Goal: Task Accomplishment & Management: Manage account settings

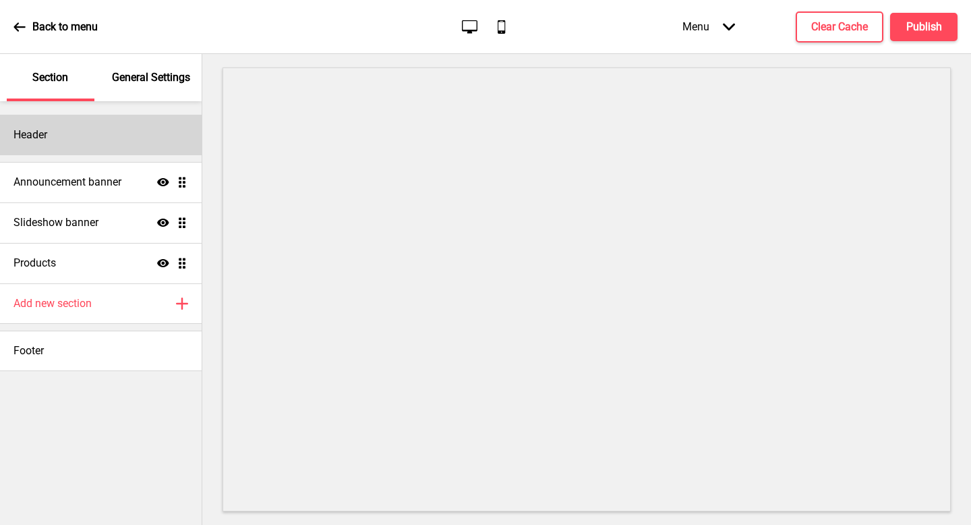
click at [153, 147] on div "Header" at bounding box center [101, 135] width 202 height 40
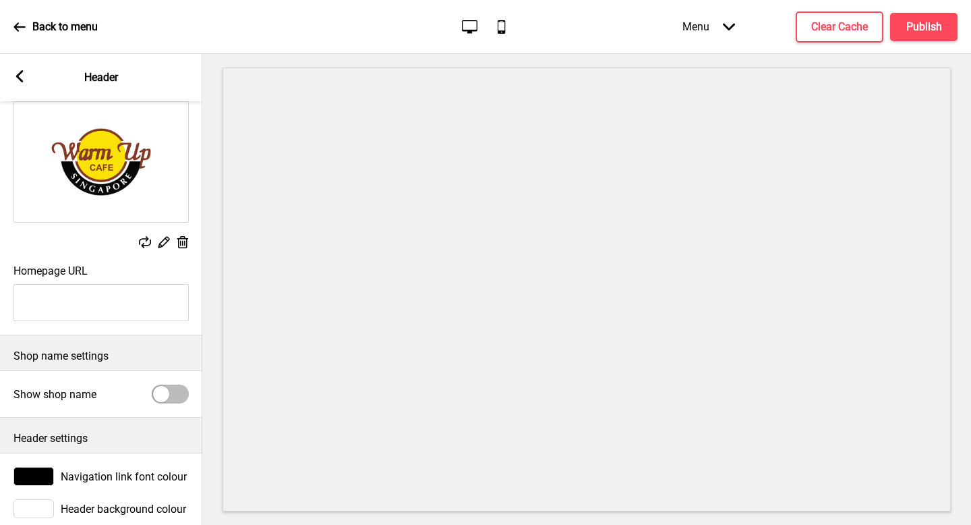
scroll to position [113, 0]
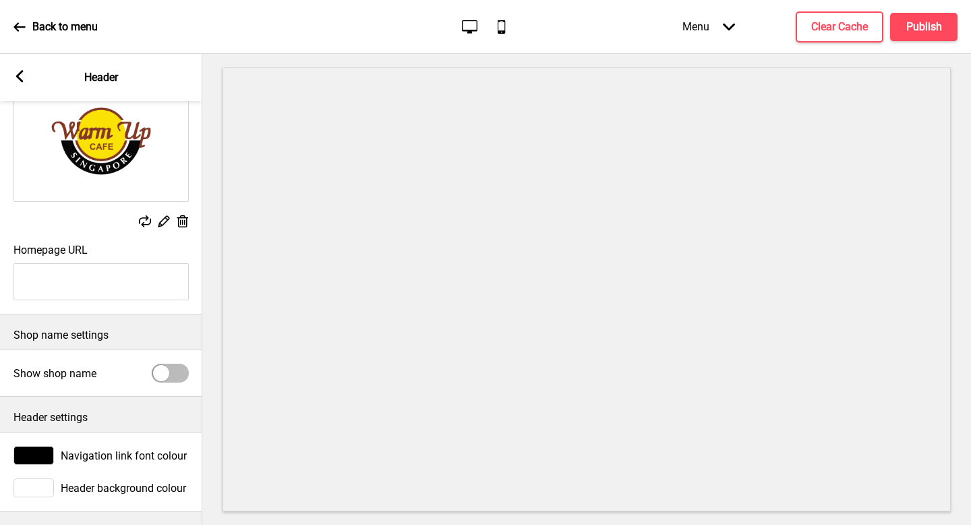
click at [169, 365] on div at bounding box center [170, 373] width 37 height 19
checkbox input "true"
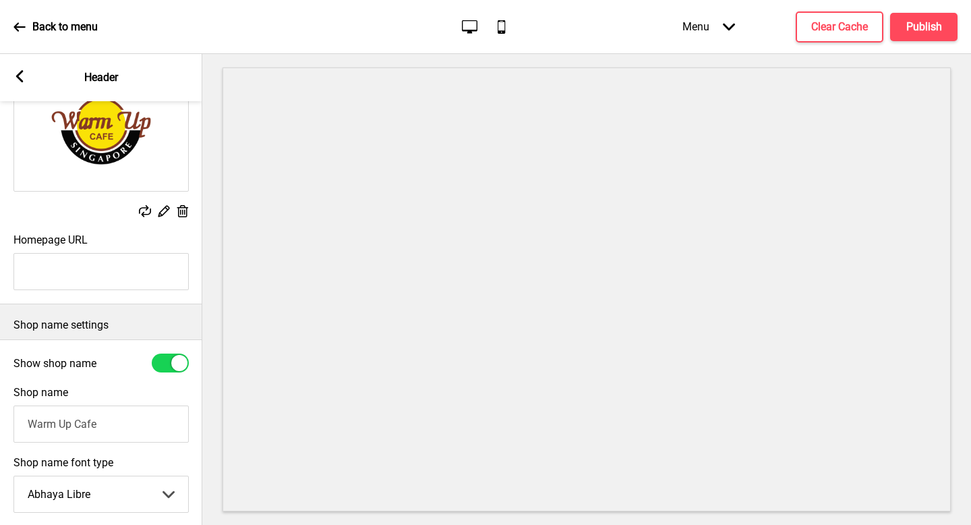
click at [20, 73] on icon at bounding box center [19, 76] width 7 height 12
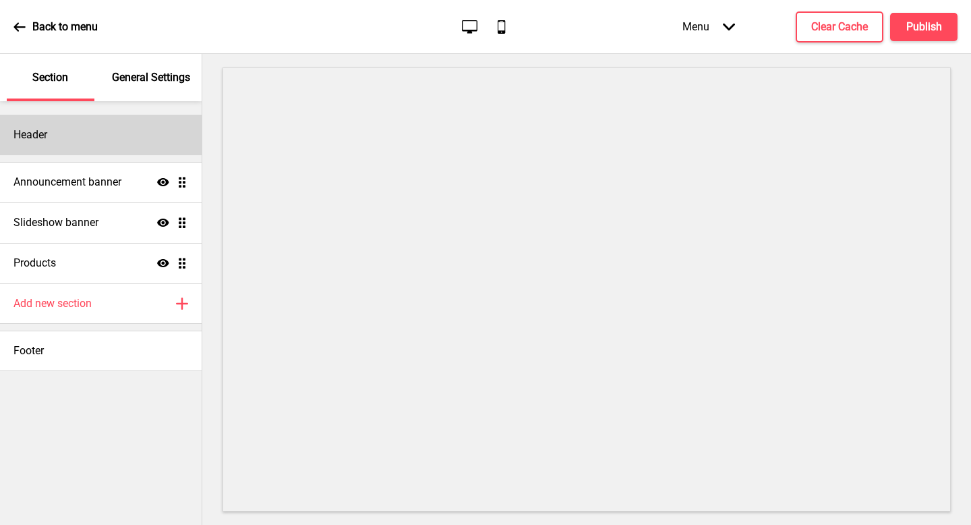
click at [130, 148] on div "Header" at bounding box center [101, 135] width 202 height 40
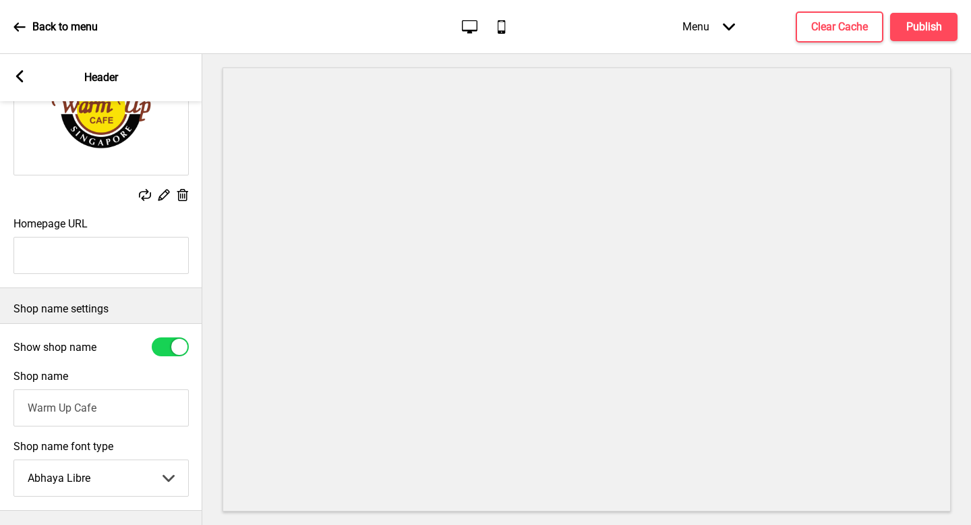
scroll to position [253, 0]
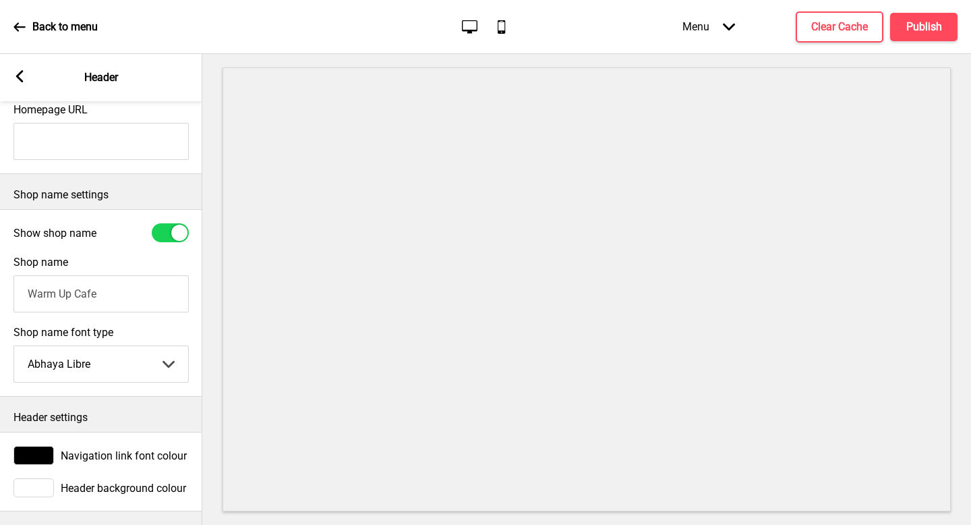
click at [93, 366] on select "Abhaya Libre Abril Fatface Adobe Garamond Pro Arimo Arsenal Arvo Berkshire Swas…" at bounding box center [101, 364] width 174 height 36
click at [113, 355] on select "Abhaya Libre Abril Fatface Adobe Garamond Pro Arimo Arsenal Arvo Berkshire Swas…" at bounding box center [101, 364] width 174 height 36
click at [125, 334] on div "Shop name font type Arimo Abhaya Libre Abril Fatface Adobe Garamond Pro Arimo A…" at bounding box center [100, 354] width 175 height 57
click at [125, 351] on select "Abhaya Libre Abril Fatface Adobe Garamond Pro Arimo Arsenal Arvo Berkshire Swas…" at bounding box center [101, 364] width 174 height 36
click at [128, 353] on select "Abhaya Libre Abril Fatface Adobe Garamond Pro Arimo Arsenal Arvo Berkshire Swas…" at bounding box center [101, 364] width 174 height 36
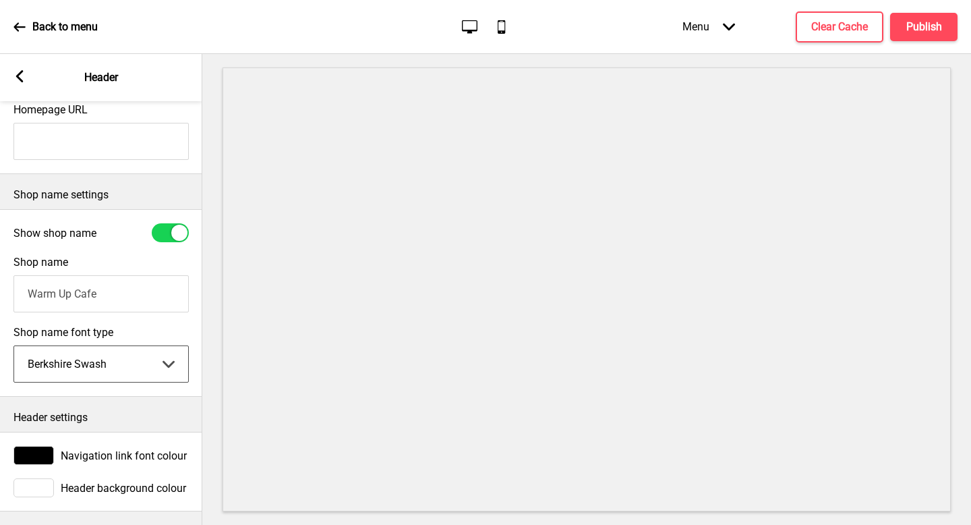
click at [77, 364] on select "Abhaya Libre Abril Fatface Adobe Garamond Pro Arimo Arsenal Arvo Berkshire Swas…" at bounding box center [101, 364] width 174 height 36
click at [111, 279] on input "Warm Up Cafe" at bounding box center [100, 293] width 175 height 37
click at [112, 346] on select "Abhaya Libre Abril Fatface Adobe Garamond Pro Arimo Arsenal Arvo Berkshire Swas…" at bounding box center [101, 364] width 174 height 36
click at [106, 364] on select "Abhaya Libre Abril Fatface Adobe Garamond Pro Arimo Arsenal Arvo Berkshire Swas…" at bounding box center [101, 364] width 174 height 36
click at [103, 380] on div "Show shop name Shop name Warm Up Cafe Shop name font type Cabin Abhaya Libre Ab…" at bounding box center [101, 303] width 202 height 188
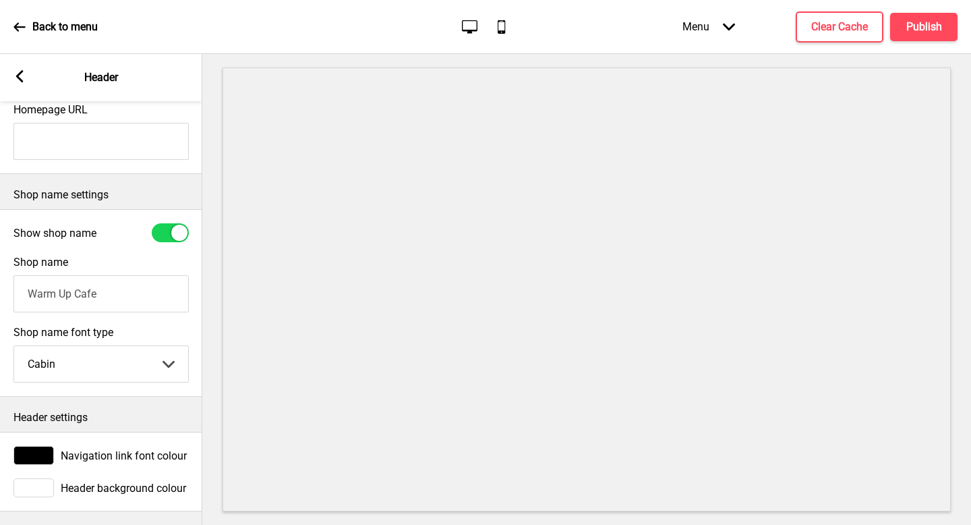
drag, startPoint x: 103, startPoint y: 380, endPoint x: 101, endPoint y: 359, distance: 21.6
click at [101, 359] on select "Abhaya Libre Abril Fatface Adobe Garamond Pro Arimo Arsenal Arvo Berkshire Swas…" at bounding box center [101, 364] width 174 height 36
click at [132, 351] on select "Abhaya Libre Abril Fatface Adobe Garamond Pro Arimo Arsenal Arvo Berkshire Swas…" at bounding box center [101, 364] width 174 height 36
click at [131, 346] on select "Abhaya Libre Abril Fatface Adobe Garamond Pro Arimo Arsenal Arvo Berkshire Swas…" at bounding box center [101, 364] width 174 height 36
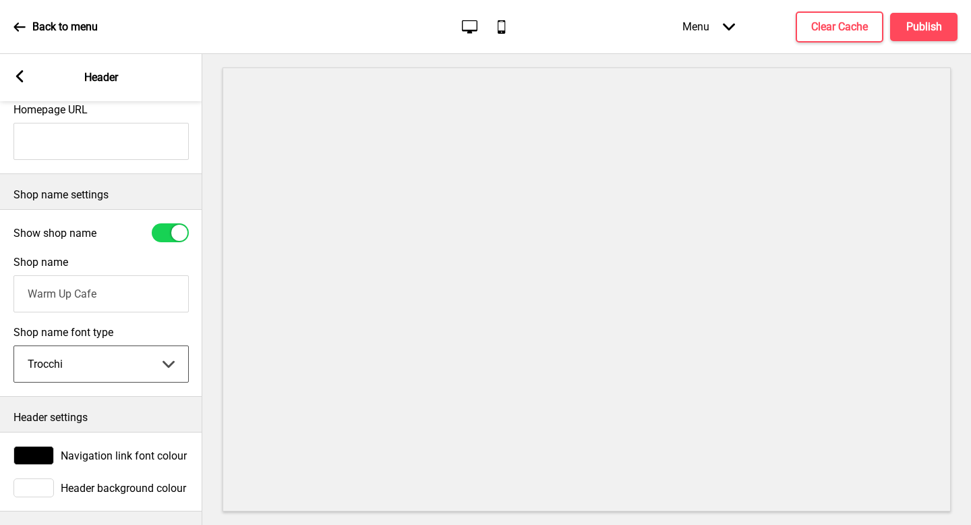
click at [130, 346] on select "Abhaya Libre Abril Fatface Adobe Garamond Pro Arimo Arsenal Arvo Berkshire Swas…" at bounding box center [101, 364] width 174 height 36
click at [129, 346] on select "Abhaya Libre Abril Fatface Adobe Garamond Pro Arimo Arsenal Arvo Berkshire Swas…" at bounding box center [101, 364] width 174 height 36
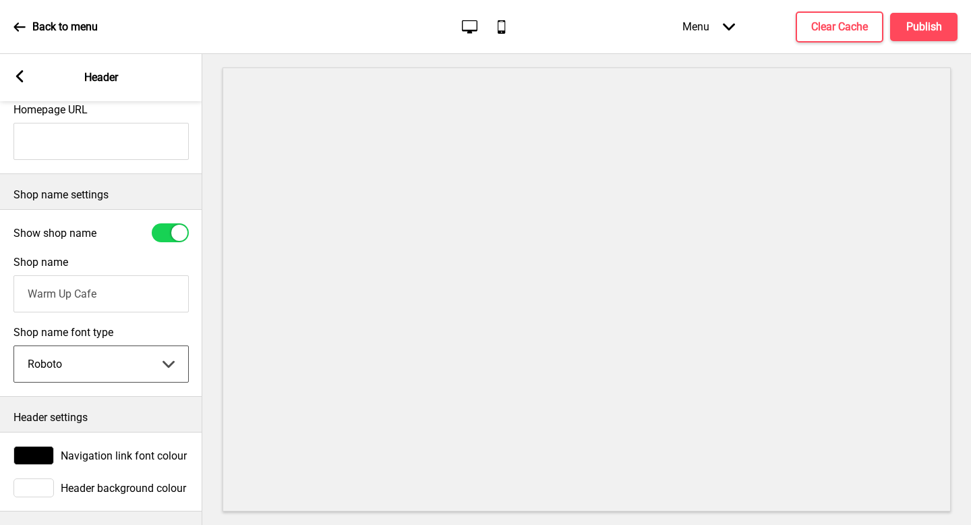
click at [129, 346] on select "Abhaya Libre Abril Fatface Adobe Garamond Pro Arimo Arsenal Arvo Berkshire Swas…" at bounding box center [101, 364] width 174 height 36
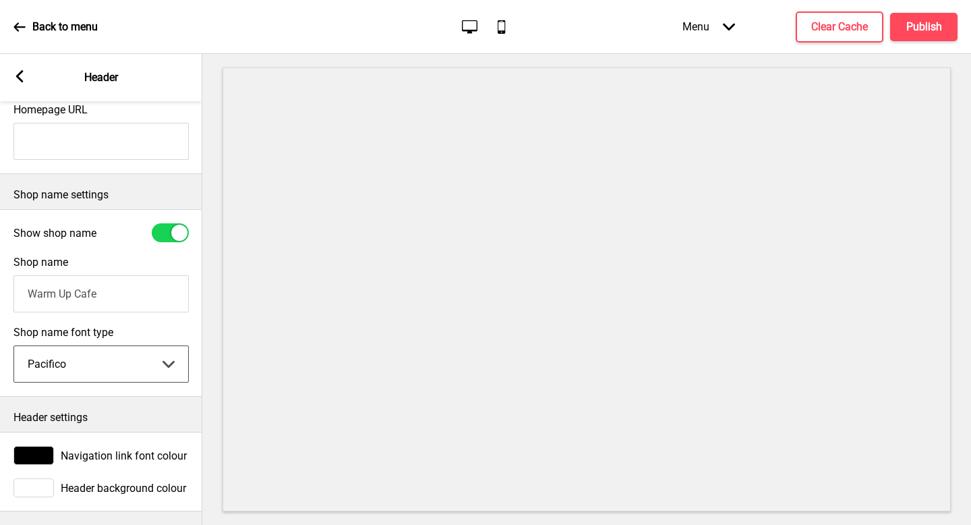
click at [129, 346] on select "Abhaya Libre Abril Fatface Adobe Garamond Pro Arimo Arsenal Arvo Berkshire Swas…" at bounding box center [101, 364] width 174 height 36
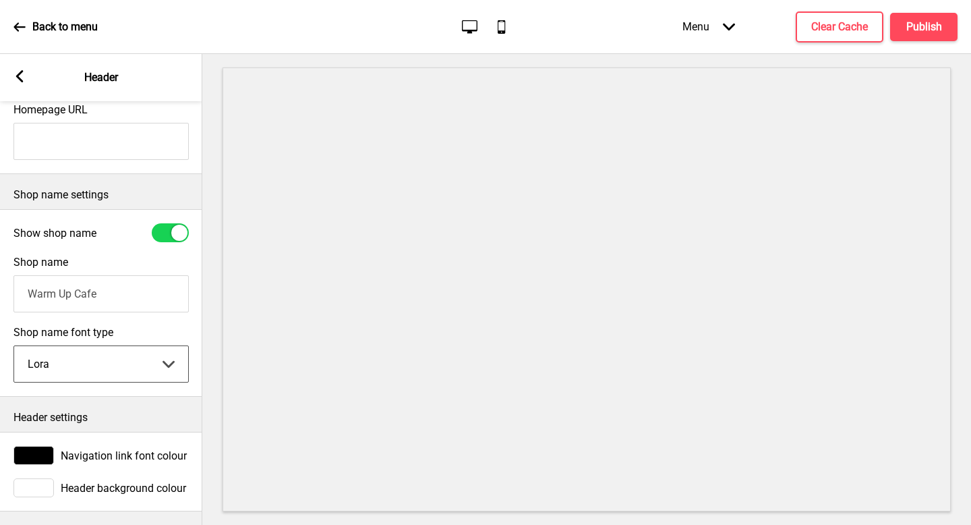
click at [129, 346] on select "Abhaya Libre Abril Fatface Adobe Garamond Pro Arimo Arsenal Arvo Berkshire Swas…" at bounding box center [101, 364] width 174 height 36
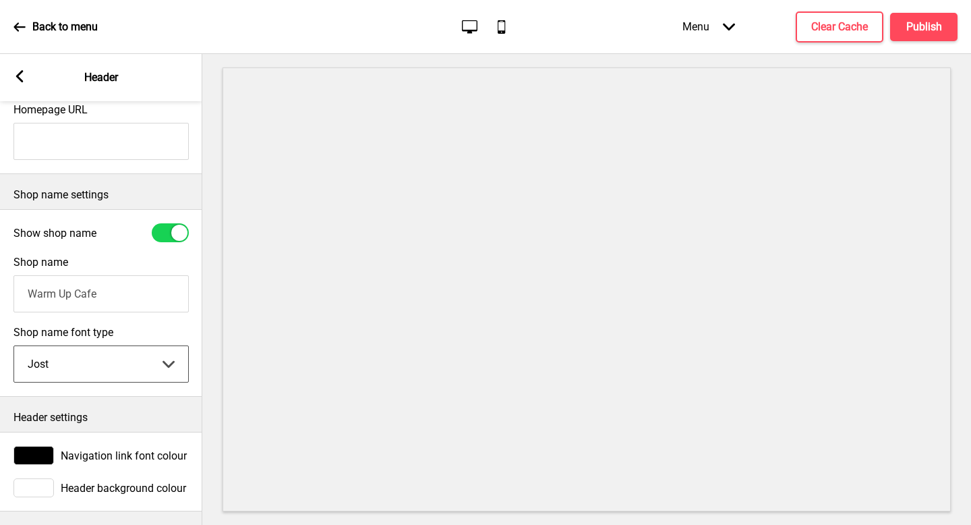
click at [129, 346] on select "Abhaya Libre Abril Fatface Adobe Garamond Pro Arimo Arsenal Arvo Berkshire Swas…" at bounding box center [101, 364] width 174 height 36
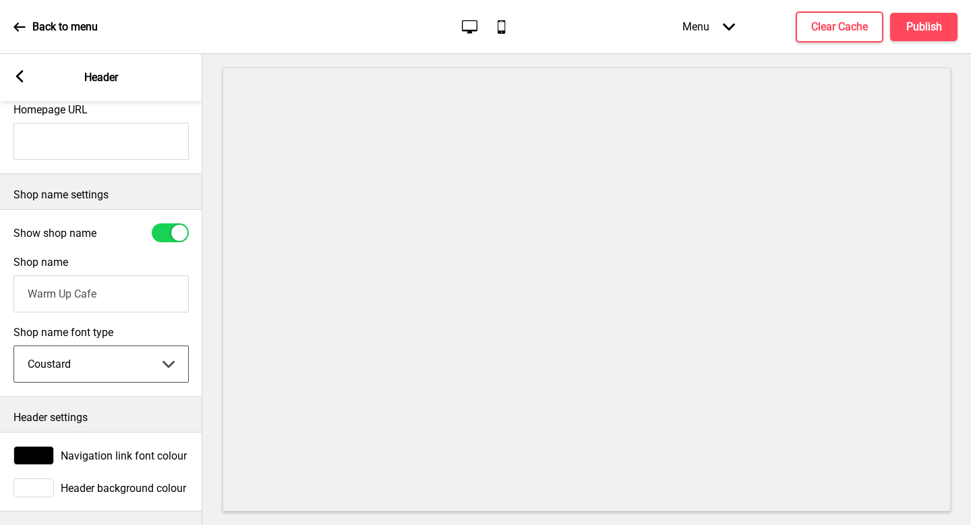
click at [129, 346] on select "Abhaya Libre Abril Fatface Adobe Garamond Pro Arimo Arsenal Arvo Berkshire Swas…" at bounding box center [101, 364] width 174 height 36
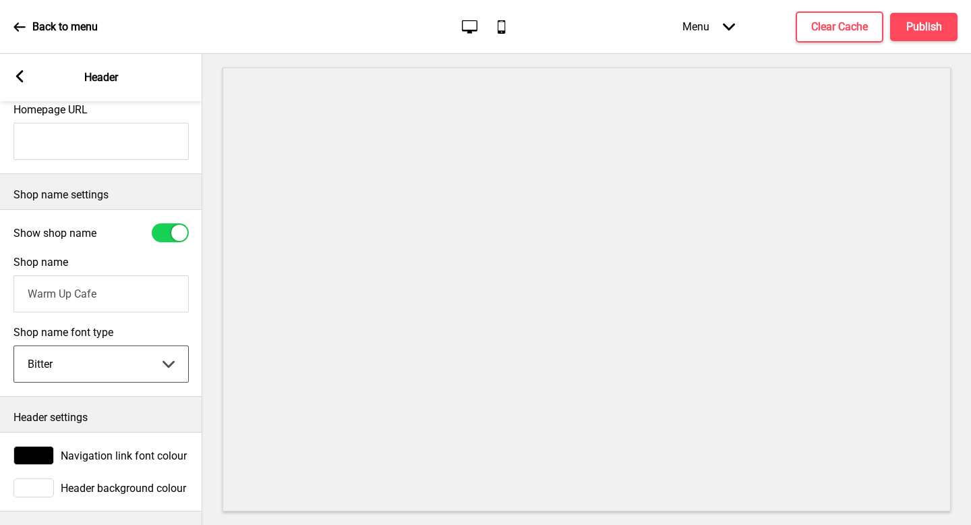
click at [129, 346] on select "Abhaya Libre Abril Fatface Adobe Garamond Pro Arimo Arsenal Arvo Berkshire Swas…" at bounding box center [101, 364] width 174 height 36
select select "Berkshire Swash"
click at [129, 346] on select "Abhaya Libre Abril Fatface Adobe Garamond Pro Arimo Arsenal Arvo Berkshire Swas…" at bounding box center [101, 364] width 174 height 36
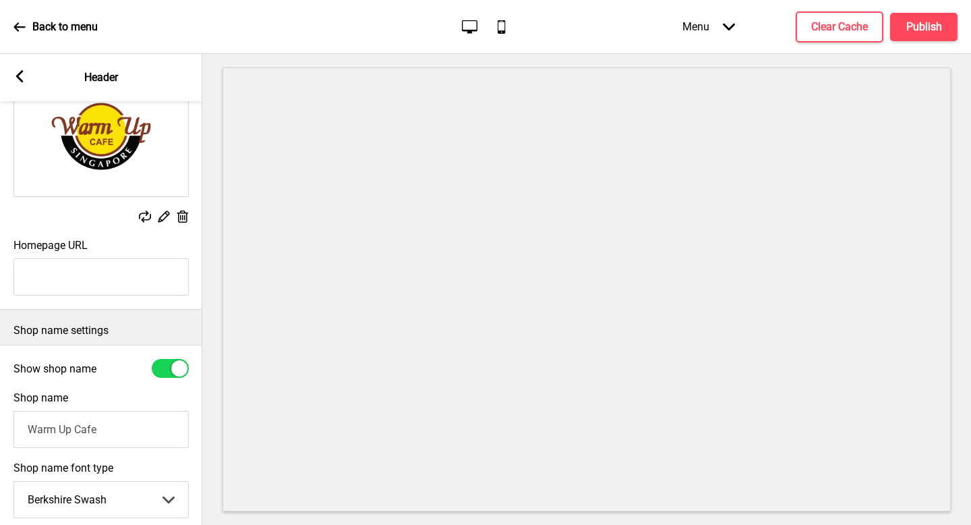
scroll to position [0, 0]
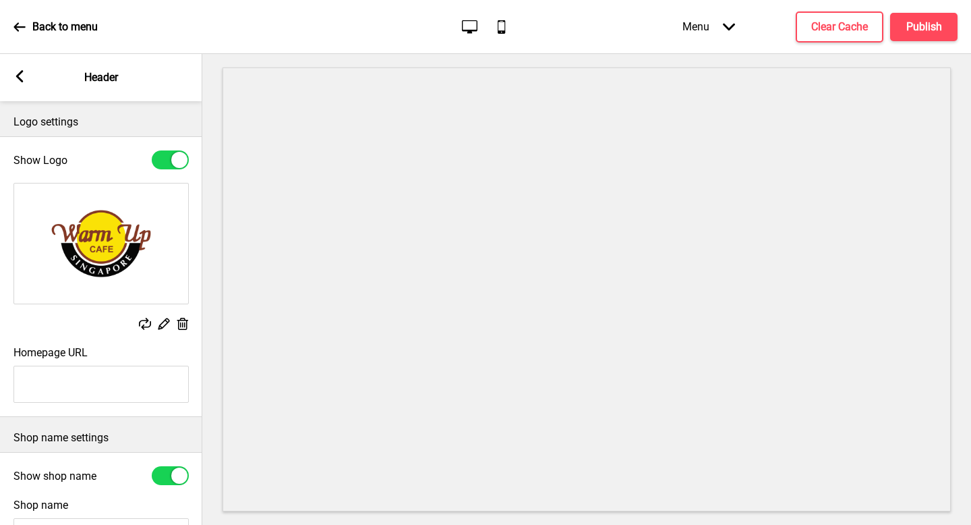
click at [18, 74] on icon at bounding box center [19, 76] width 7 height 12
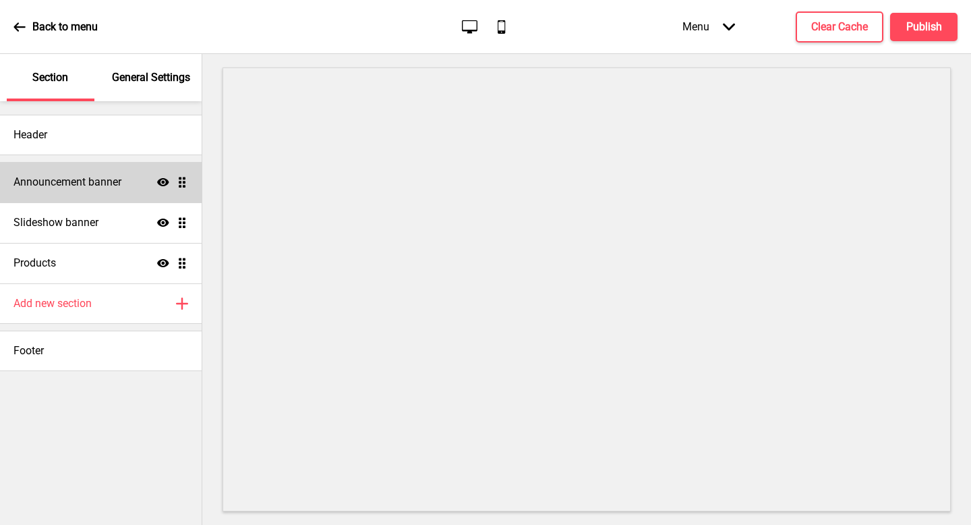
click at [86, 196] on div "Announcement banner Show Drag" at bounding box center [101, 182] width 202 height 40
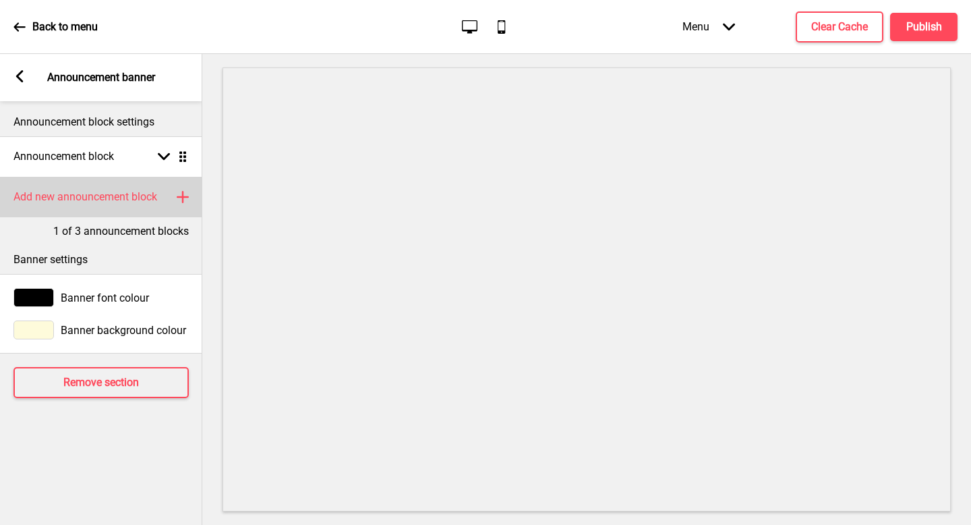
click at [118, 206] on div "Add new announcement block Plus" at bounding box center [101, 197] width 202 height 40
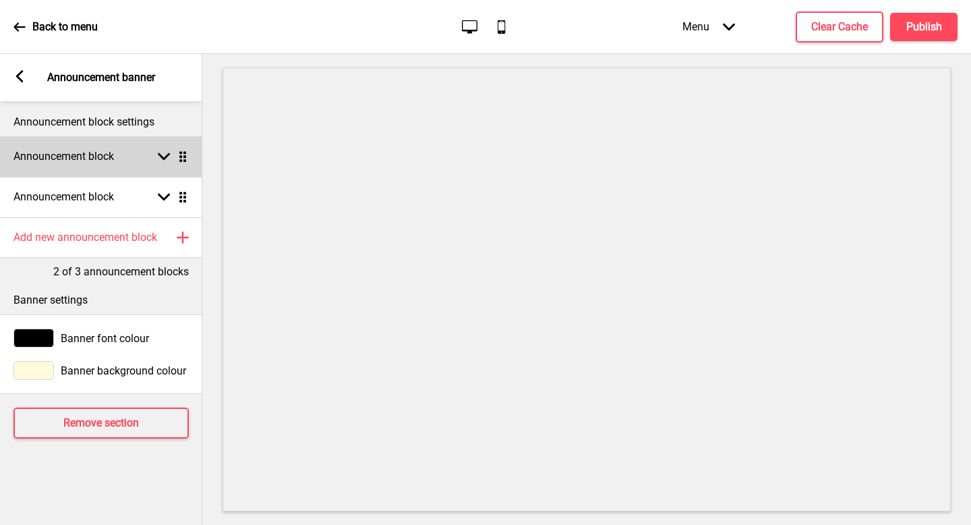
click at [96, 167] on div "Announcement block Arrow down Drag" at bounding box center [101, 156] width 202 height 40
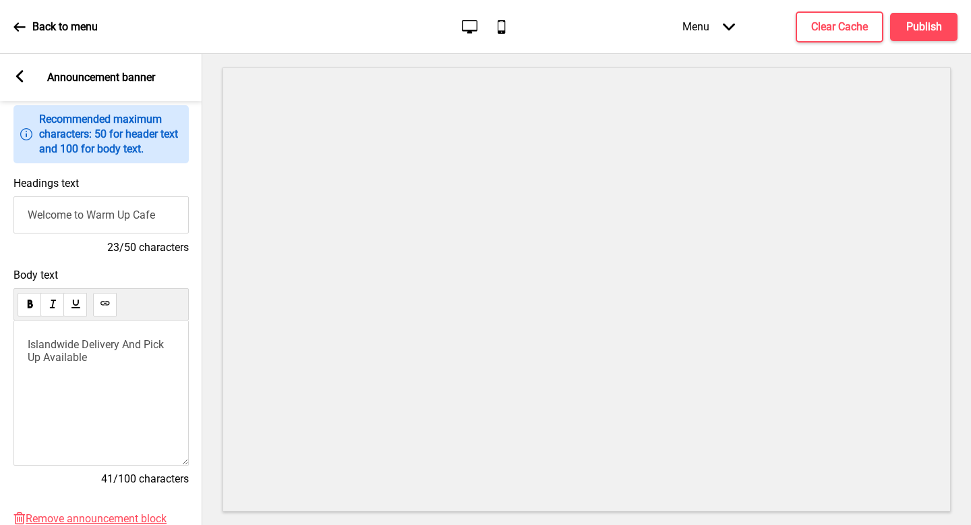
scroll to position [90, 0]
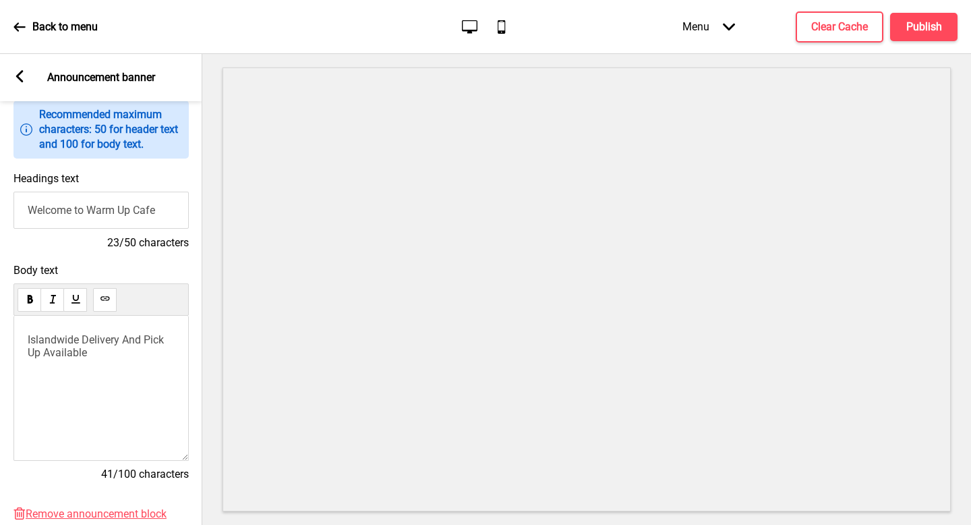
click at [100, 365] on div "Islandwide Delivery And Pick Up Available" at bounding box center [100, 388] width 175 height 145
click at [103, 345] on span "Islandwide Delivery And Pick Up Available" at bounding box center [97, 346] width 139 height 26
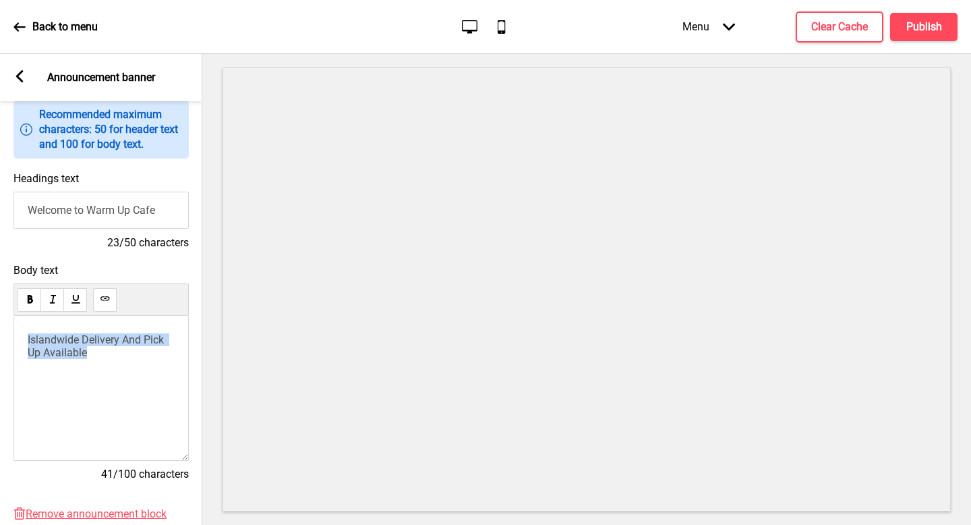
scroll to position [150, 0]
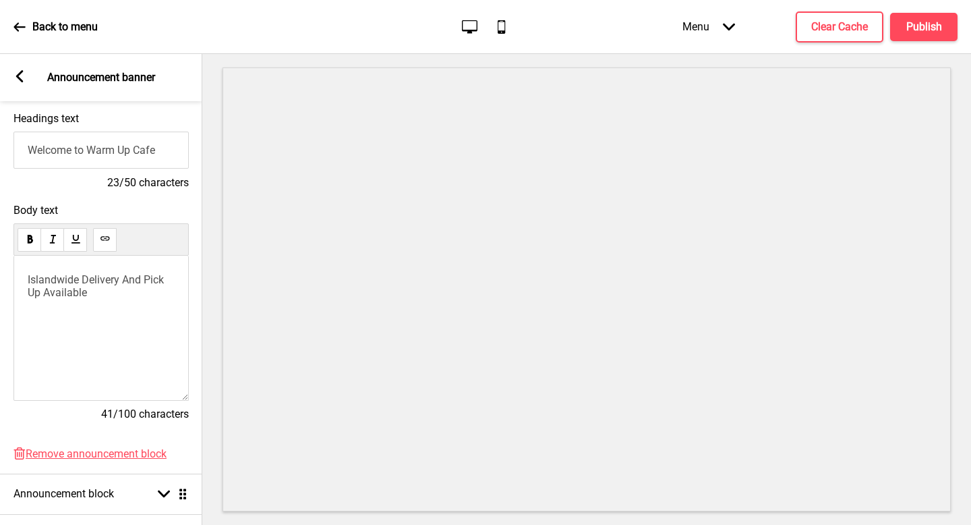
click at [103, 345] on div "Islandwide Delivery And Pick Up Available" at bounding box center [100, 328] width 175 height 145
click at [98, 295] on p "Islandwide Delivery And Pick Up Available" at bounding box center [101, 286] width 147 height 26
click at [125, 341] on div "Islandwide Delivery And Pick Up Available ﻿" at bounding box center [100, 328] width 175 height 145
click at [95, 312] on p "﻿" at bounding box center [101, 316] width 147 height 13
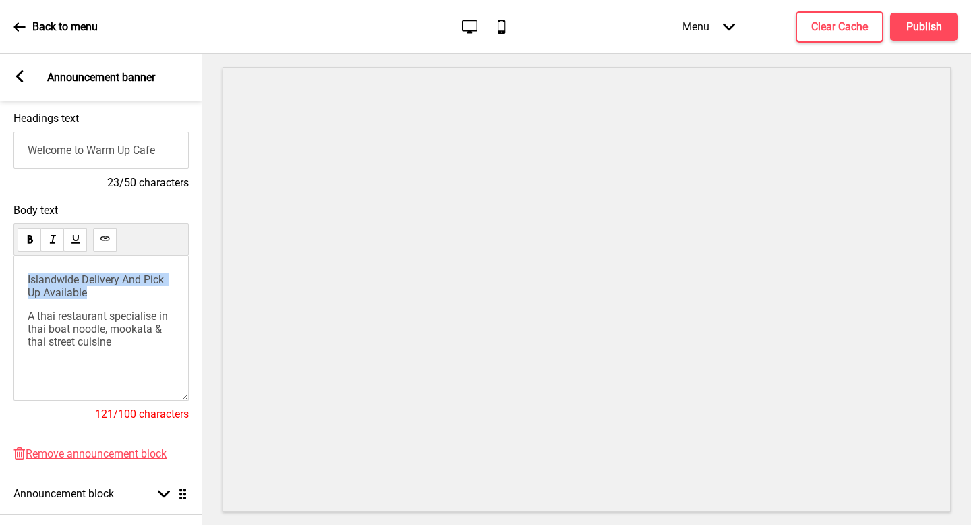
drag, startPoint x: 94, startPoint y: 287, endPoint x: 0, endPoint y: 259, distance: 97.9
click at [0, 259] on div "Body text Islandwide Delivery And Pick Up Available A thai restaurant specialis…" at bounding box center [101, 319] width 202 height 244
copy span "Islandwide Delivery And Pick Up Available"
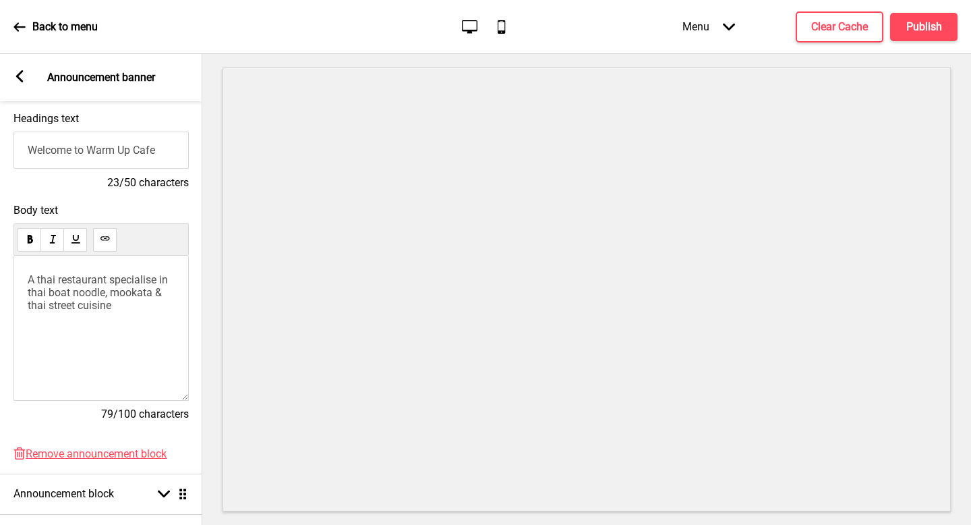
scroll to position [397, 0]
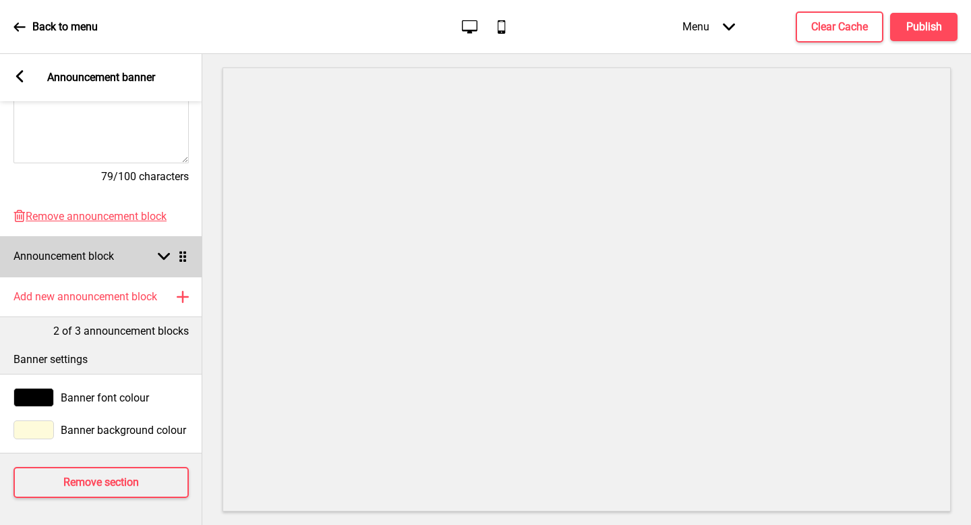
click at [117, 252] on div "Announcement block Arrow down Drag" at bounding box center [101, 256] width 202 height 40
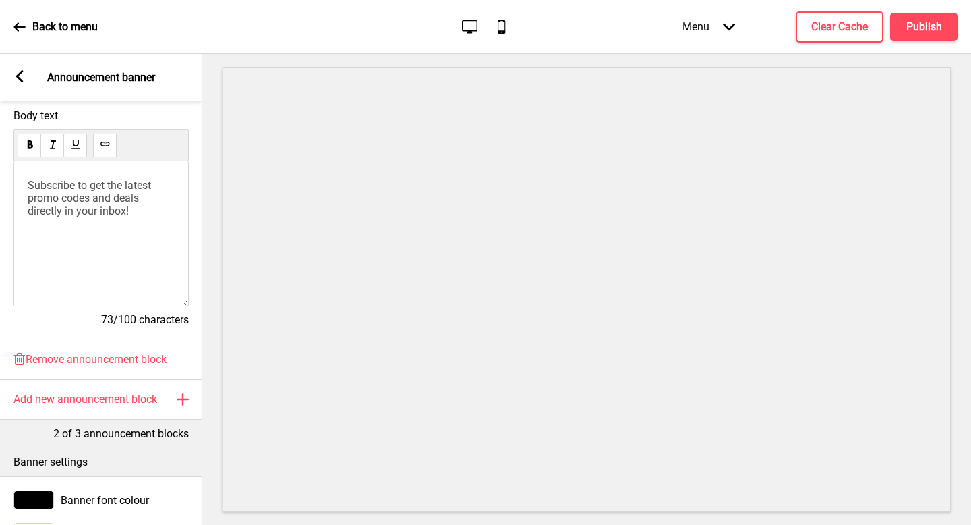
scroll to position [175, 0]
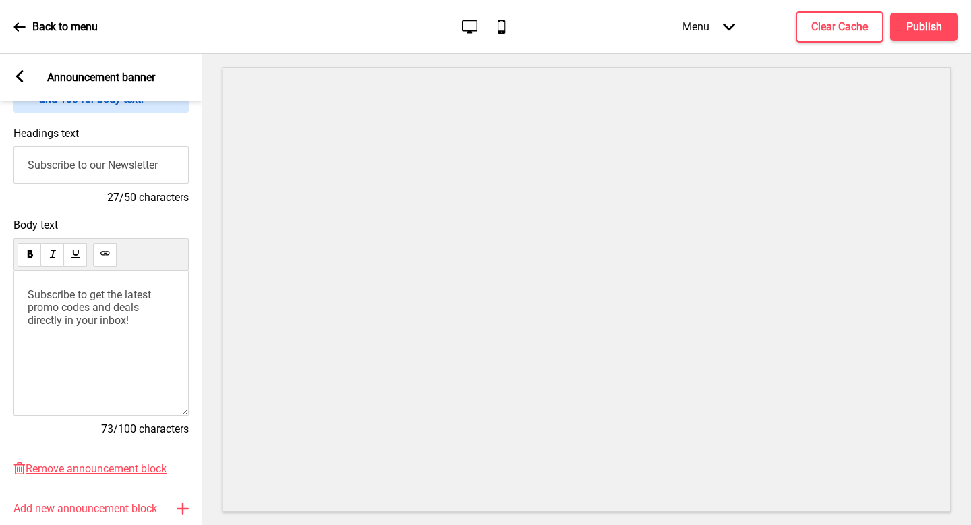
click at [110, 178] on input "Subscribe to our Newsletter" at bounding box center [100, 164] width 175 height 37
paste input "Islandwide Delivery And Pick Up Available"
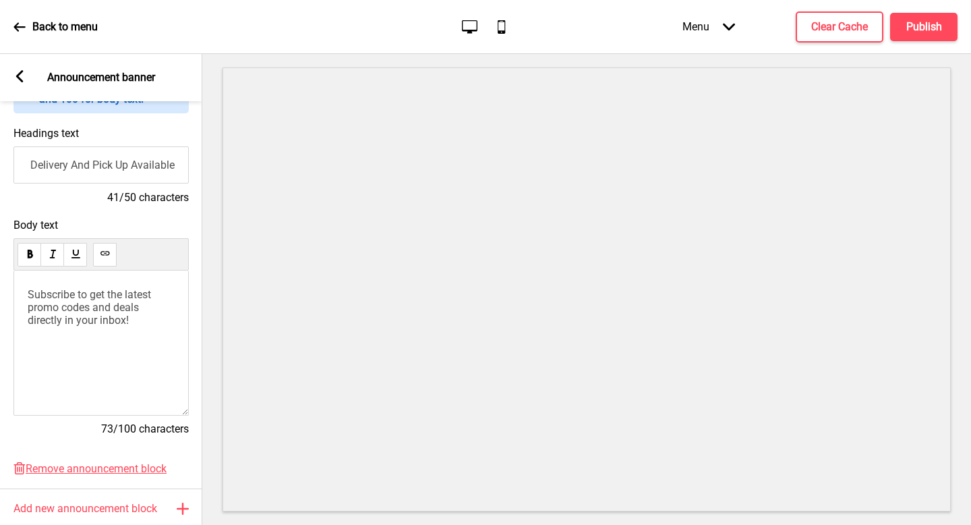
type input "Islandwide Delivery And Pick Up Available"
click at [104, 319] on span "Subscribe to get the latest promo codes and deals directly in your inbox!" at bounding box center [91, 307] width 126 height 38
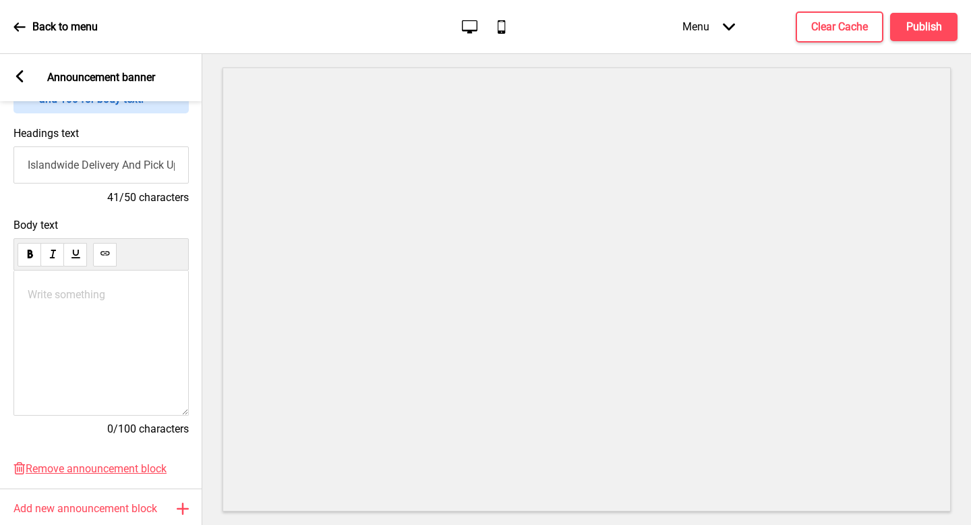
click at [181, 333] on div "Write something ﻿" at bounding box center [100, 342] width 175 height 145
click at [203, 339] on div at bounding box center [586, 289] width 769 height 471
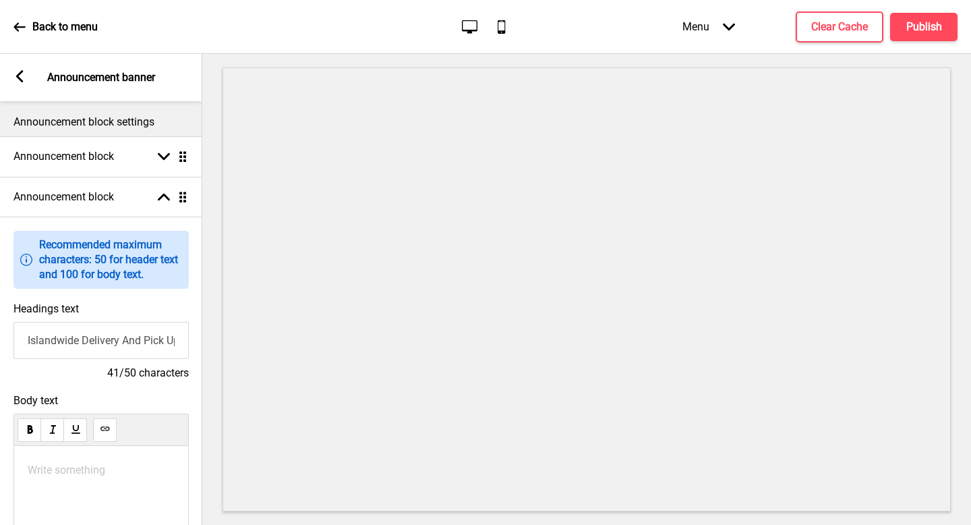
click at [19, 67] on div "Arrow left Announcement banner" at bounding box center [101, 77] width 202 height 47
click at [20, 76] on rect at bounding box center [19, 76] width 12 height 12
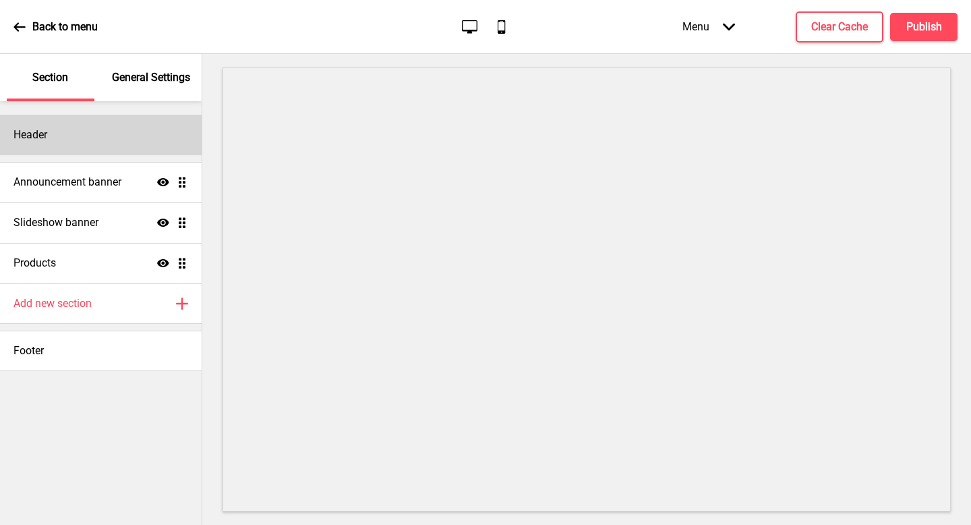
click at [115, 131] on div "Header" at bounding box center [101, 135] width 202 height 40
select select "Berkshire Swash"
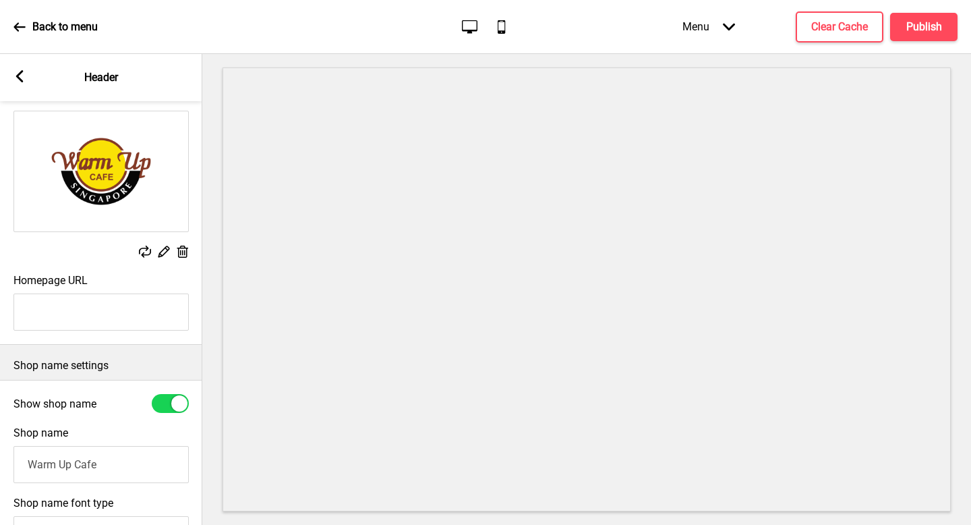
scroll to position [165, 0]
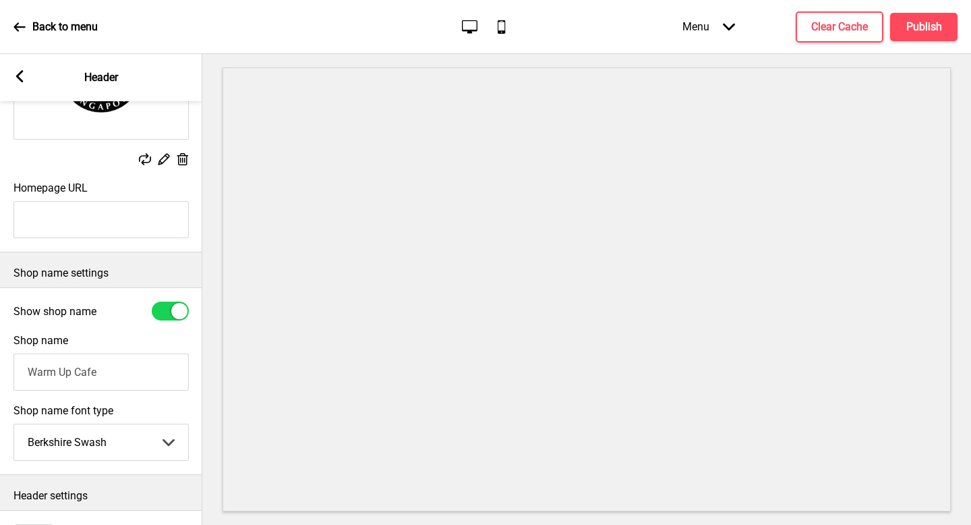
click at [172, 308] on div at bounding box center [179, 311] width 16 height 16
checkbox input "false"
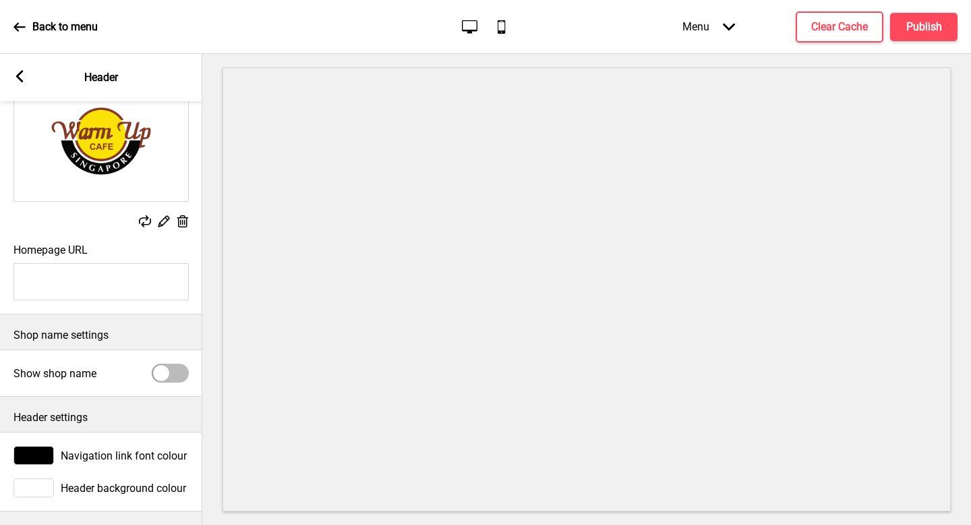
scroll to position [0, 0]
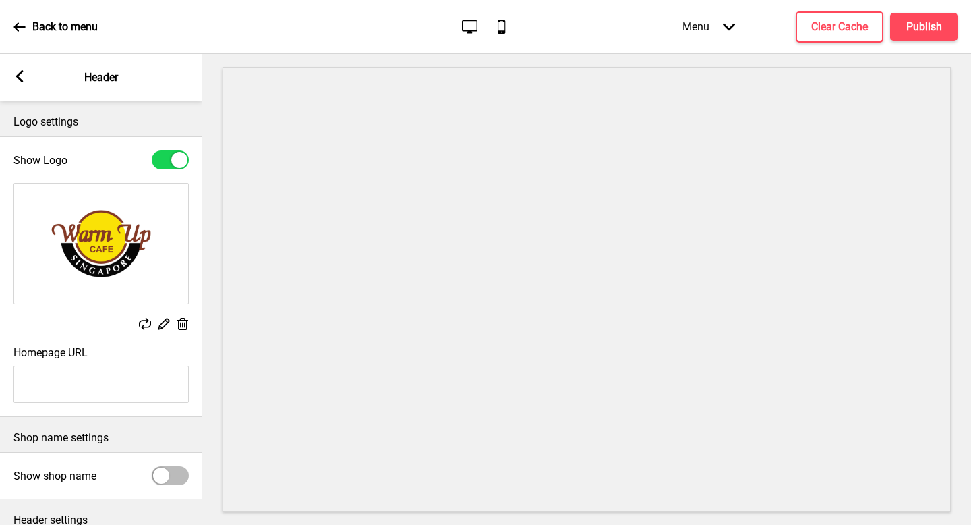
click at [50, 22] on p "Back to menu" at bounding box center [64, 27] width 65 height 15
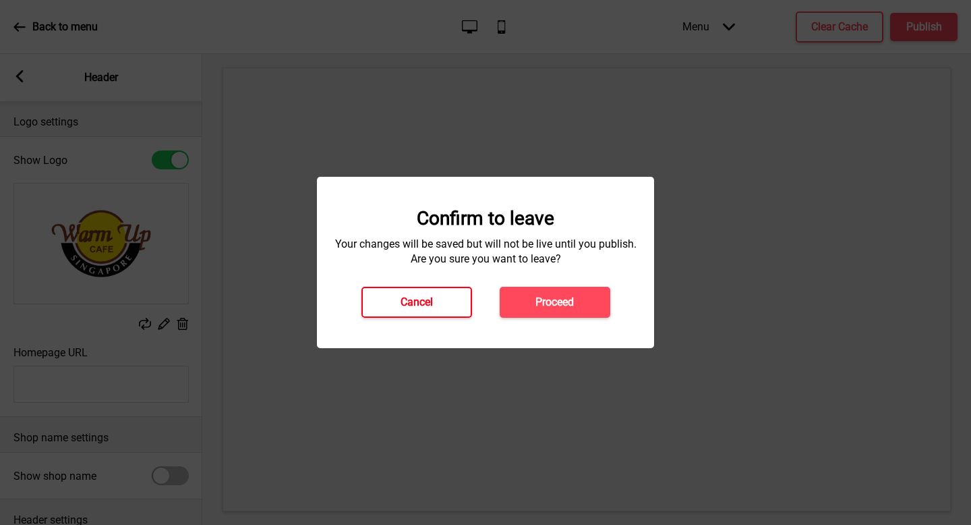
click at [418, 306] on h4 "Cancel" at bounding box center [417, 302] width 32 height 15
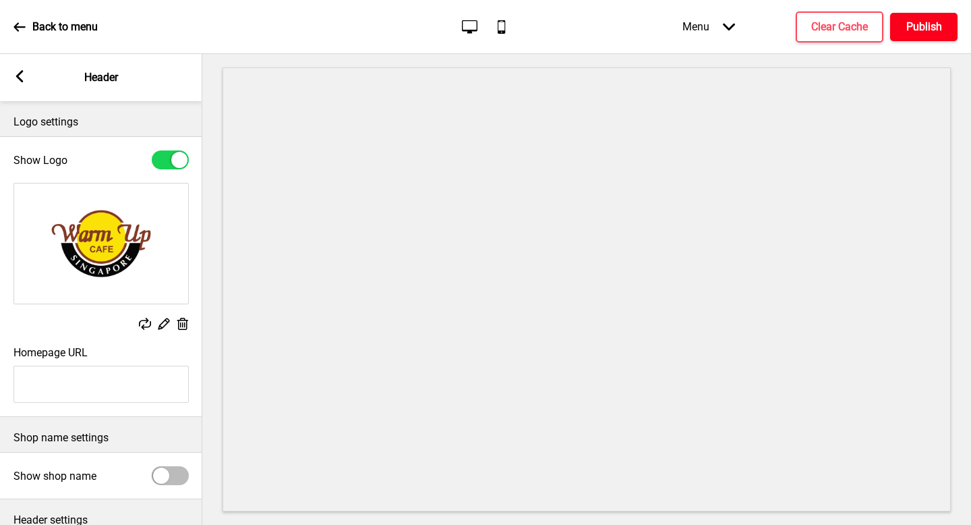
click at [913, 31] on h4 "Publish" at bounding box center [925, 27] width 36 height 15
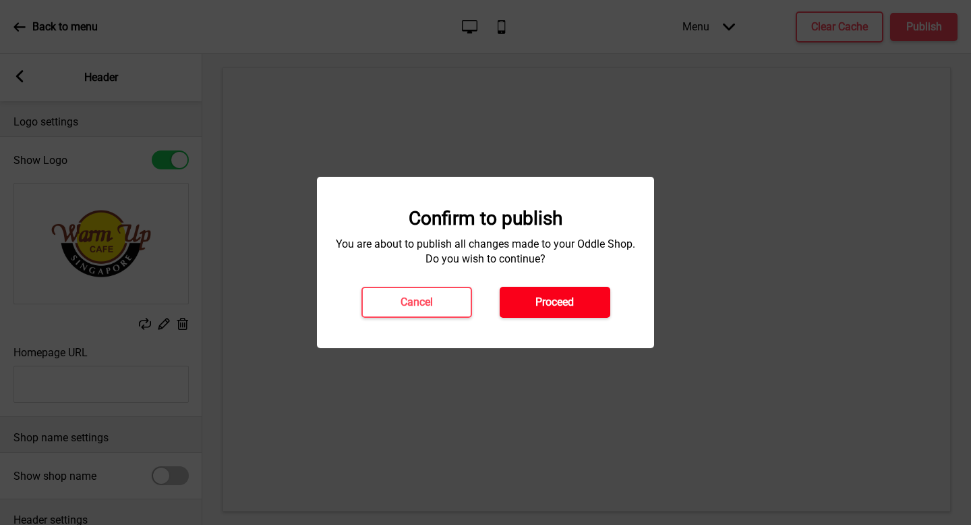
click at [582, 304] on button "Proceed" at bounding box center [555, 302] width 111 height 31
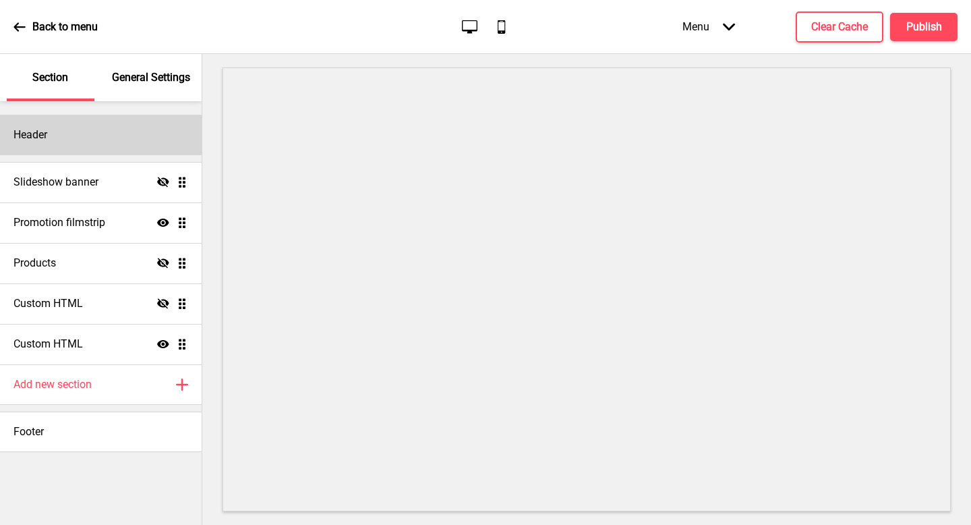
click at [147, 137] on div "Header" at bounding box center [101, 135] width 202 height 40
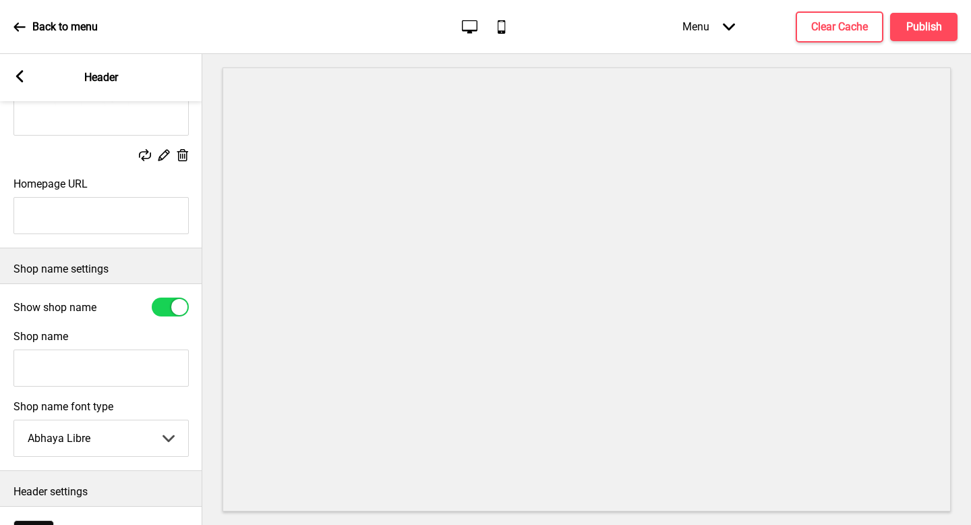
scroll to position [182, 0]
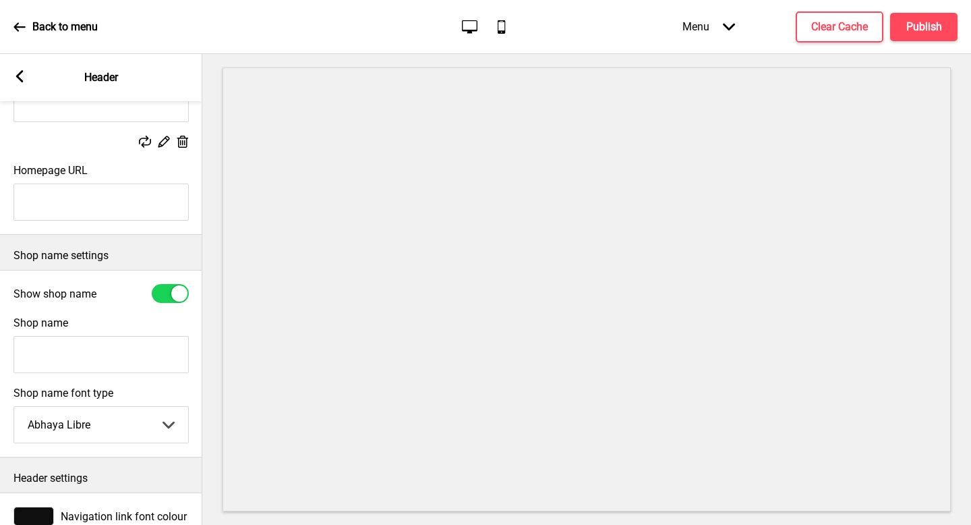
click at [171, 287] on div at bounding box center [170, 293] width 37 height 19
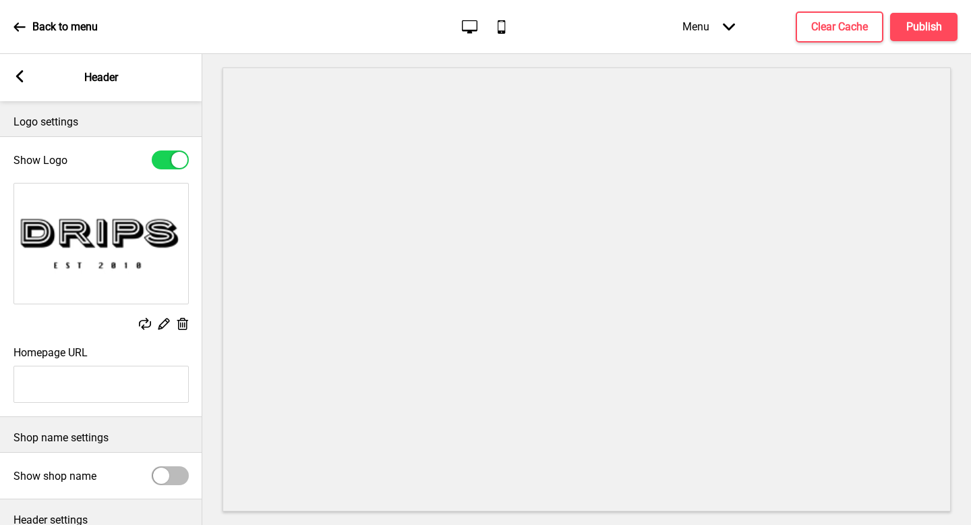
scroll to position [113, 0]
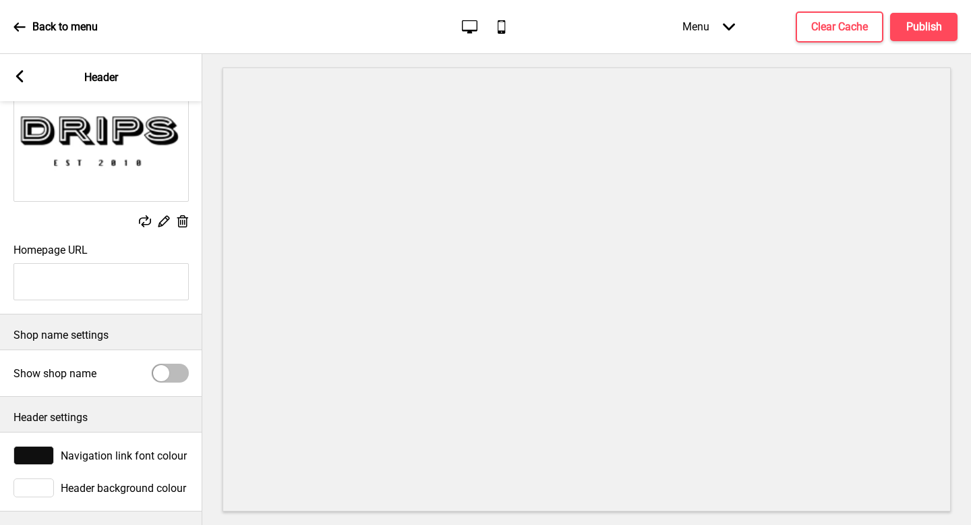
click at [168, 357] on div "Show shop name" at bounding box center [101, 373] width 202 height 32
click at [171, 366] on div at bounding box center [170, 373] width 37 height 19
checkbox input "true"
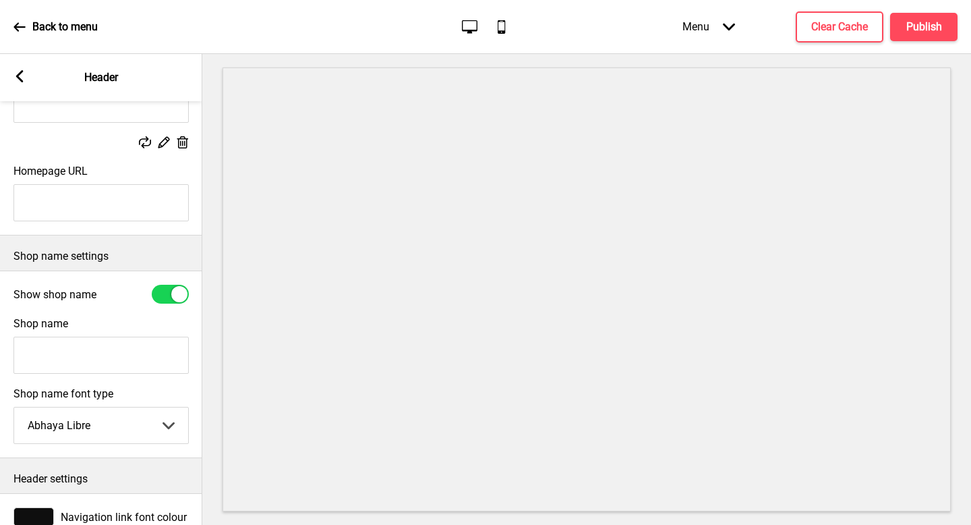
scroll to position [191, 0]
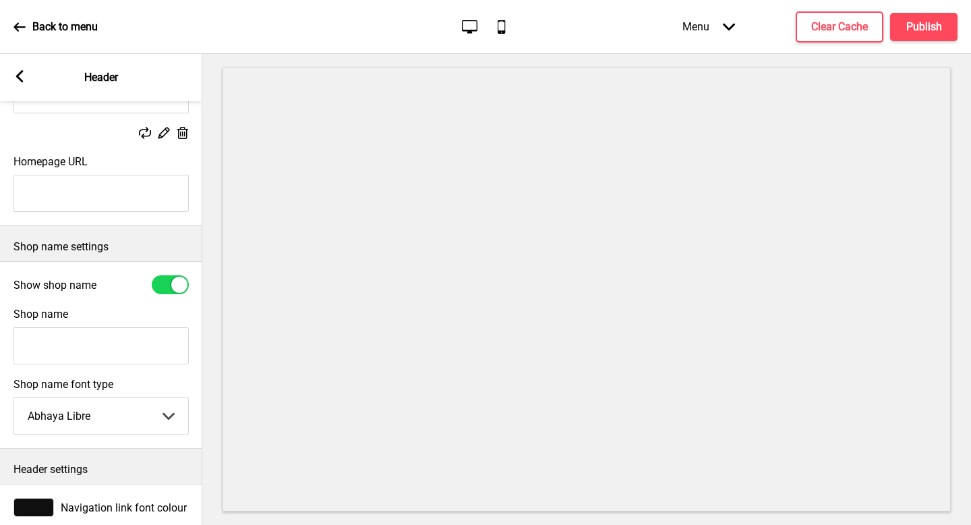
click at [137, 348] on input "Shop name" at bounding box center [100, 345] width 175 height 37
type input "S"
click at [171, 273] on div "Show shop name" at bounding box center [101, 284] width 202 height 32
click at [171, 279] on div at bounding box center [170, 284] width 37 height 19
checkbox input "false"
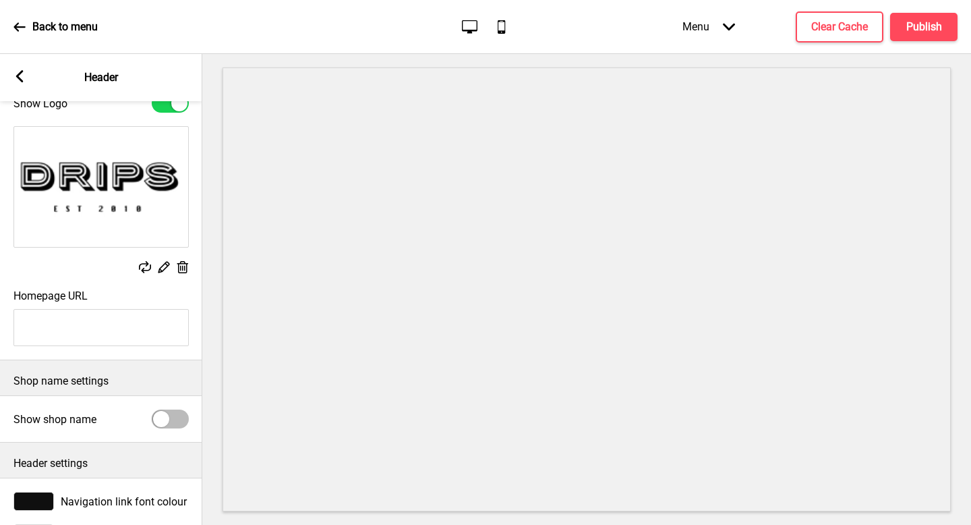
scroll to position [113, 0]
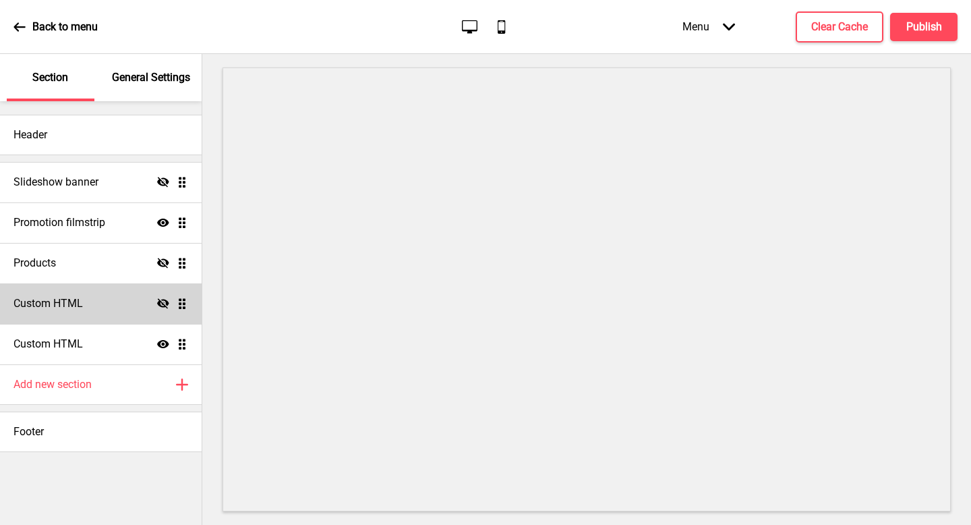
click at [85, 312] on div "Custom HTML Hide Drag" at bounding box center [101, 303] width 202 height 40
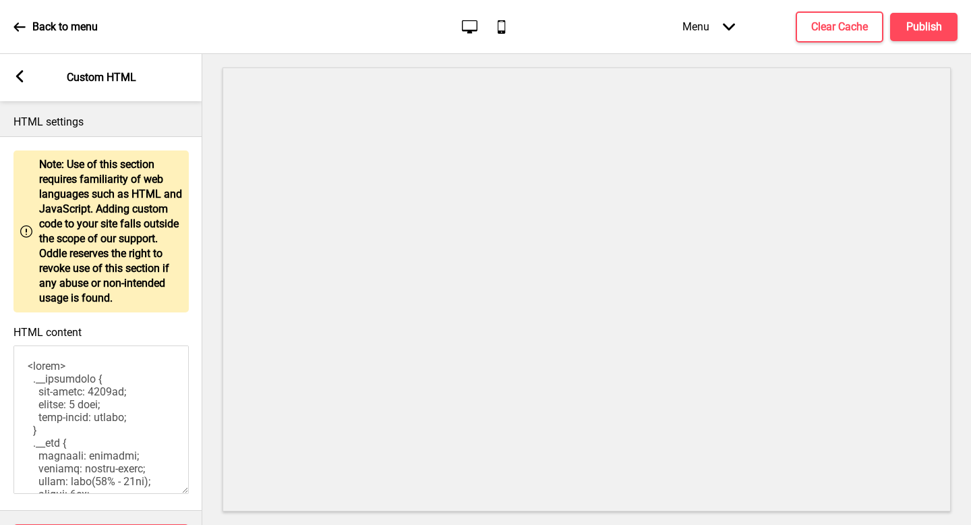
click at [11, 81] on div "Arrow left Custom HTML" at bounding box center [101, 77] width 202 height 47
click at [16, 82] on div "Arrow left" at bounding box center [19, 77] width 12 height 15
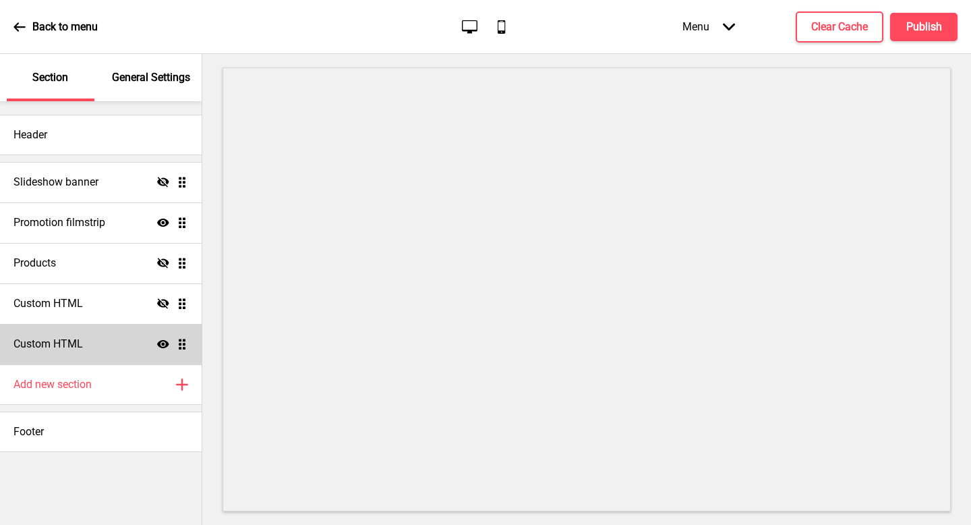
click at [72, 341] on h4 "Custom HTML" at bounding box center [47, 344] width 69 height 15
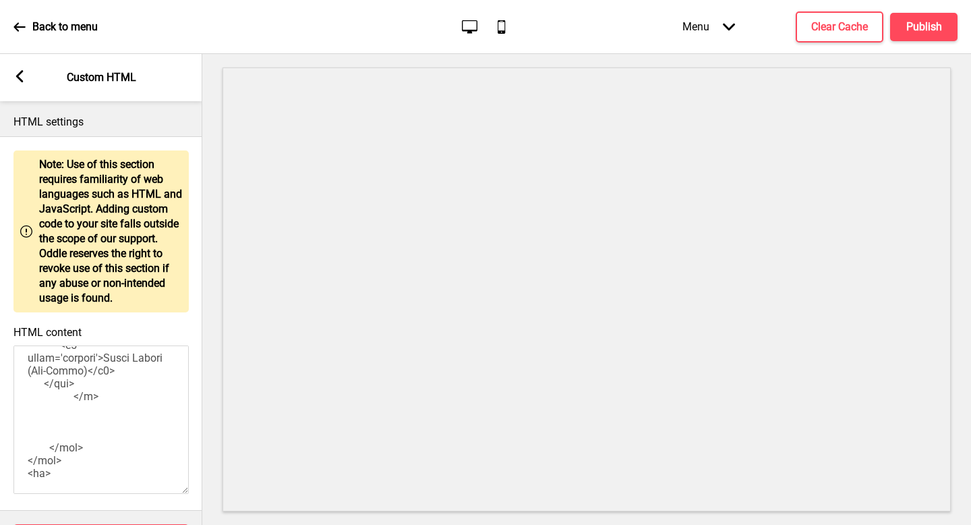
scroll to position [1751, 0]
click at [59, 414] on textarea "HTML content" at bounding box center [100, 419] width 175 height 148
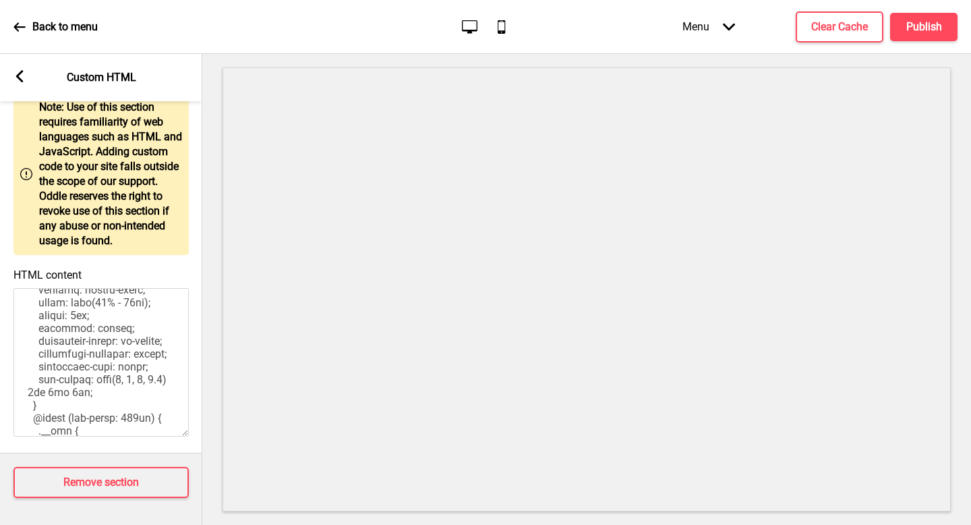
scroll to position [0, 0]
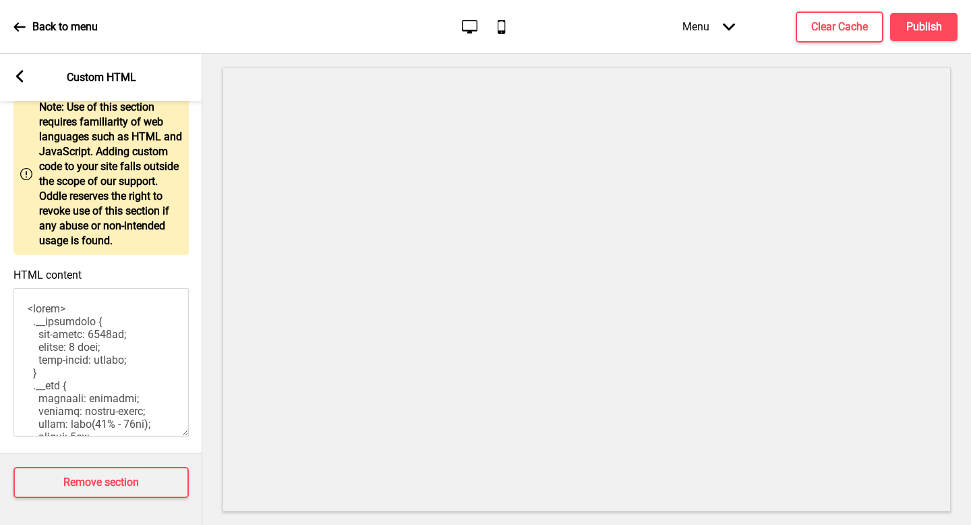
drag, startPoint x: 83, startPoint y: 414, endPoint x: 4, endPoint y: 255, distance: 177.7
click at [4, 262] on div "HTML content" at bounding box center [101, 354] width 202 height 184
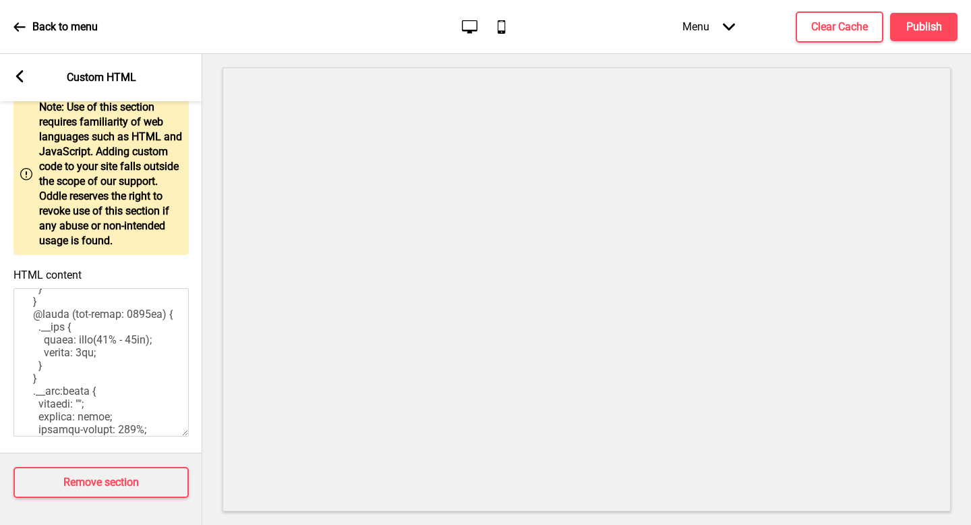
scroll to position [304, 0]
click at [124, 360] on textarea "HTML content" at bounding box center [100, 362] width 175 height 148
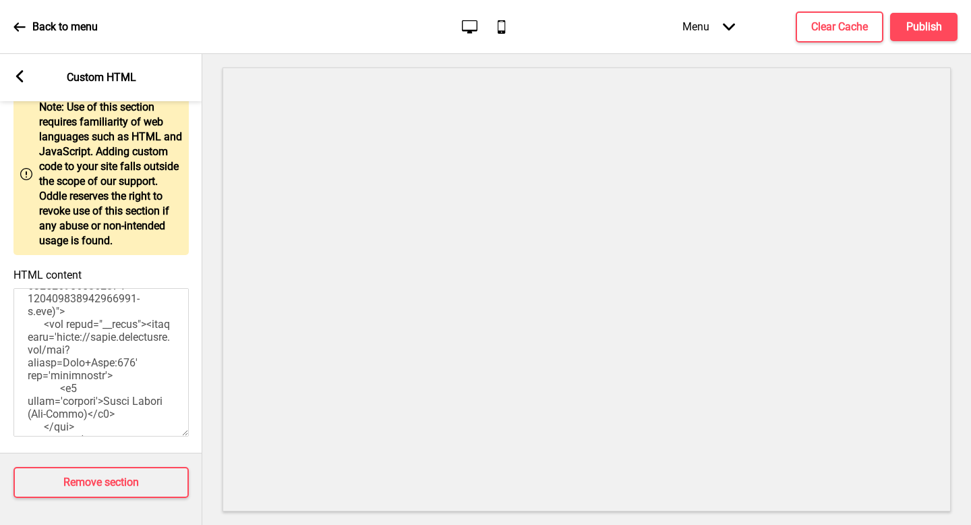
scroll to position [1907, 0]
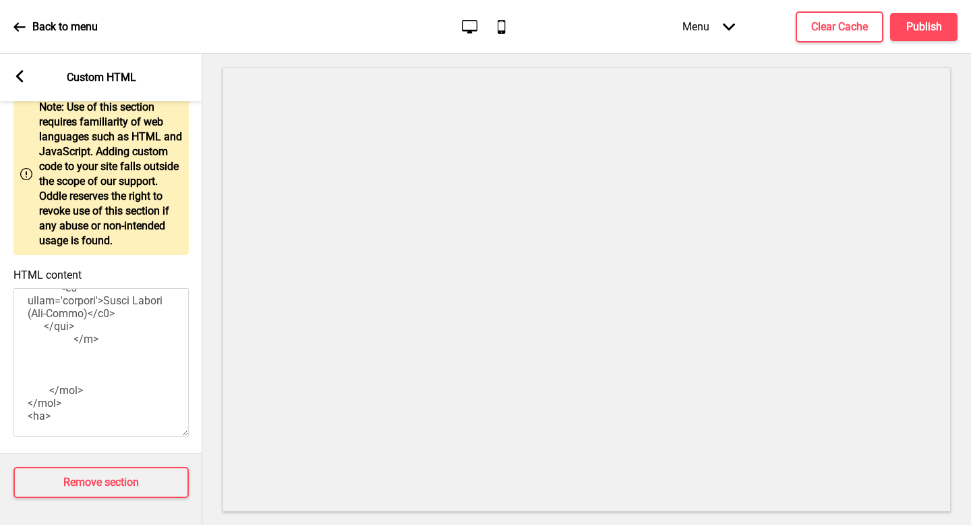
click at [138, 345] on textarea "HTML content" at bounding box center [100, 362] width 175 height 148
click at [58, 326] on textarea "HTML content" at bounding box center [100, 362] width 175 height 148
click at [42, 375] on textarea "HTML content" at bounding box center [100, 362] width 175 height 148
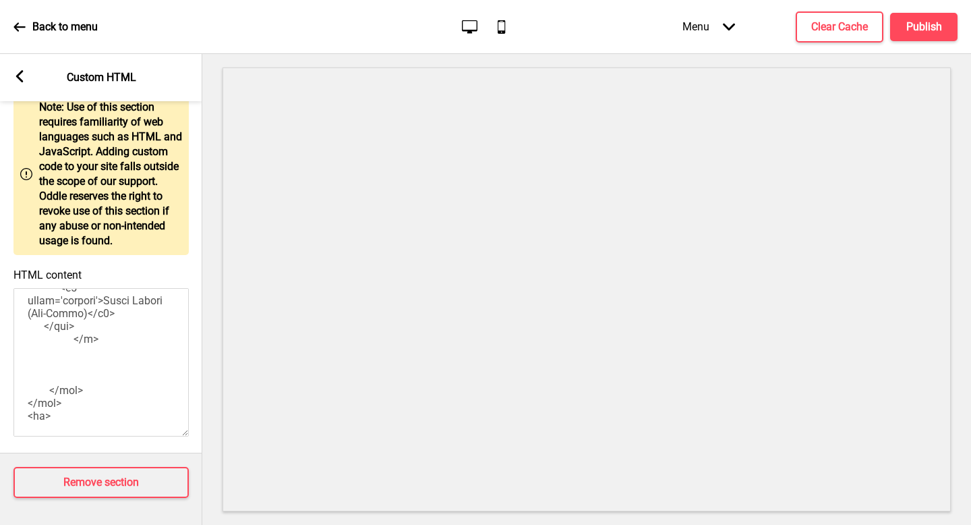
paste textarea "ucarecdn.com/d788187a-3b86-4df2-baf8-62e183218599/-/resize/x1000/"
click at [215, 385] on div at bounding box center [586, 289] width 769 height 471
click at [933, 28] on h4 "Publish" at bounding box center [925, 27] width 36 height 15
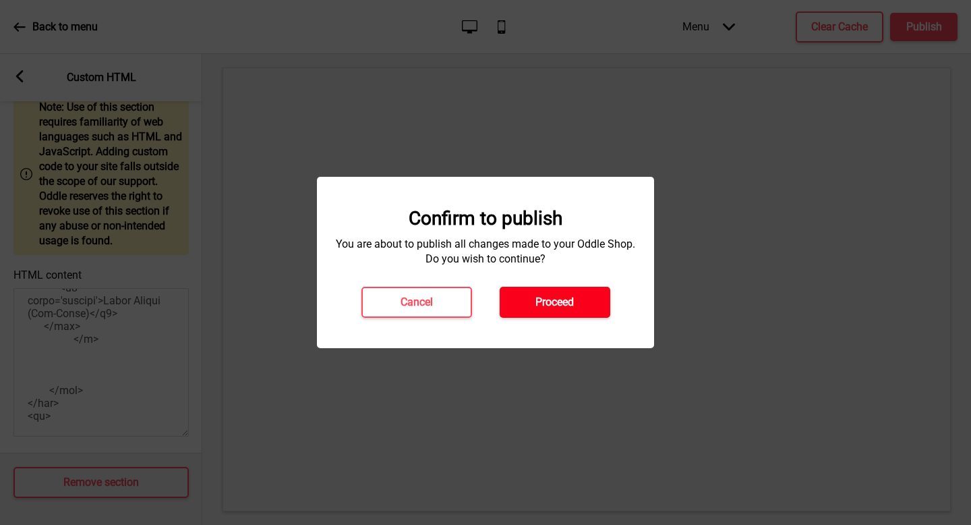
click at [554, 309] on h4 "Proceed" at bounding box center [555, 302] width 38 height 15
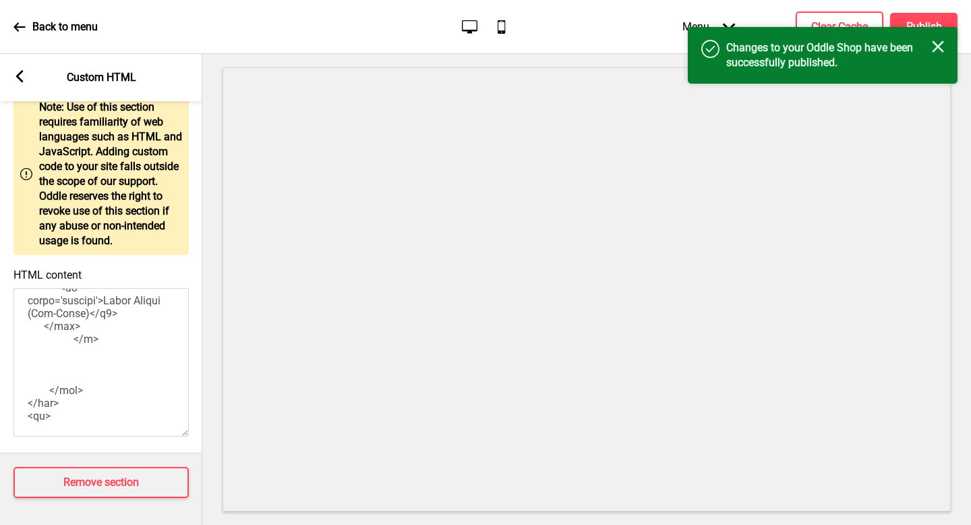
click at [942, 45] on icon "Close" at bounding box center [938, 46] width 12 height 12
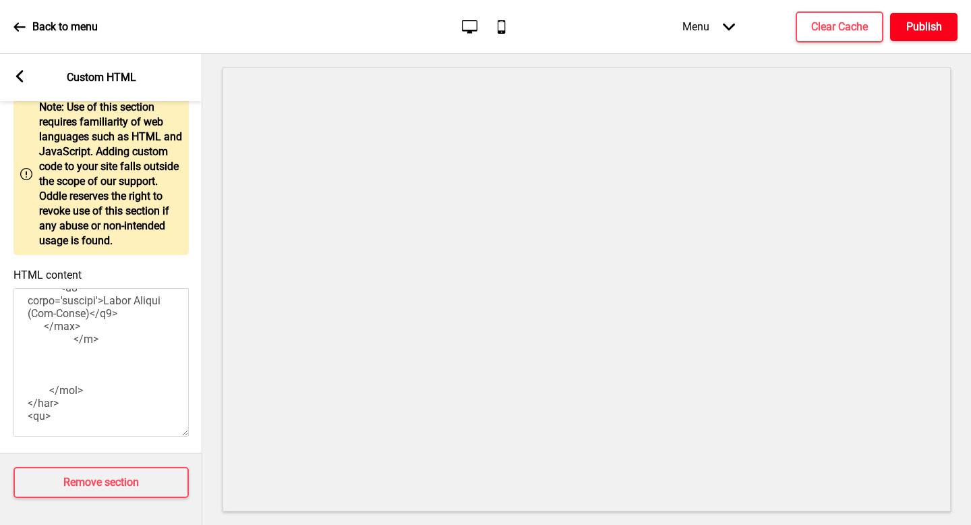
click at [919, 26] on h4 "Publish" at bounding box center [925, 27] width 36 height 15
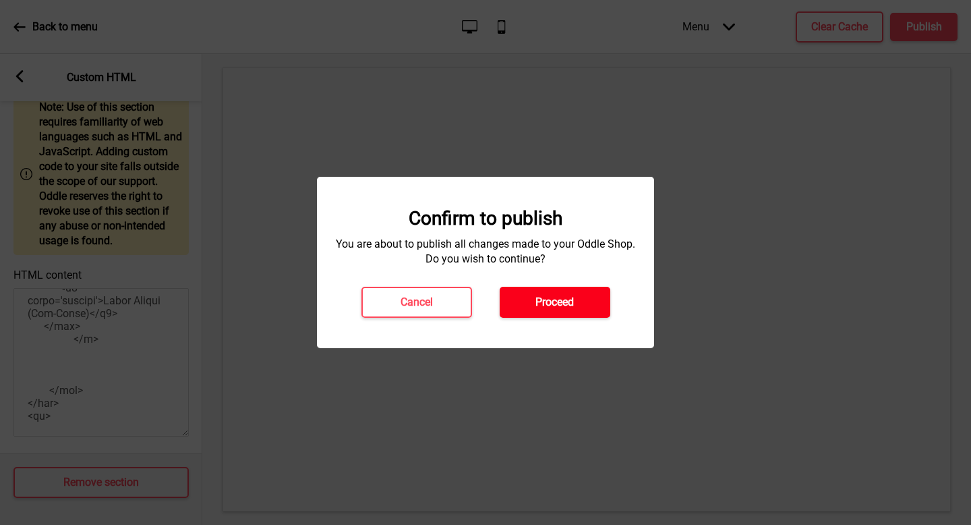
click at [554, 297] on h4 "Proceed" at bounding box center [555, 302] width 38 height 15
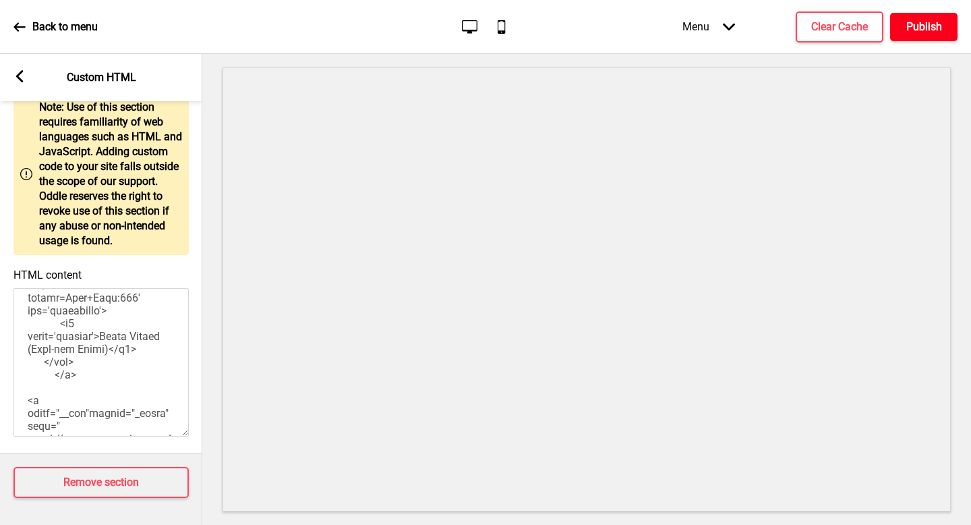
scroll to position [1394, 0]
click at [59, 330] on textarea "HTML content" at bounding box center [100, 362] width 175 height 148
click at [49, 380] on textarea "HTML content" at bounding box center [100, 362] width 175 height 148
paste textarea "ucarecdn.com/c3dc4399-1f05-4513-85c9-71b9b3bf0a8b/-/resize/x1000/"
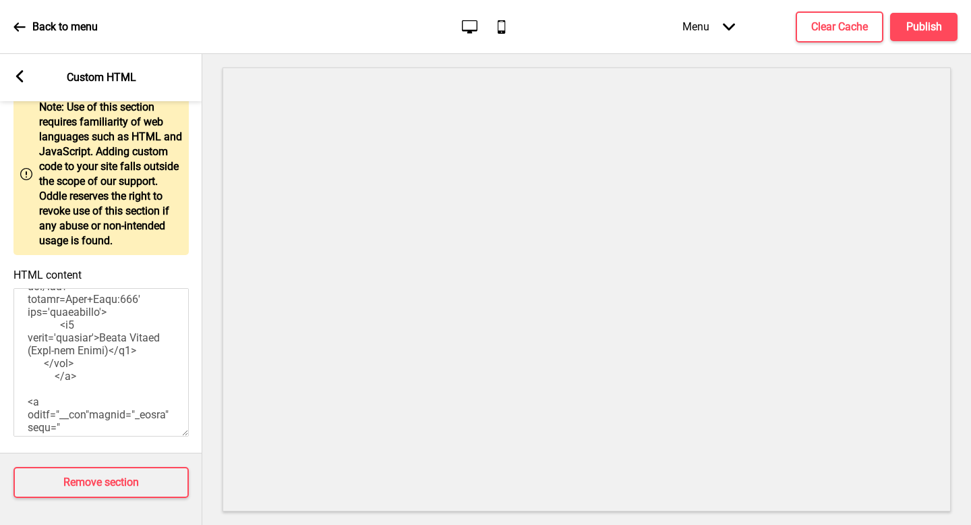
paste textarea "ucarecdn.com/c3dc4399-1f05-4513-85c9-71b9b3bf0a8b/-/resize/x1000/"
click at [45, 378] on textarea "HTML content" at bounding box center [100, 362] width 175 height 148
click at [49, 380] on textarea "HTML content" at bounding box center [100, 362] width 175 height 148
paste textarea "ucarecdn.com/c3dc4399-1f05-4513-85c9-71b9b3bf0a8b/-/resize/x1000/"
type textarea "<style> .__container { max-width: 1200px; margin: 0 auto; text-align: center; }…"
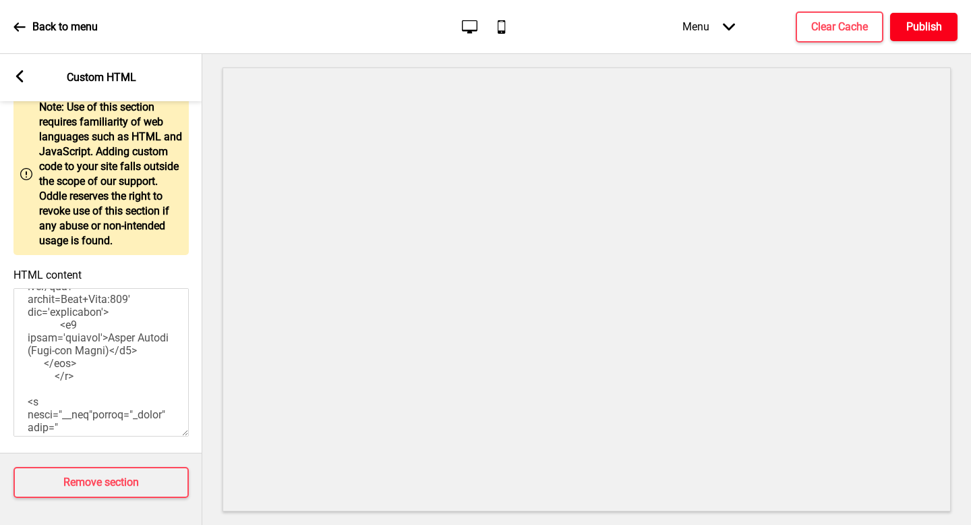
click at [921, 22] on h4 "Publish" at bounding box center [925, 27] width 36 height 15
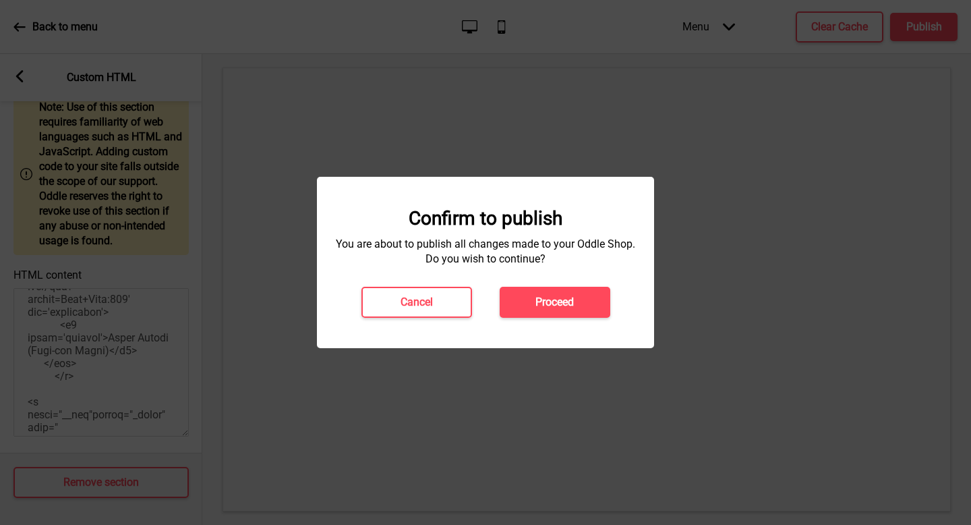
click at [552, 304] on h4 "Proceed" at bounding box center [555, 302] width 38 height 15
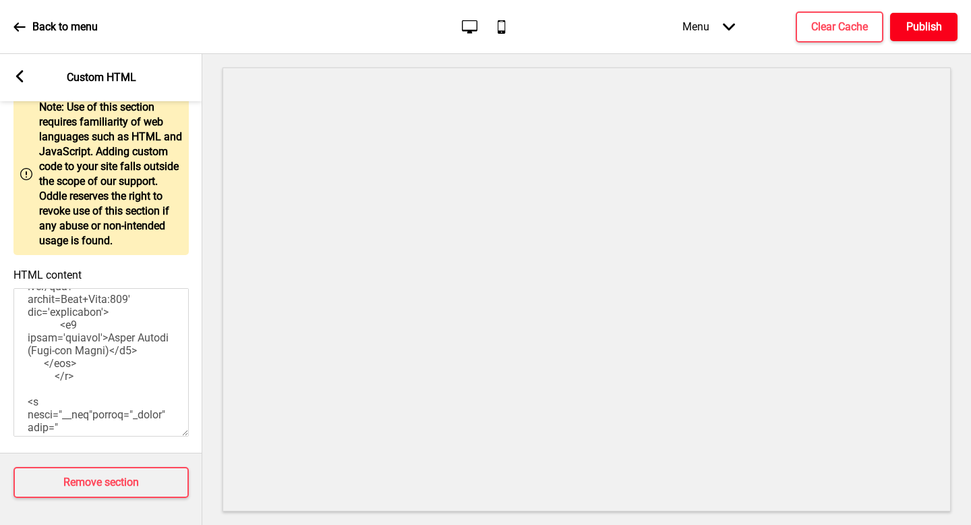
click at [938, 22] on h4 "Publish" at bounding box center [925, 27] width 36 height 15
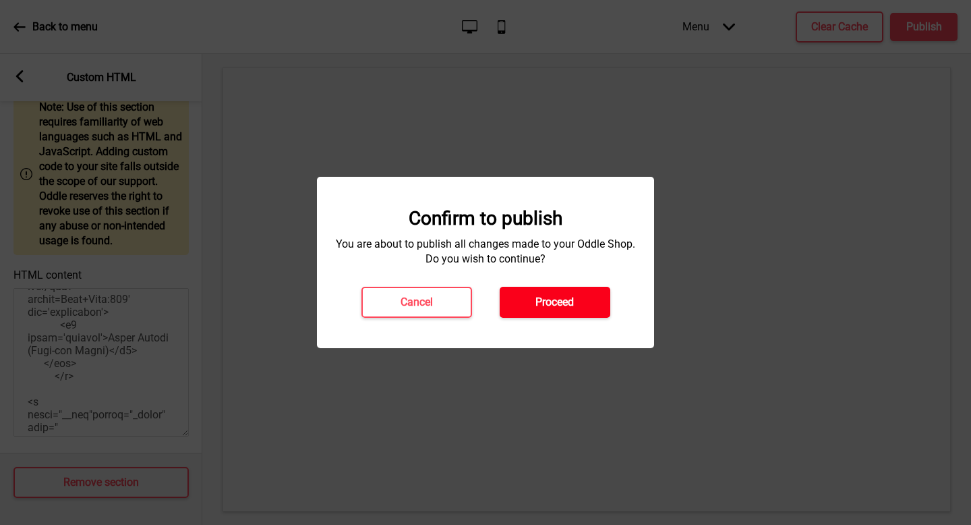
click at [557, 304] on h4 "Proceed" at bounding box center [555, 302] width 38 height 15
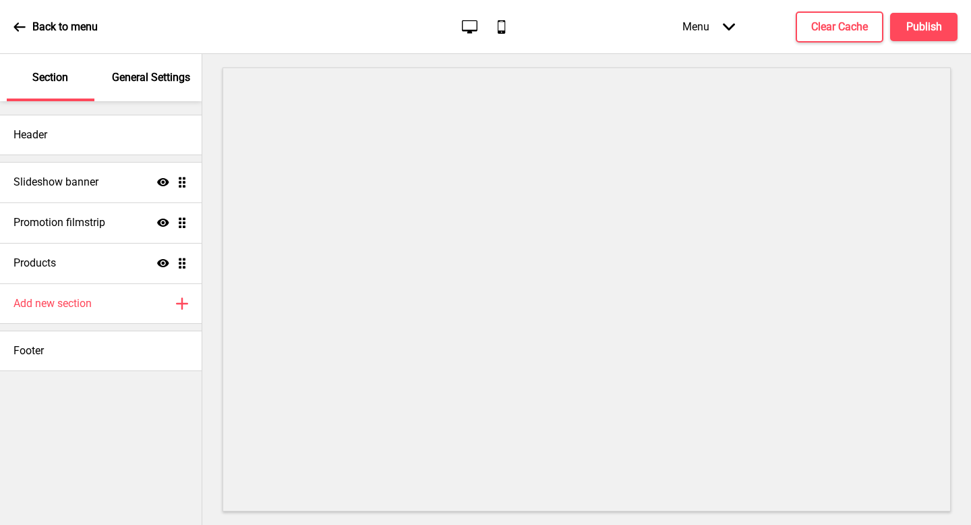
click at [45, 22] on p "Back to menu" at bounding box center [64, 27] width 65 height 15
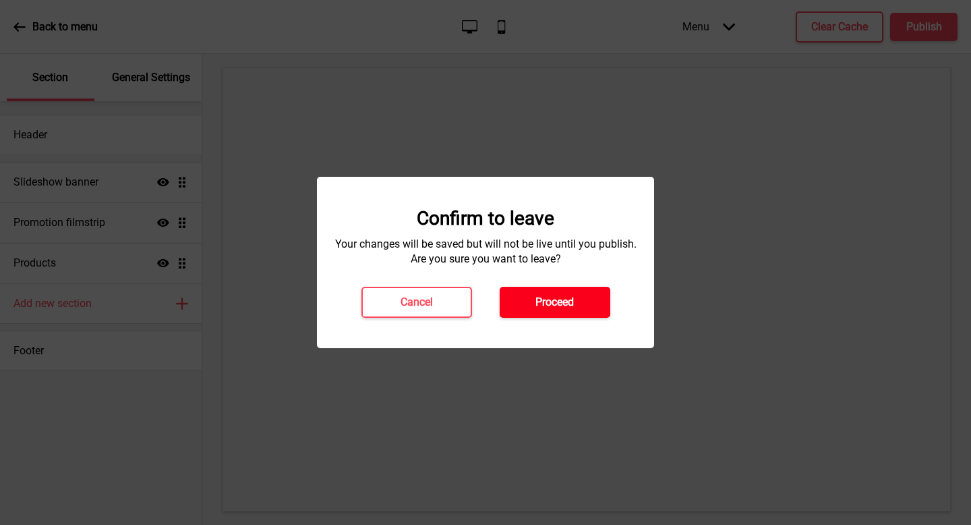
click at [544, 305] on h4 "Proceed" at bounding box center [555, 302] width 38 height 15
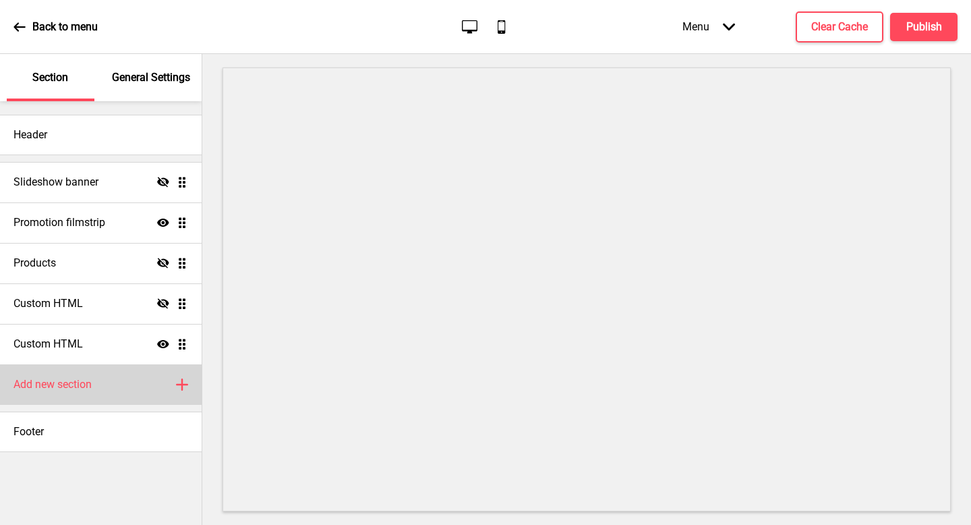
click at [82, 393] on div "Add new section Plus" at bounding box center [101, 384] width 202 height 40
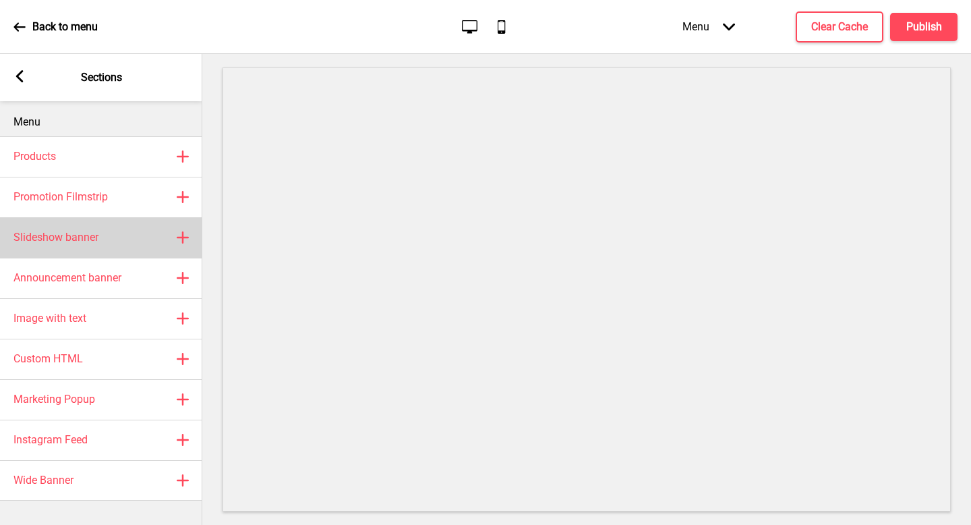
click at [129, 246] on div "Slideshow banner Plus" at bounding box center [101, 237] width 202 height 40
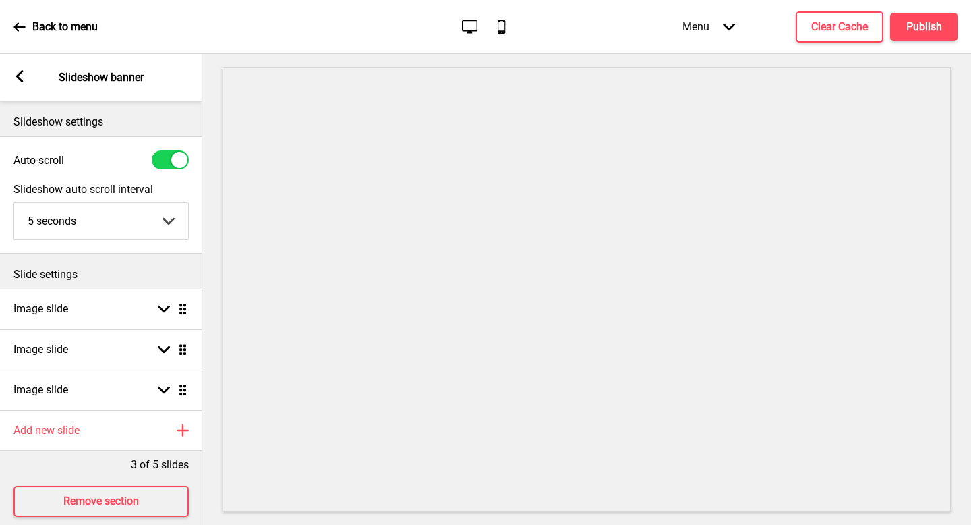
click at [127, 231] on select "5 seconds 6 seconds 7 seconds 8 seconds 9 seconds 10 seconds" at bounding box center [101, 221] width 174 height 36
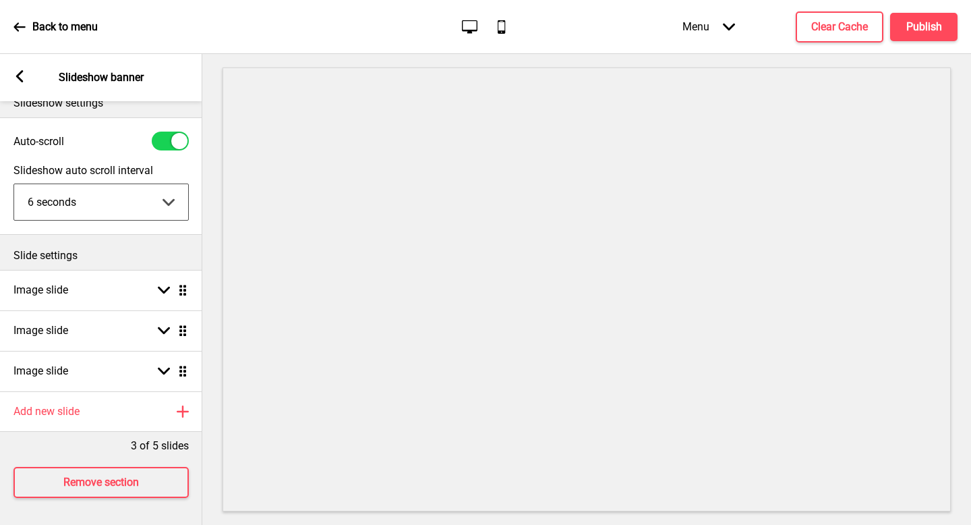
click at [119, 202] on select "5 seconds 6 seconds 7 seconds 8 seconds 9 seconds 10 seconds" at bounding box center [101, 202] width 174 height 36
select select "5000"
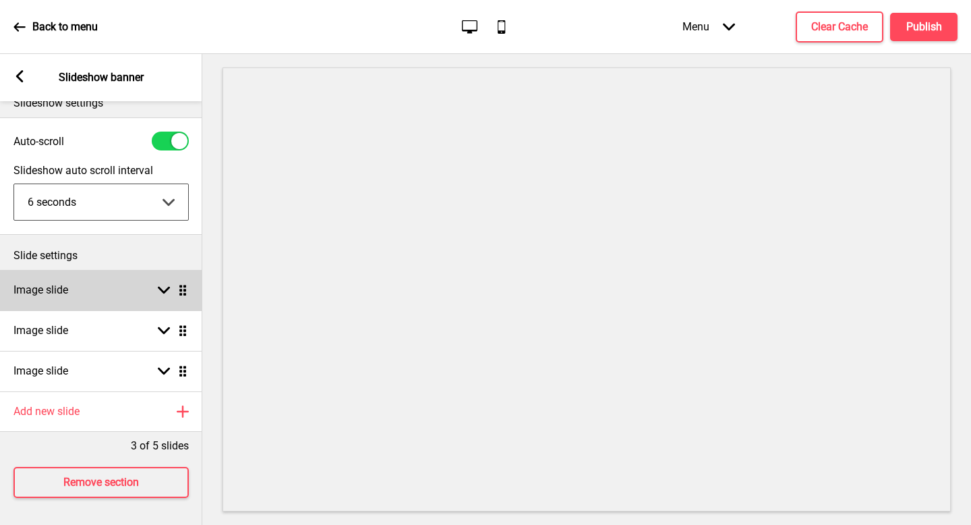
click at [115, 290] on div "Image slide Arrow down Drag" at bounding box center [101, 290] width 202 height 40
select select "right"
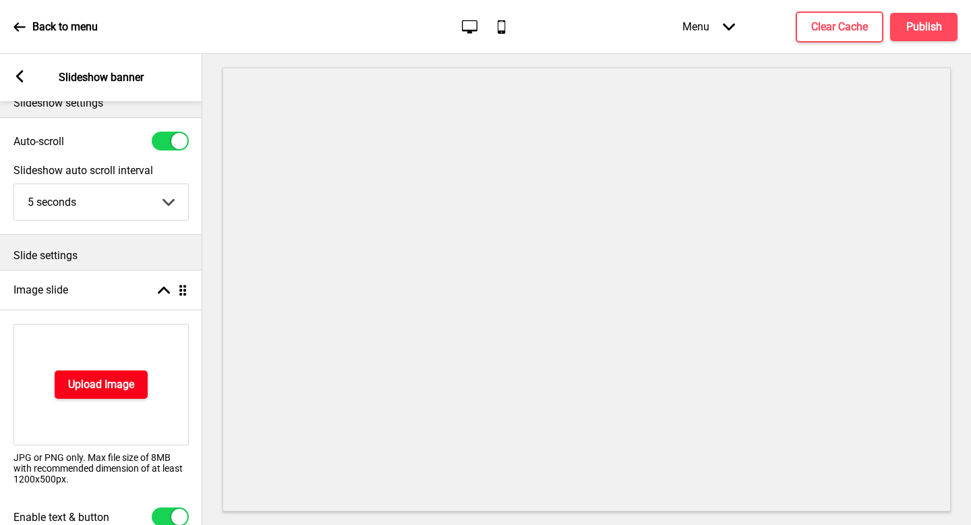
click at [113, 382] on h4 "Upload Image" at bounding box center [101, 384] width 66 height 15
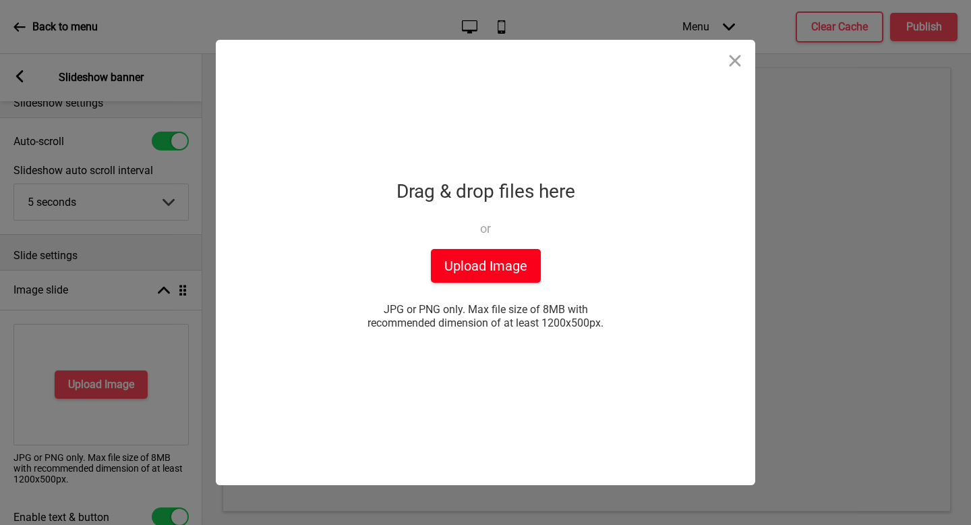
click at [502, 279] on button "Upload Image" at bounding box center [486, 266] width 110 height 34
click at [476, 264] on button "Upload Image" at bounding box center [486, 266] width 110 height 34
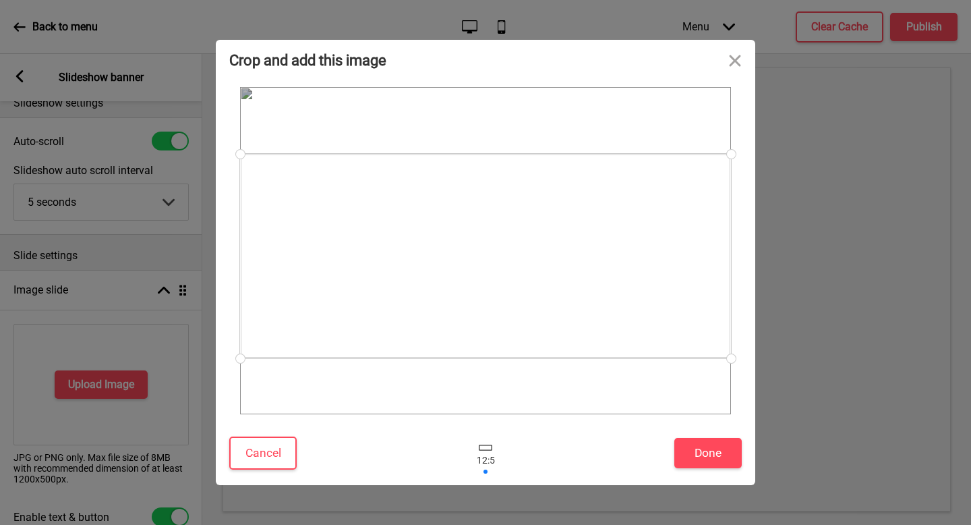
drag, startPoint x: 589, startPoint y: 304, endPoint x: 584, endPoint y: 310, distance: 7.2
click at [584, 310] on div at bounding box center [485, 256] width 491 height 204
click at [724, 456] on button "Done" at bounding box center [708, 453] width 67 height 30
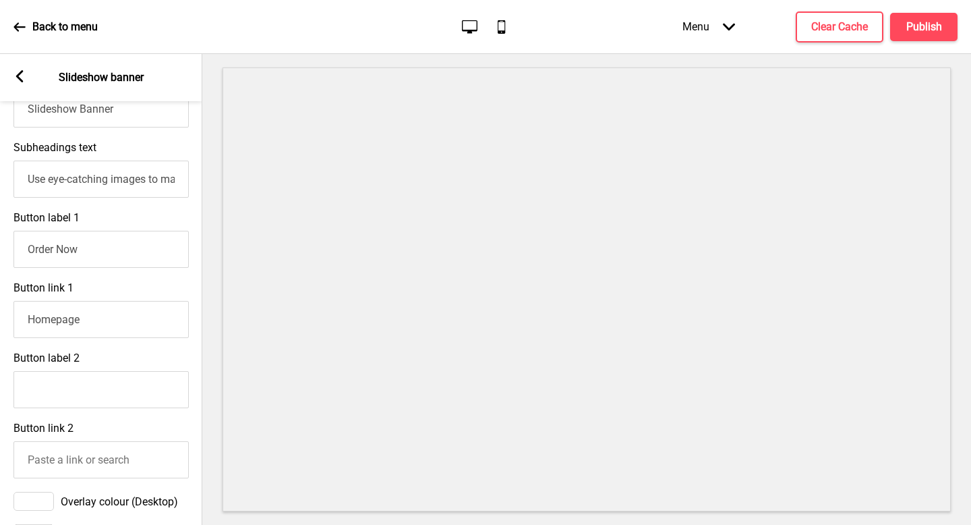
scroll to position [449, 0]
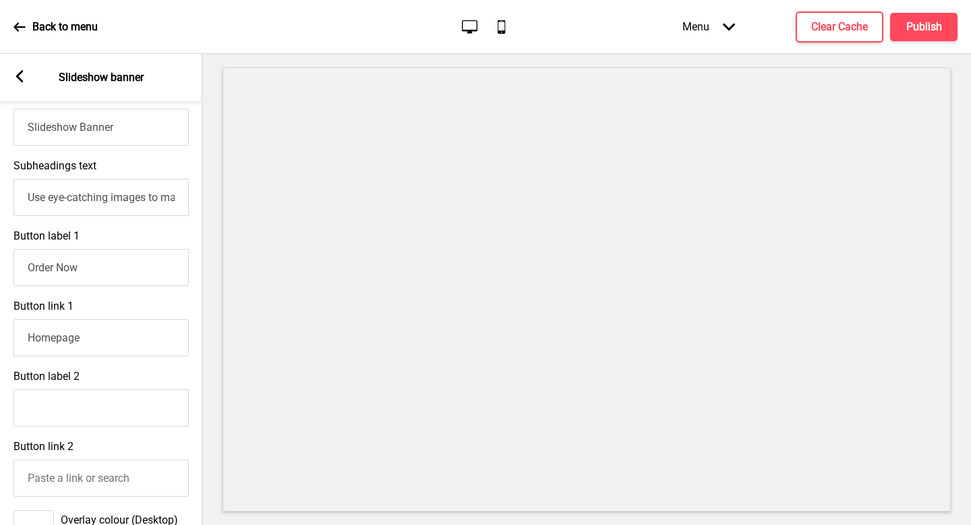
click at [118, 212] on input "Use eye-catching images to make a strong first impression of your brand" at bounding box center [100, 197] width 175 height 37
type input "V"
type input "Baked Fresh Daily"
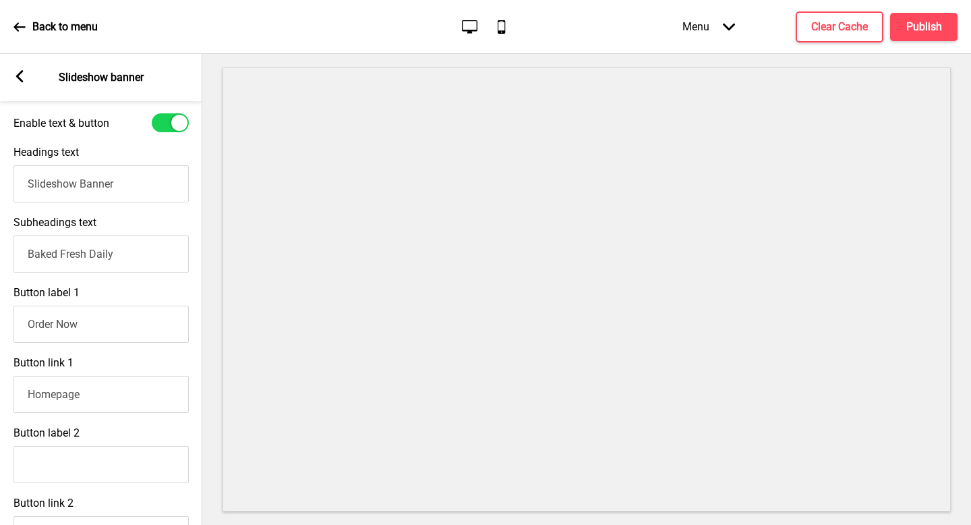
scroll to position [392, 0]
click at [103, 326] on input "Order Now" at bounding box center [100, 324] width 175 height 37
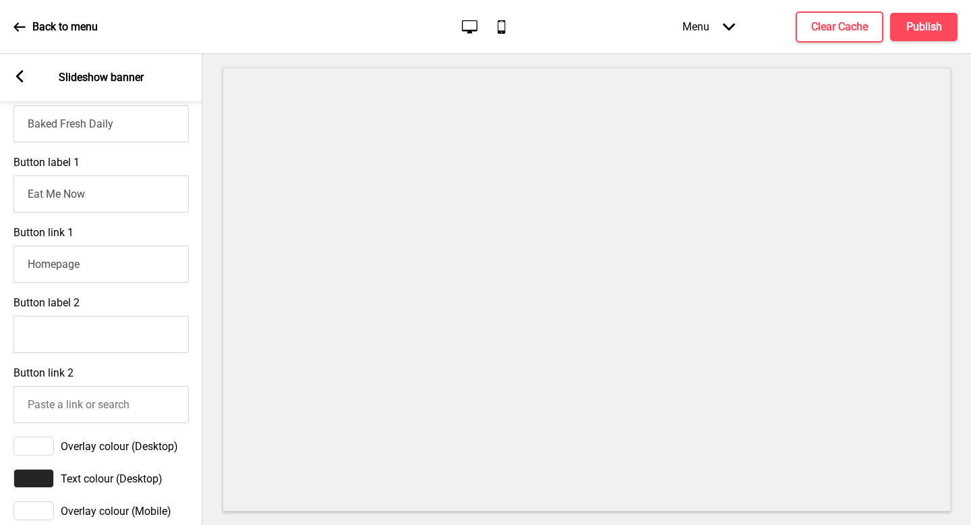
scroll to position [465, 0]
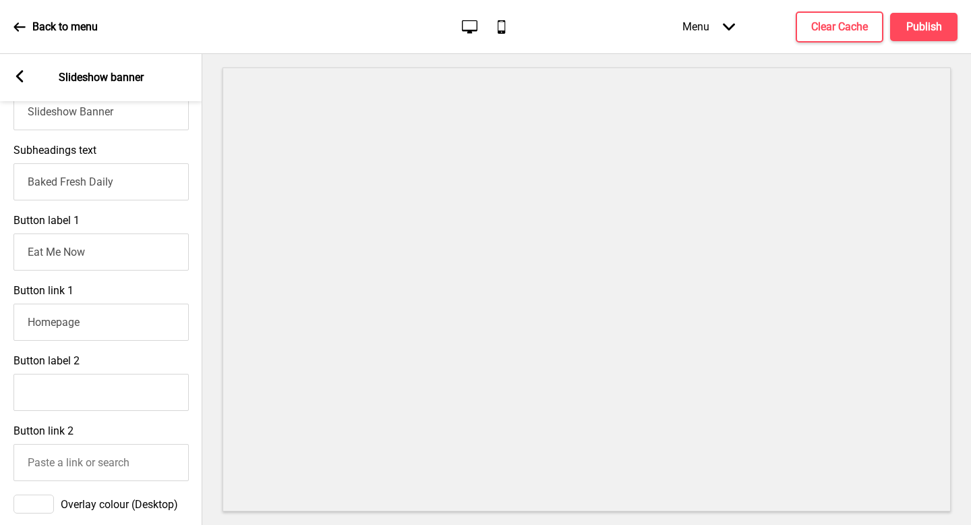
type input "Eat Me Now"
click at [129, 180] on input "Baked Fresh Daily" at bounding box center [100, 181] width 175 height 37
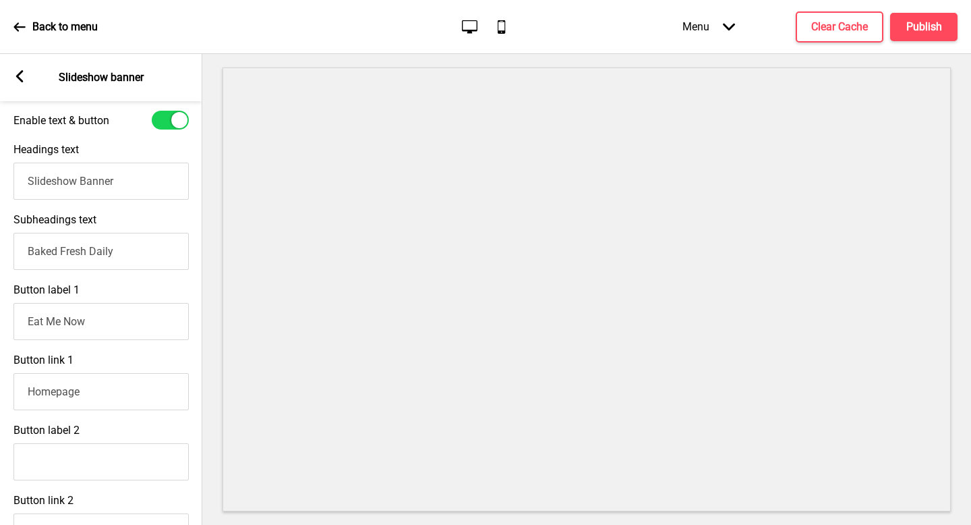
scroll to position [376, 0]
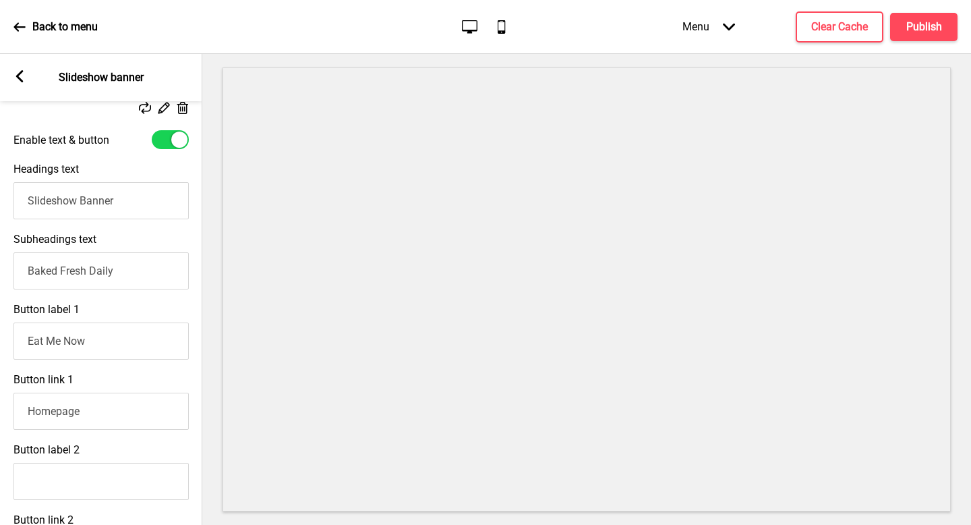
click at [127, 202] on input "Slideshow Banner" at bounding box center [100, 200] width 175 height 37
paste input "Baked Fresh Daily"
type input "Baked Fresh Daily"
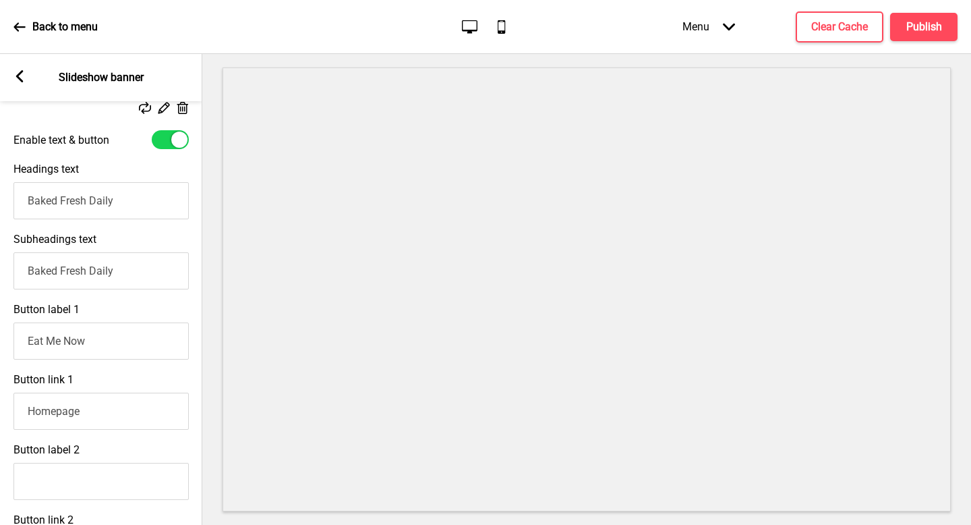
click at [132, 273] on input "Baked Fresh Daily" at bounding box center [100, 270] width 175 height 37
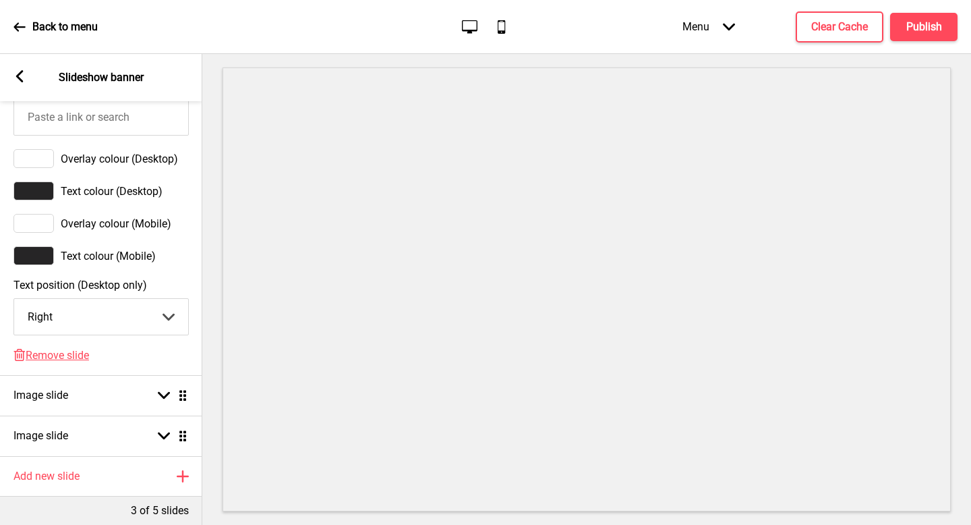
scroll to position [876, 0]
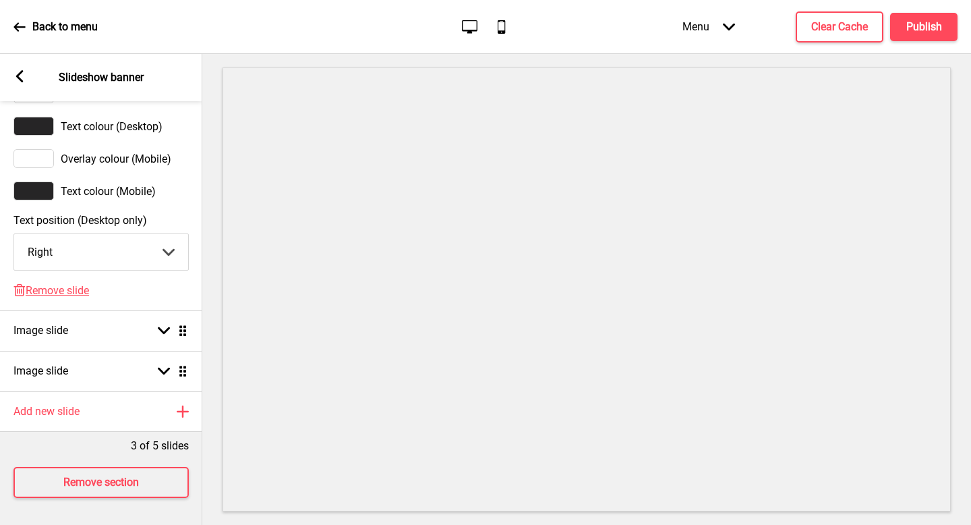
click at [165, 254] on select "Center Left Right" at bounding box center [101, 252] width 174 height 36
select select "left"
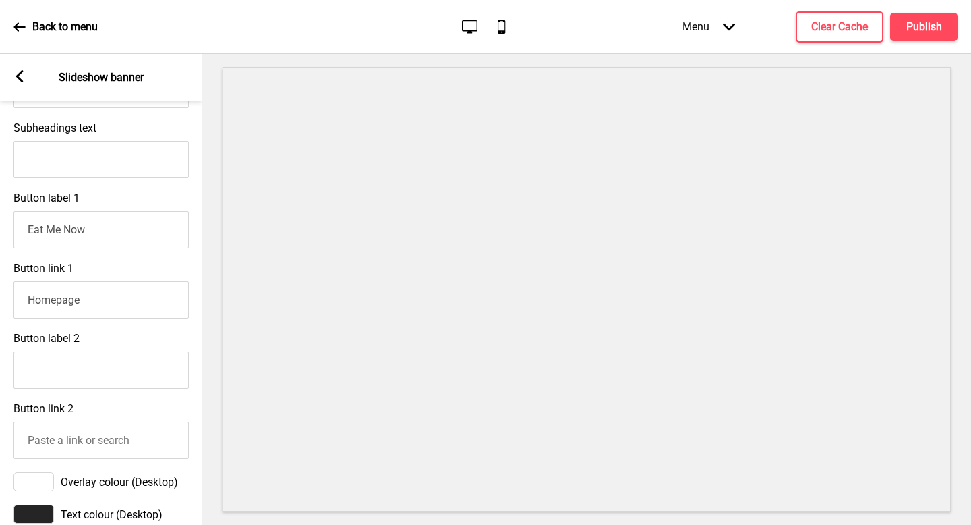
scroll to position [484, 0]
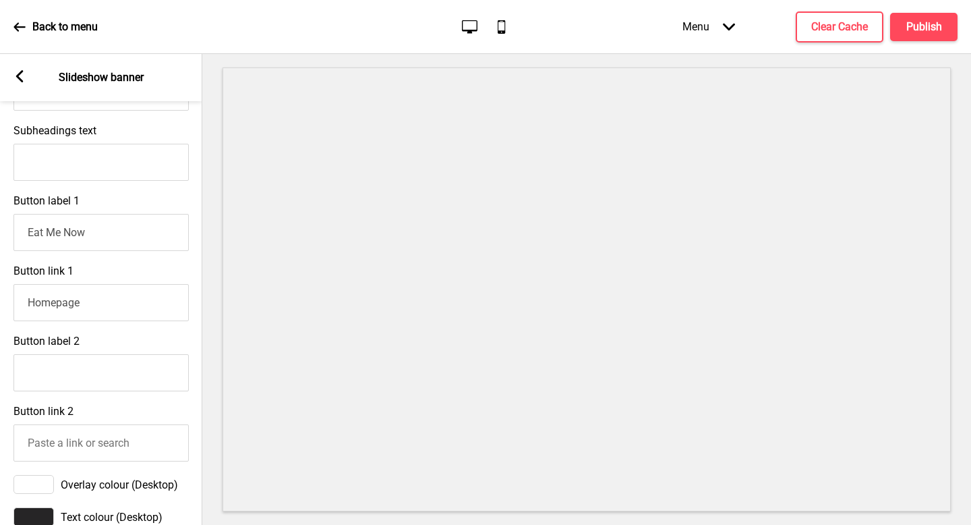
click at [117, 304] on input "Homepage" at bounding box center [100, 302] width 175 height 37
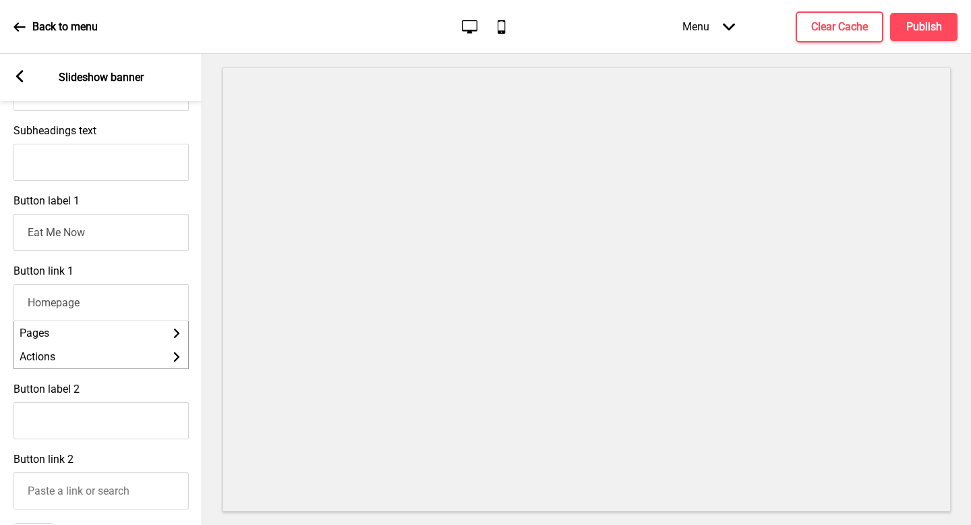
click at [103, 236] on input "Eat Me Now" at bounding box center [100, 232] width 175 height 37
click at [109, 229] on input "Eat Me Now" at bounding box center [100, 232] width 175 height 37
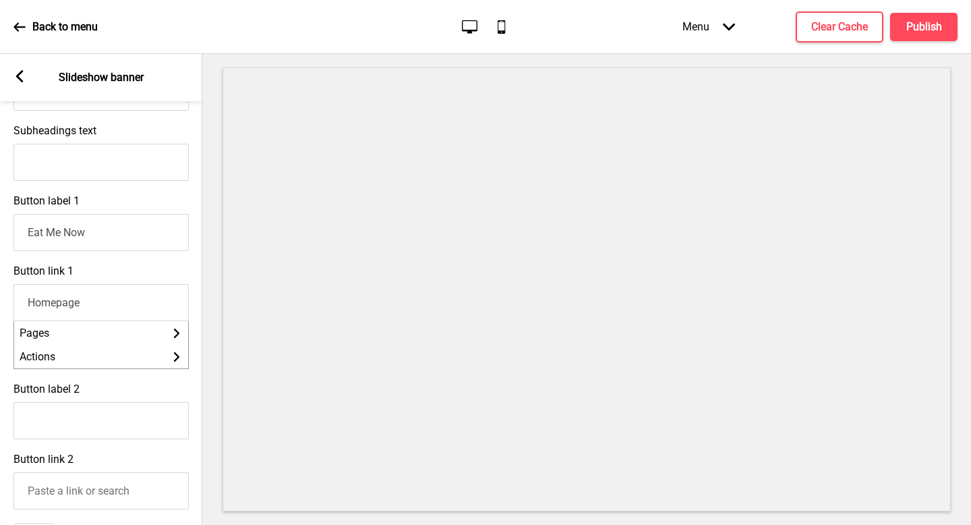
click at [109, 229] on input "Eat Me Now" at bounding box center [100, 232] width 175 height 37
paste input "AT ME NOW"
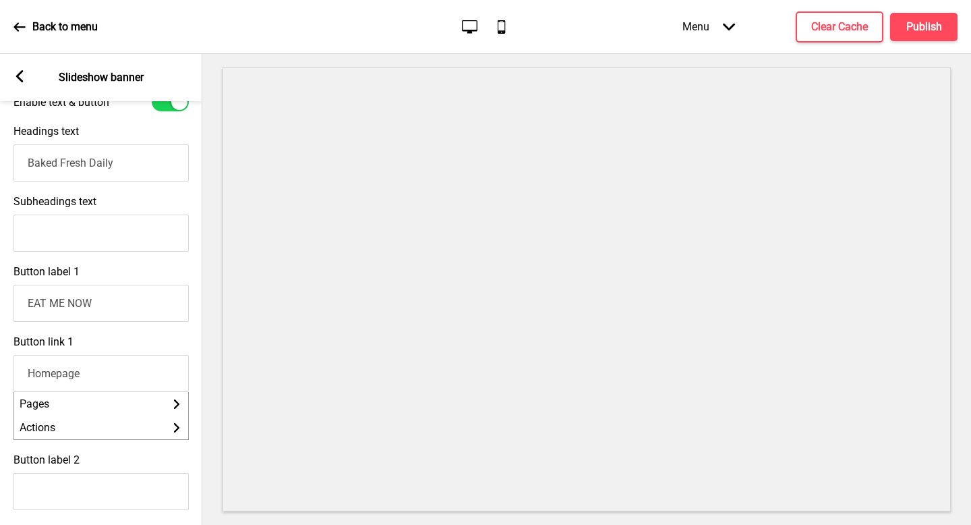
scroll to position [391, 0]
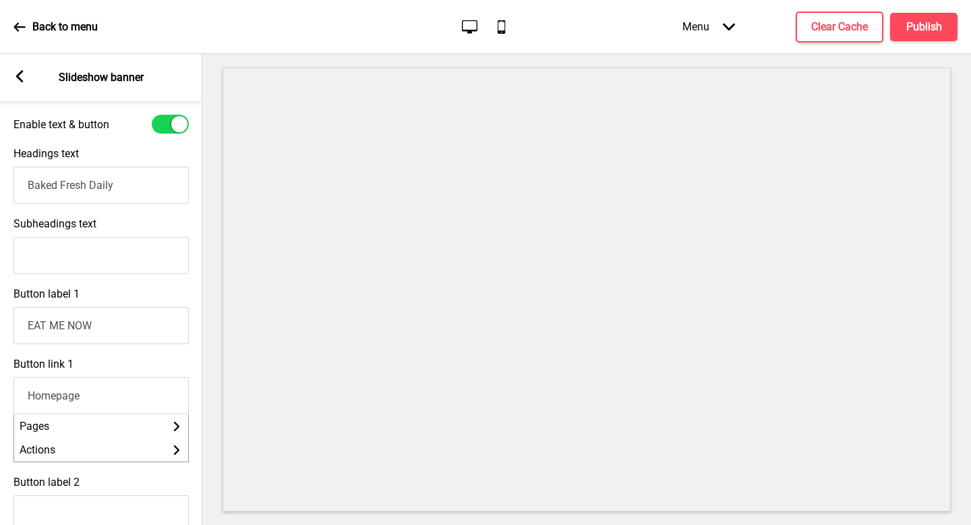
type input "EAT ME NOW"
click at [121, 186] on input "Baked Fresh Daily" at bounding box center [100, 185] width 175 height 37
click at [128, 258] on input "Subheadings text" at bounding box center [100, 255] width 175 height 37
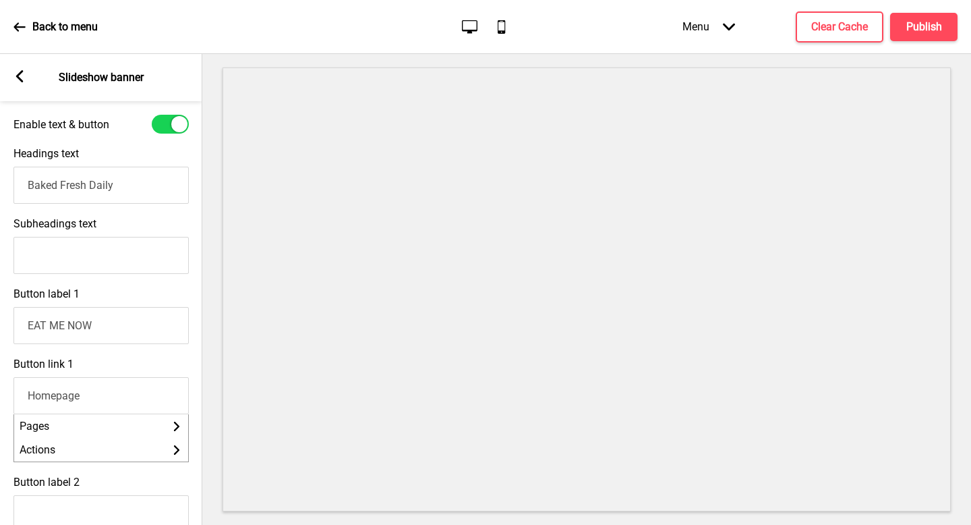
type input "A"
type input "BAKED FRESH DAILY"
click at [133, 186] on input "Baked Fresh Daily" at bounding box center [100, 185] width 175 height 37
click at [147, 183] on input "Baked Fresh Daily" at bounding box center [100, 185] width 175 height 37
click at [147, 182] on input "Baked Fresh Daily" at bounding box center [100, 185] width 175 height 37
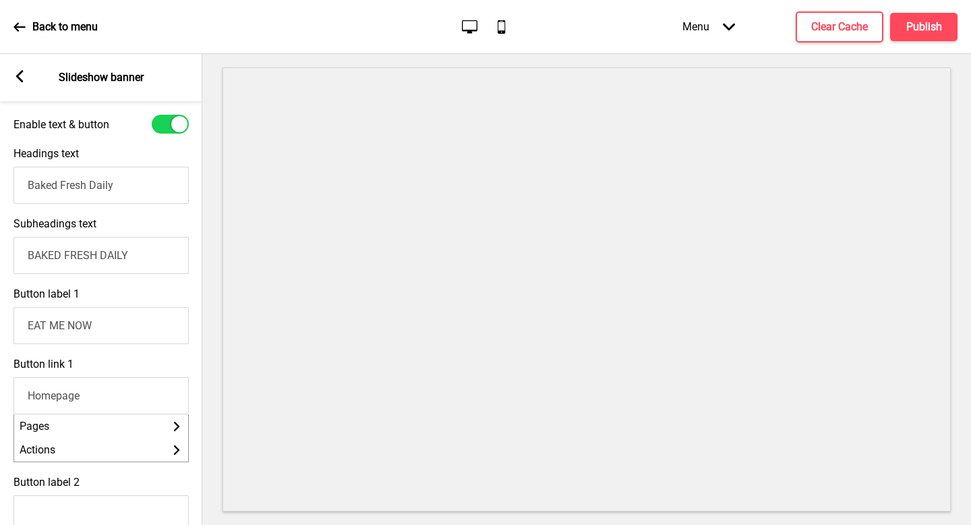
click at [146, 173] on input "Baked Fresh Daily" at bounding box center [100, 185] width 175 height 37
click at [146, 167] on input "Baked Fresh Daily" at bounding box center [100, 185] width 175 height 37
click at [155, 175] on input "Baked Fresh Daily" at bounding box center [100, 185] width 175 height 37
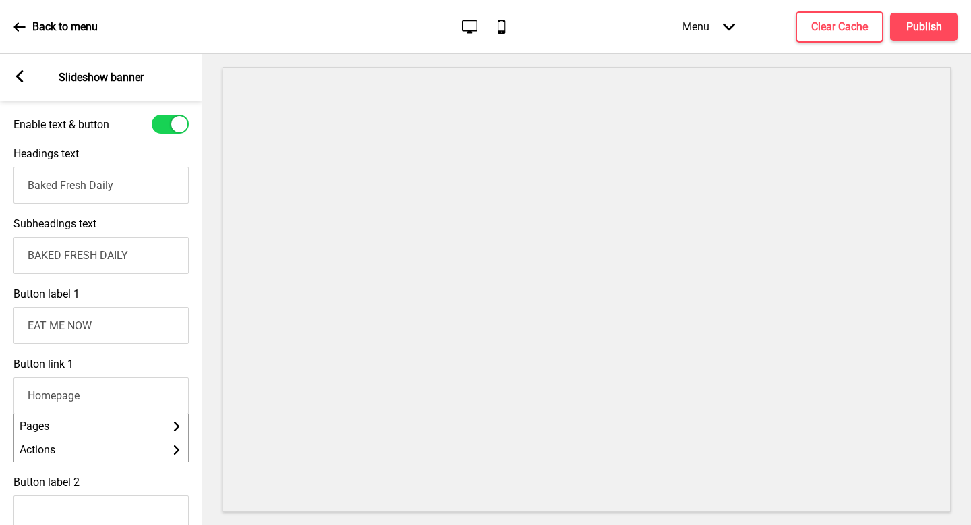
click at [155, 175] on input "Baked Fresh Daily" at bounding box center [100, 185] width 175 height 37
click at [103, 260] on input "BAKED FRESH DAILY" at bounding box center [100, 255] width 175 height 37
click at [124, 195] on input "Headings text" at bounding box center [100, 185] width 175 height 37
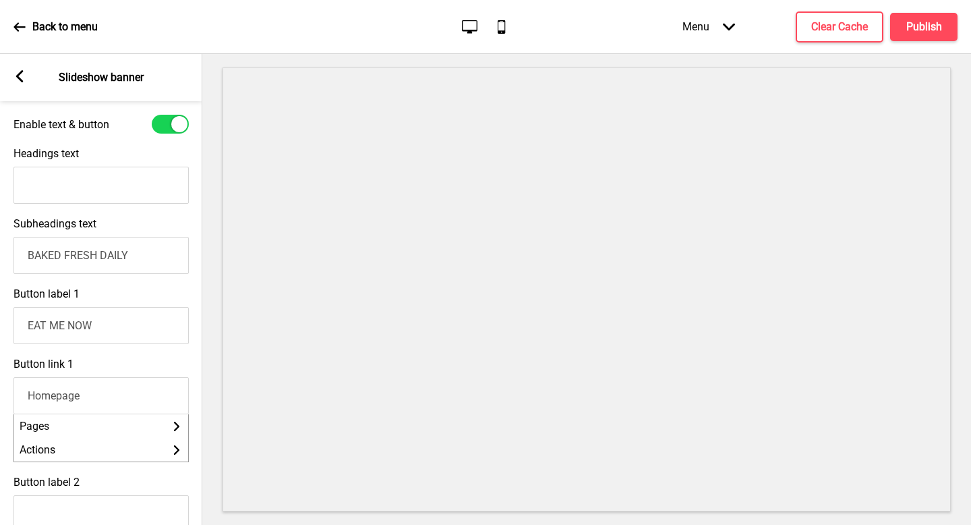
paste input "BAKED FRESH DAILY"
type input "BAKED FRESH DAILY"
click at [63, 258] on input "BAKED FRESH DAILY" at bounding box center [100, 255] width 175 height 37
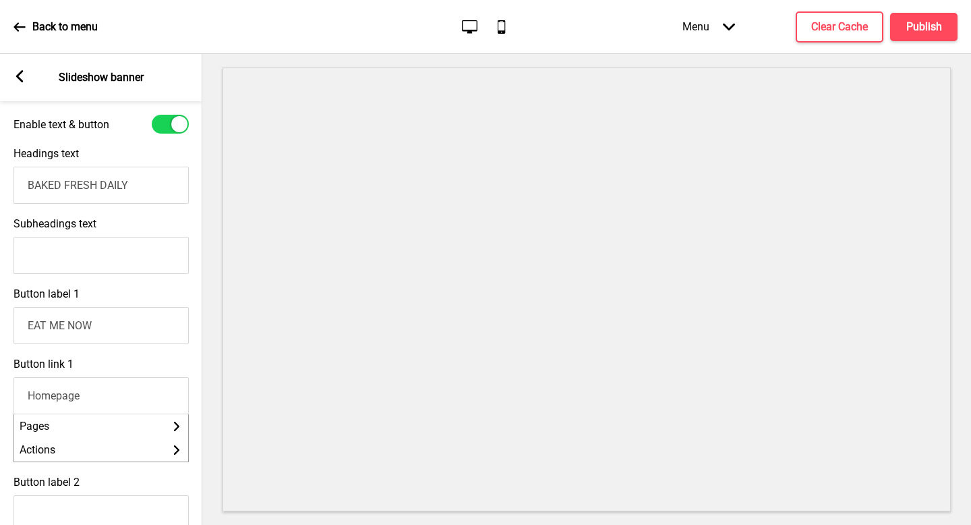
type input "BAKED FRESH DAILY"
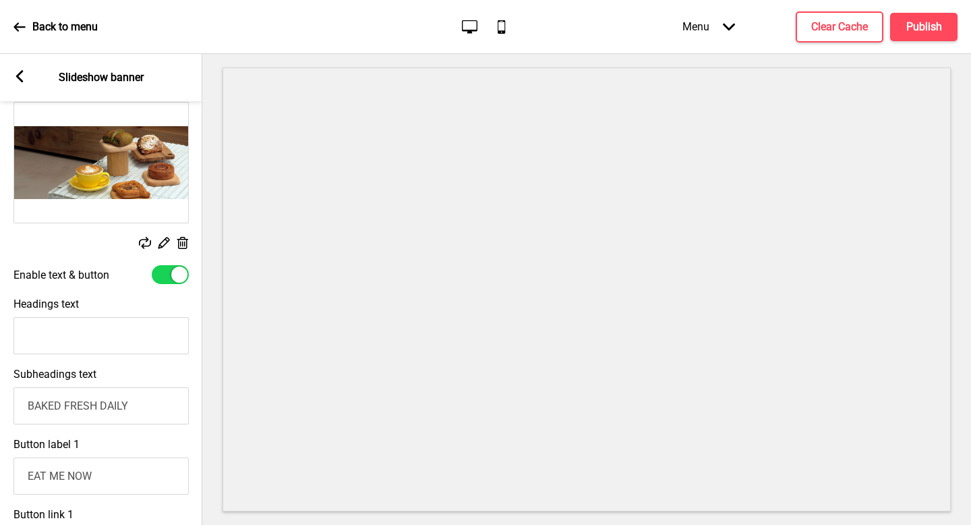
scroll to position [36, 0]
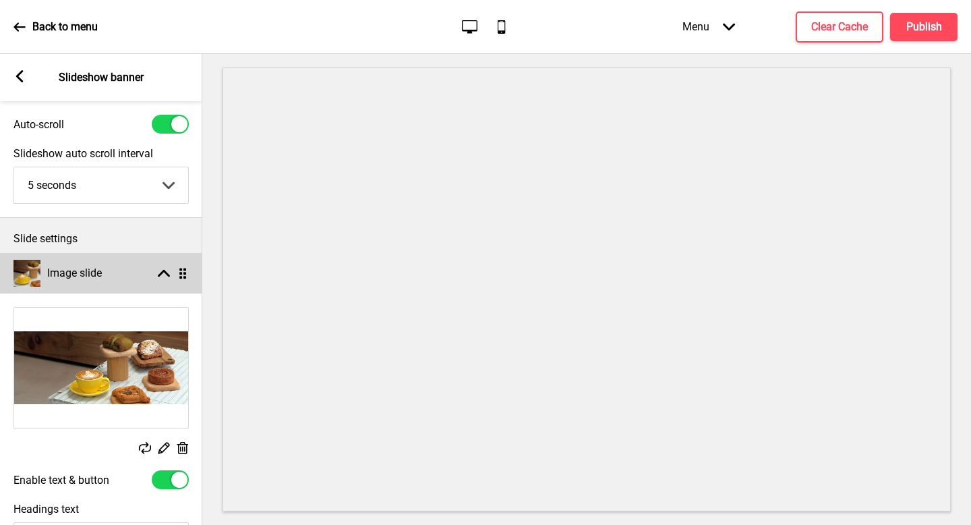
click at [107, 262] on div "Image slide Arrow up Drag" at bounding box center [101, 273] width 202 height 40
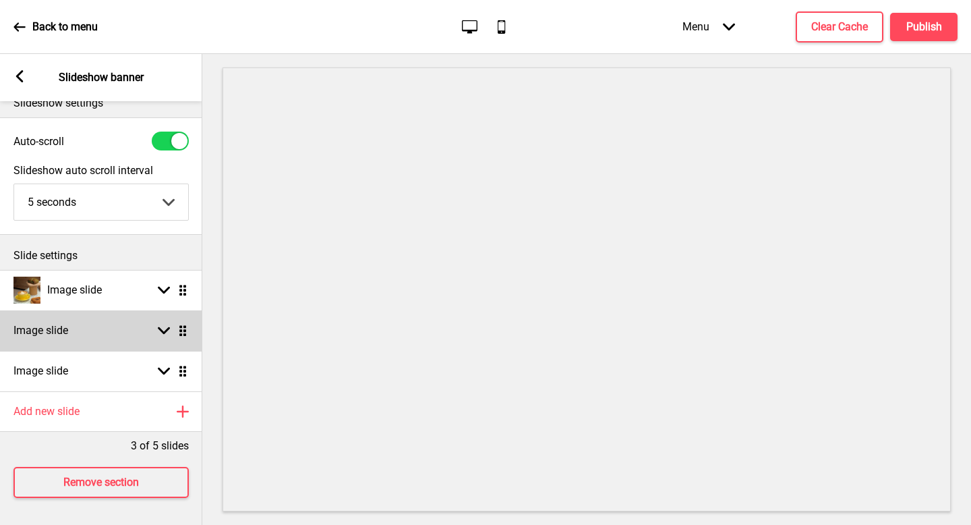
click at [125, 337] on div "Image slide Arrow down Drag" at bounding box center [101, 330] width 202 height 40
select select "right"
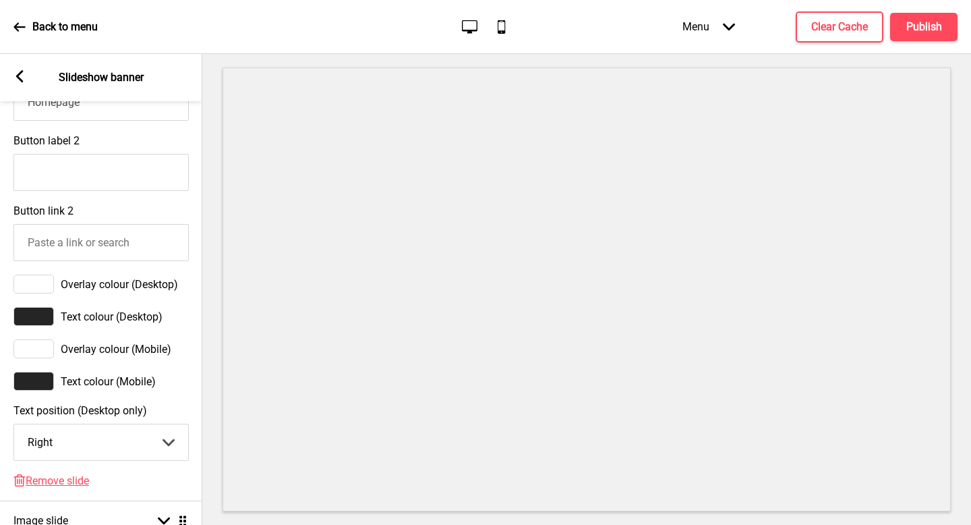
scroll to position [801, 0]
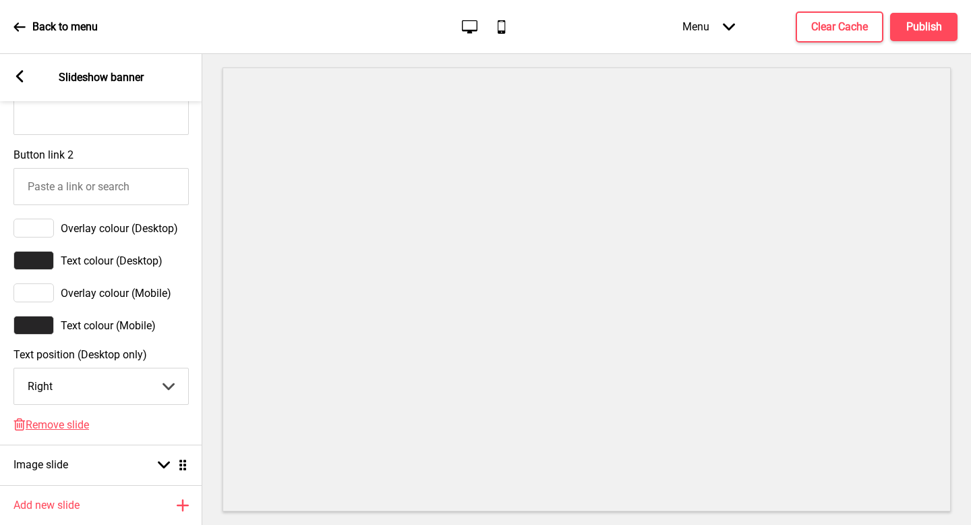
click at [64, 435] on div "Delete Remove slide" at bounding box center [101, 431] width 202 height 26
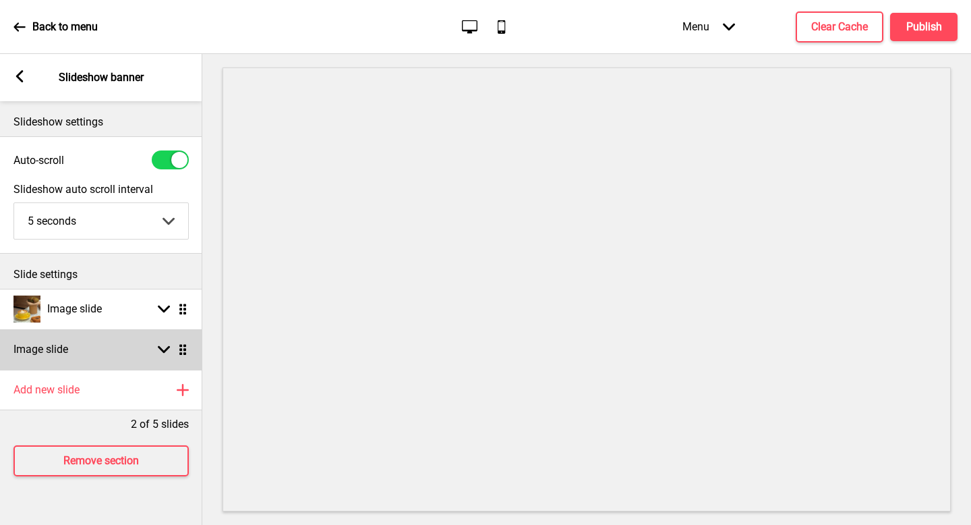
click at [87, 361] on div "Image slide Arrow down Drag" at bounding box center [101, 349] width 202 height 40
select select "right"
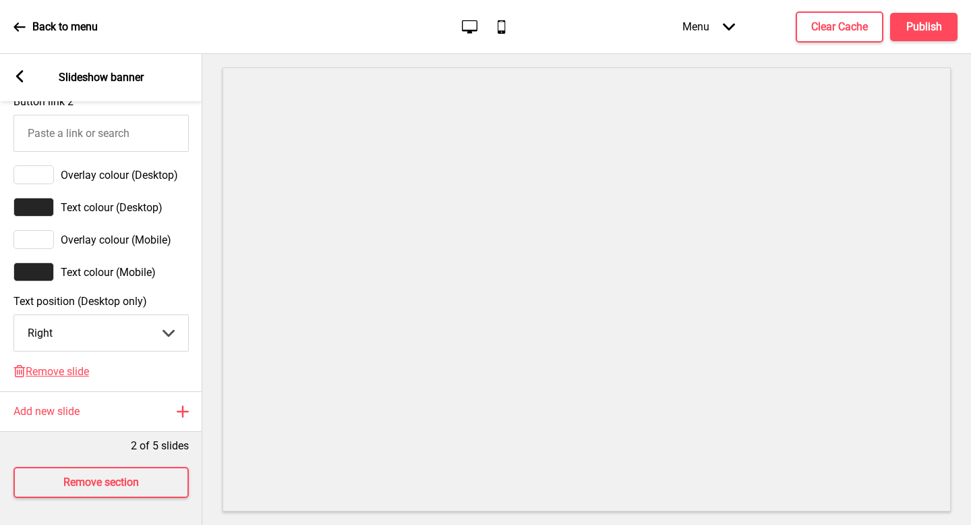
scroll to position [867, 0]
click at [76, 368] on div "Delete Remove slide" at bounding box center [101, 378] width 202 height 26
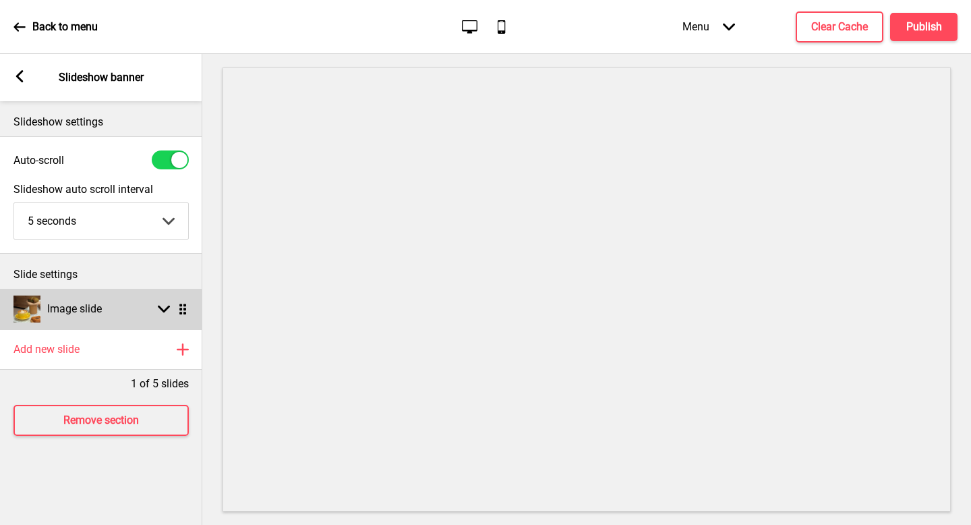
click at [101, 308] on h4 "Image slide" at bounding box center [74, 309] width 55 height 15
select select "left"
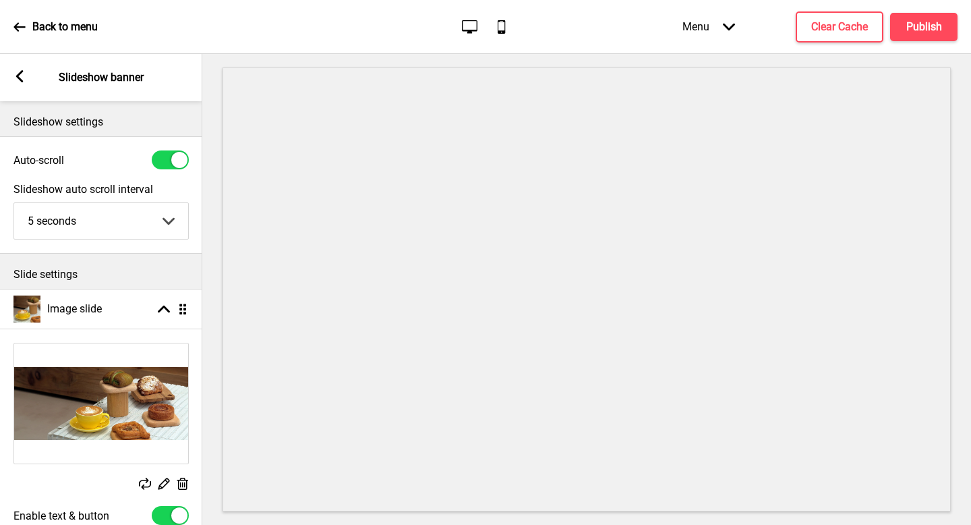
click at [18, 79] on icon at bounding box center [19, 76] width 7 height 12
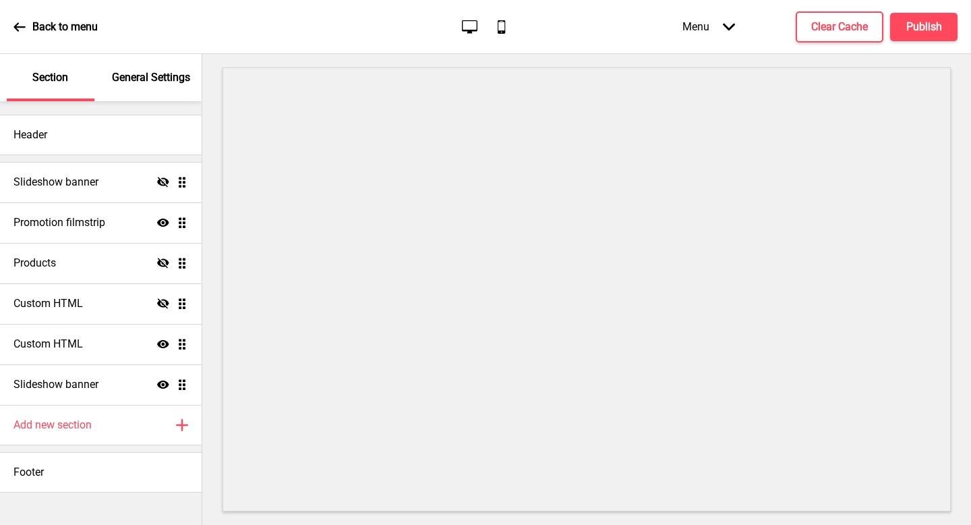
click at [154, 97] on div "General Settings" at bounding box center [152, 77] width 88 height 47
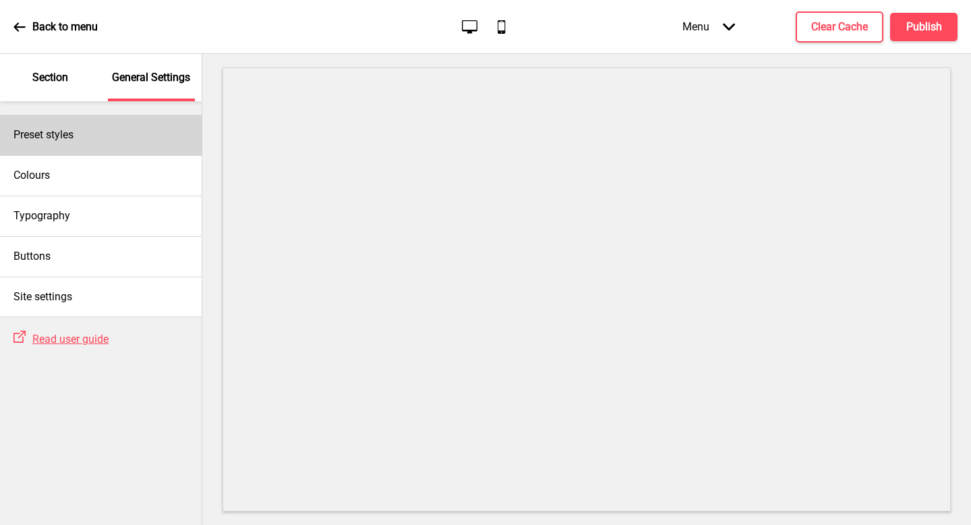
click at [92, 133] on div "Preset styles" at bounding box center [101, 135] width 202 height 40
select select "minimalist"
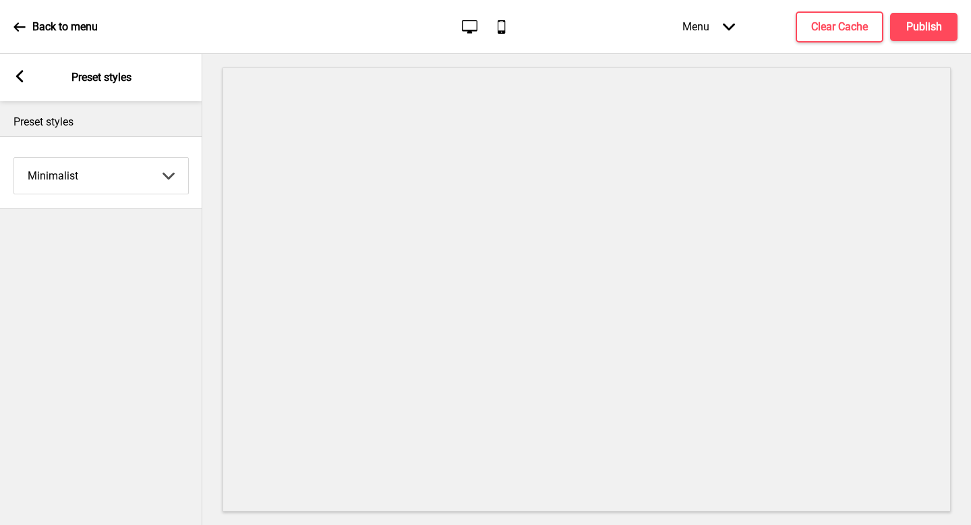
click at [12, 80] on div "Arrow left Preset styles" at bounding box center [101, 77] width 202 height 47
click at [18, 78] on icon at bounding box center [19, 76] width 7 height 12
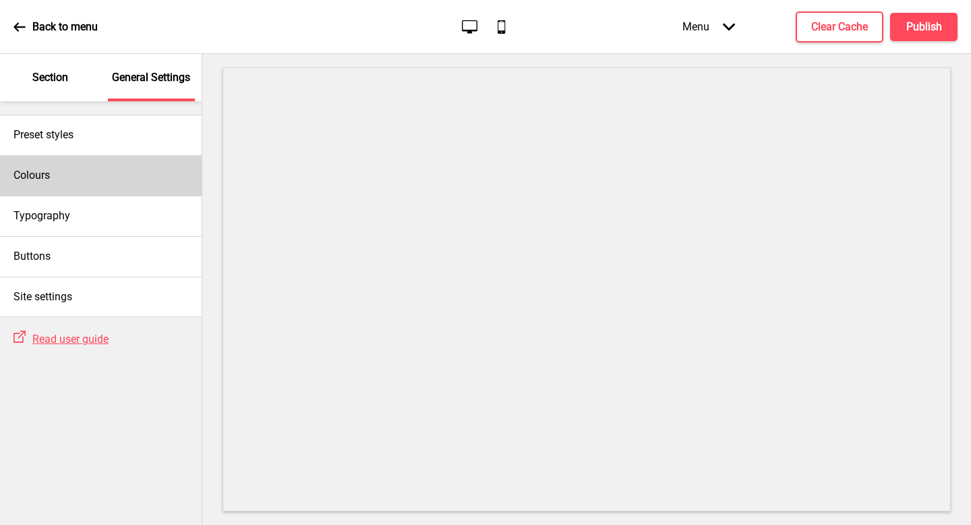
click at [40, 174] on h4 "Colours" at bounding box center [31, 175] width 36 height 15
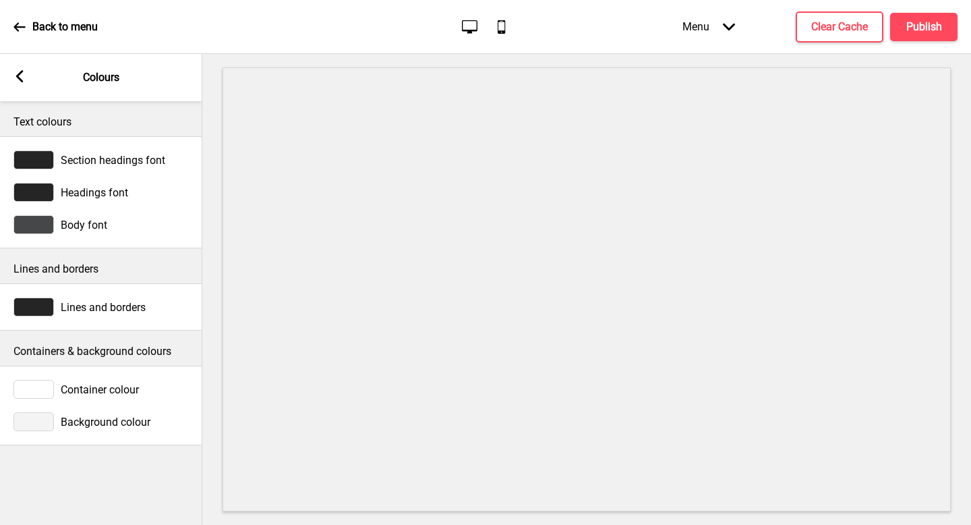
click at [20, 82] on rect at bounding box center [19, 76] width 12 height 12
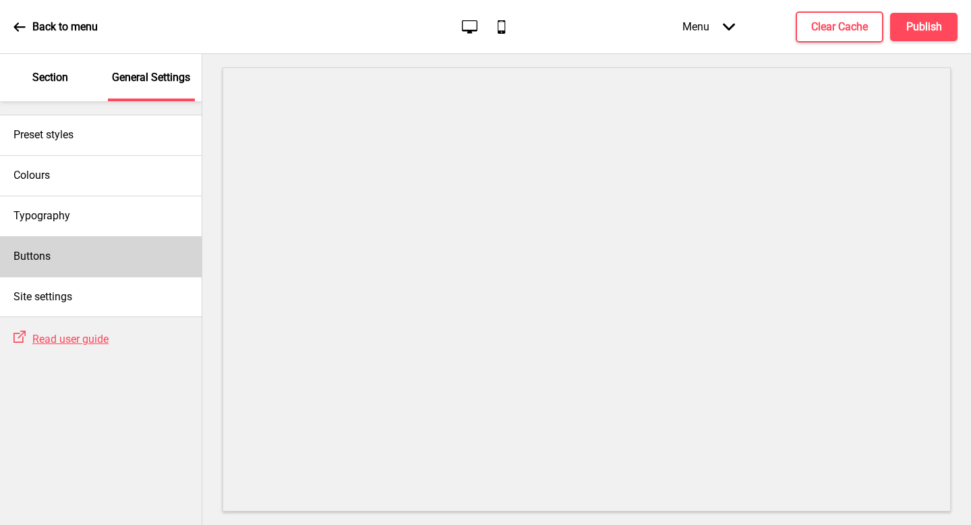
click at [38, 254] on h4 "Buttons" at bounding box center [31, 256] width 37 height 15
select select "square"
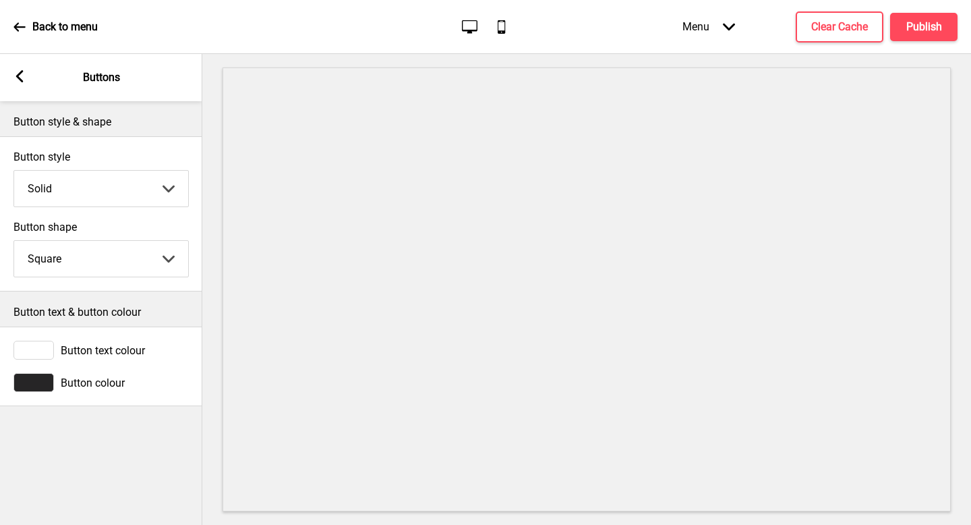
click at [103, 192] on select "Solid Outline Raised" at bounding box center [101, 189] width 174 height 36
select select "outline"
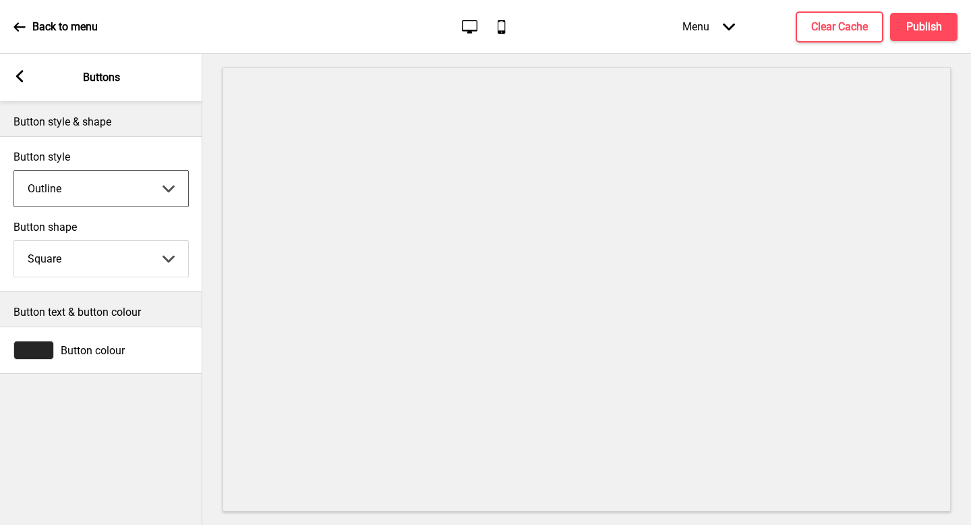
click at [17, 68] on div "Arrow left Buttons" at bounding box center [101, 77] width 202 height 47
click at [16, 67] on div "Arrow left Buttons" at bounding box center [101, 77] width 202 height 47
drag, startPoint x: 18, startPoint y: 78, endPoint x: 26, endPoint y: 87, distance: 12.0
click at [19, 78] on icon at bounding box center [19, 76] width 7 height 12
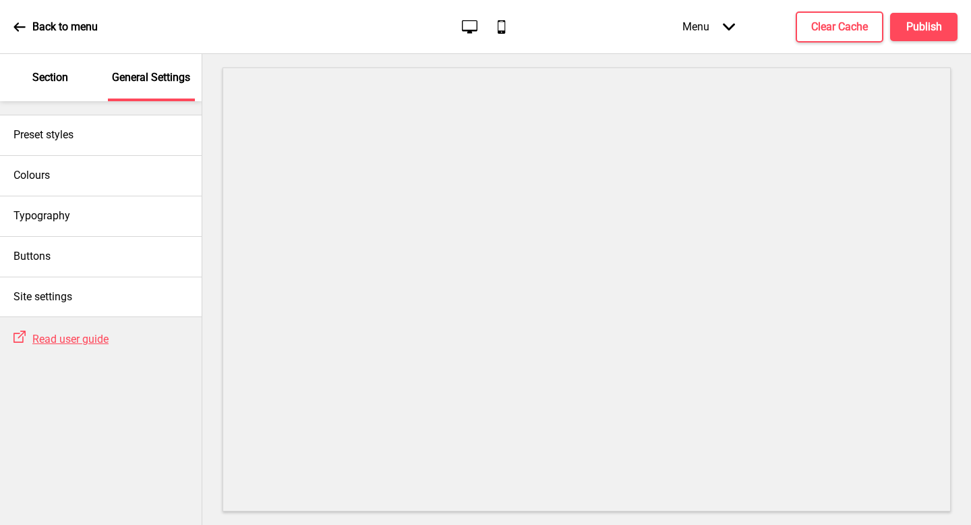
click at [40, 72] on p "Section" at bounding box center [50, 77] width 36 height 15
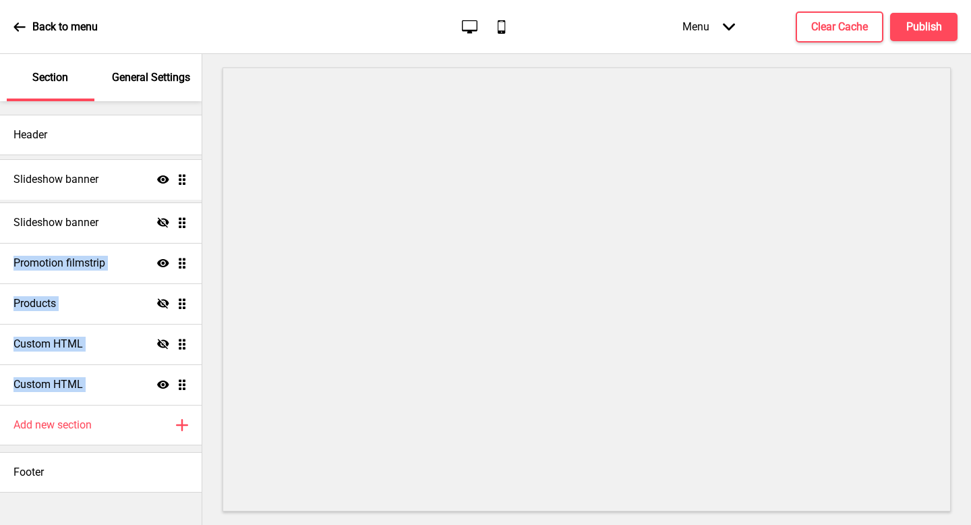
drag, startPoint x: 186, startPoint y: 383, endPoint x: 177, endPoint y: 178, distance: 205.2
click at [177, 178] on ul "Slideshow banner Hide Drag Promotion filmstrip Show Drag Products Hide Drag Cus…" at bounding box center [101, 283] width 202 height 243
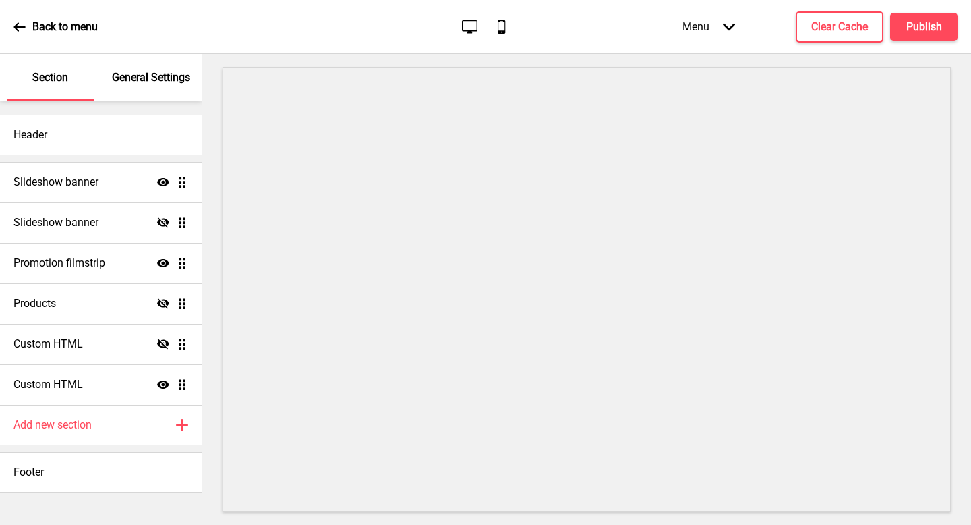
click at [211, 217] on div at bounding box center [586, 289] width 769 height 471
click at [178, 75] on p "General Settings" at bounding box center [151, 77] width 78 height 15
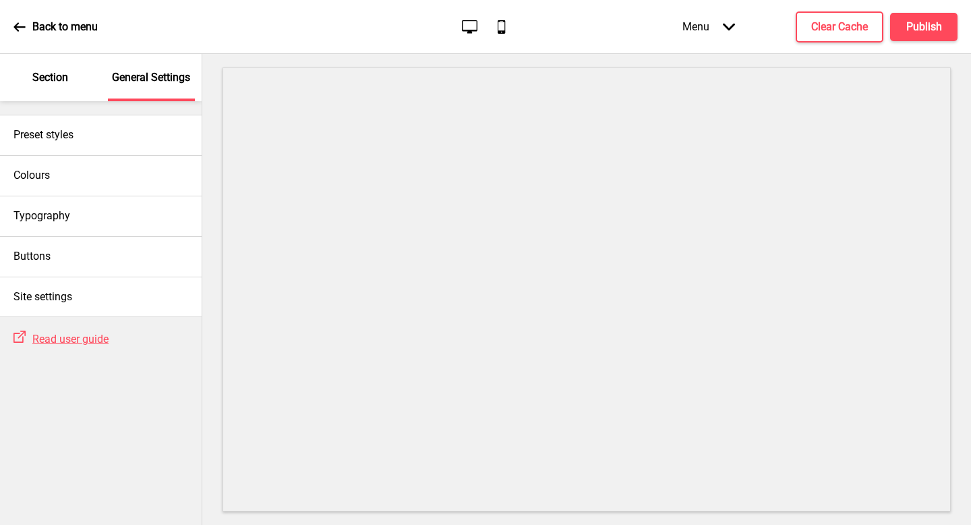
click at [50, 80] on p "Section" at bounding box center [50, 77] width 36 height 15
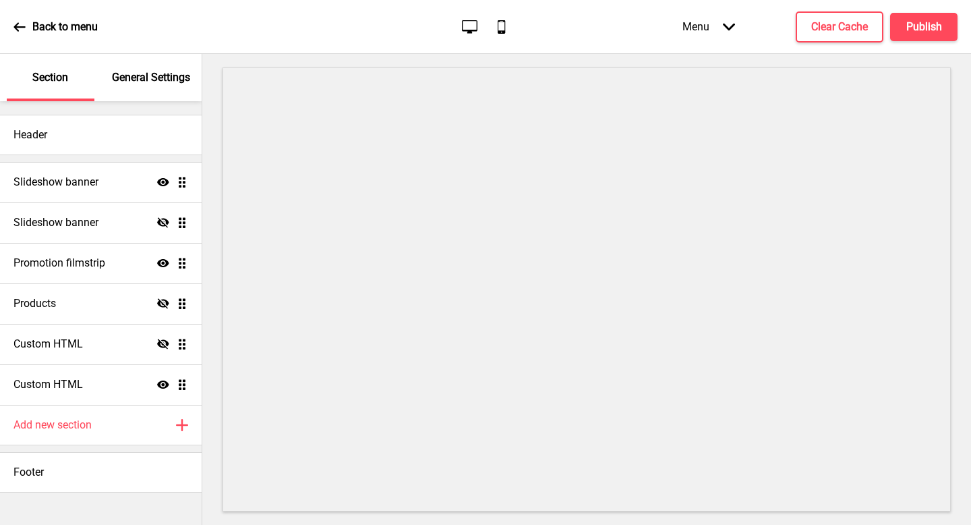
click at [41, 19] on div "Back to menu" at bounding box center [55, 27] width 84 height 36
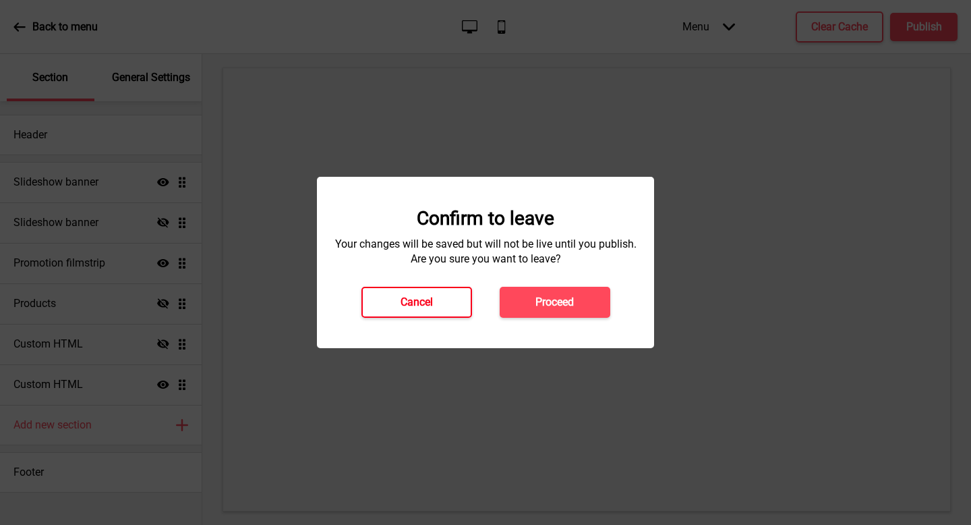
click at [430, 308] on h4 "Cancel" at bounding box center [417, 302] width 32 height 15
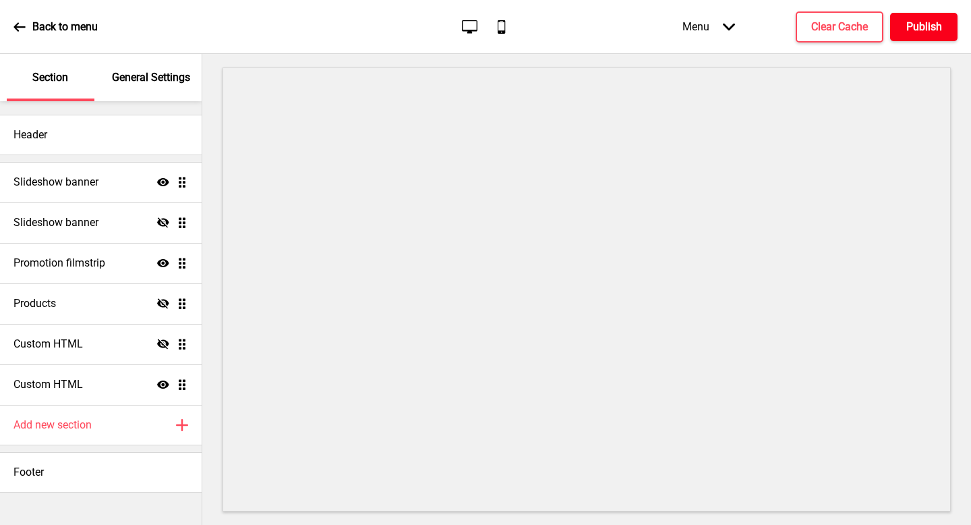
click at [905, 31] on button "Publish" at bounding box center [923, 27] width 67 height 28
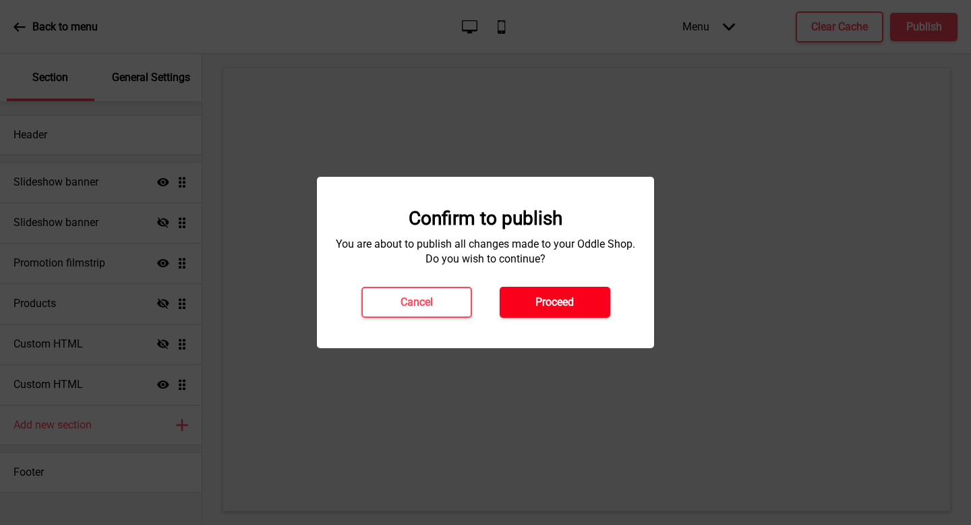
click at [553, 306] on h4 "Proceed" at bounding box center [555, 302] width 38 height 15
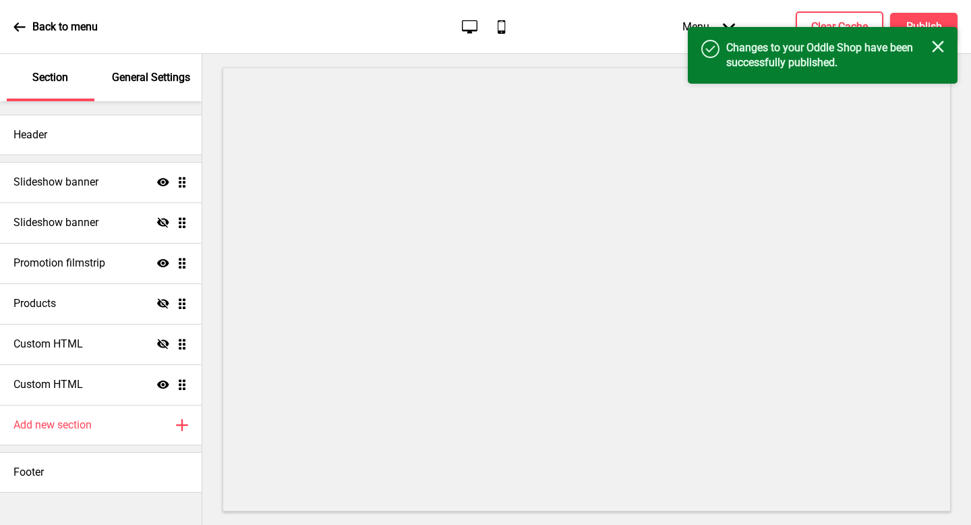
click at [944, 51] on icon "Close" at bounding box center [938, 46] width 12 height 12
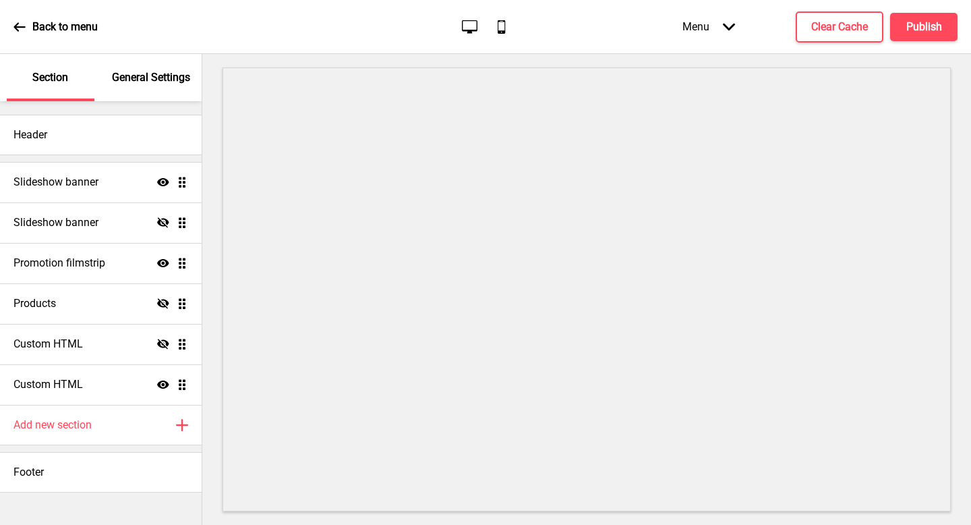
click at [615, 53] on div "Back to menu Desktop Mobile Menu Arrow down Product Page Store Information Chec…" at bounding box center [485, 27] width 971 height 54
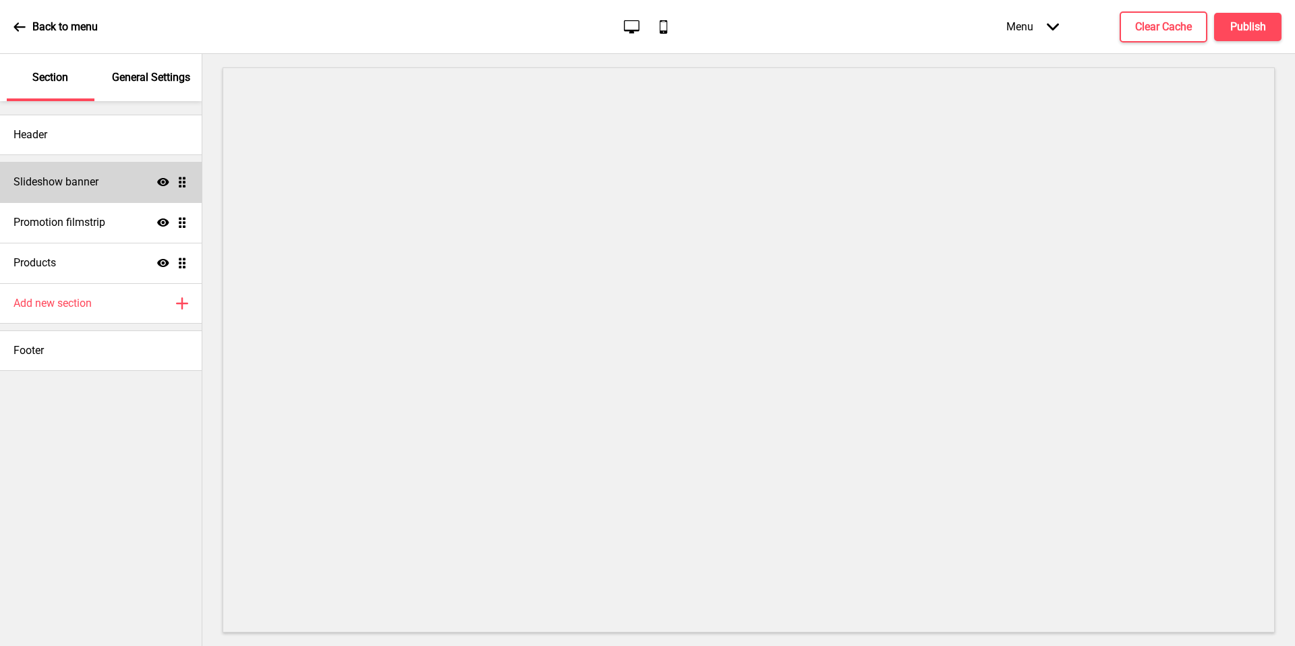
click at [107, 185] on div "Slideshow banner Show Drag" at bounding box center [101, 182] width 202 height 40
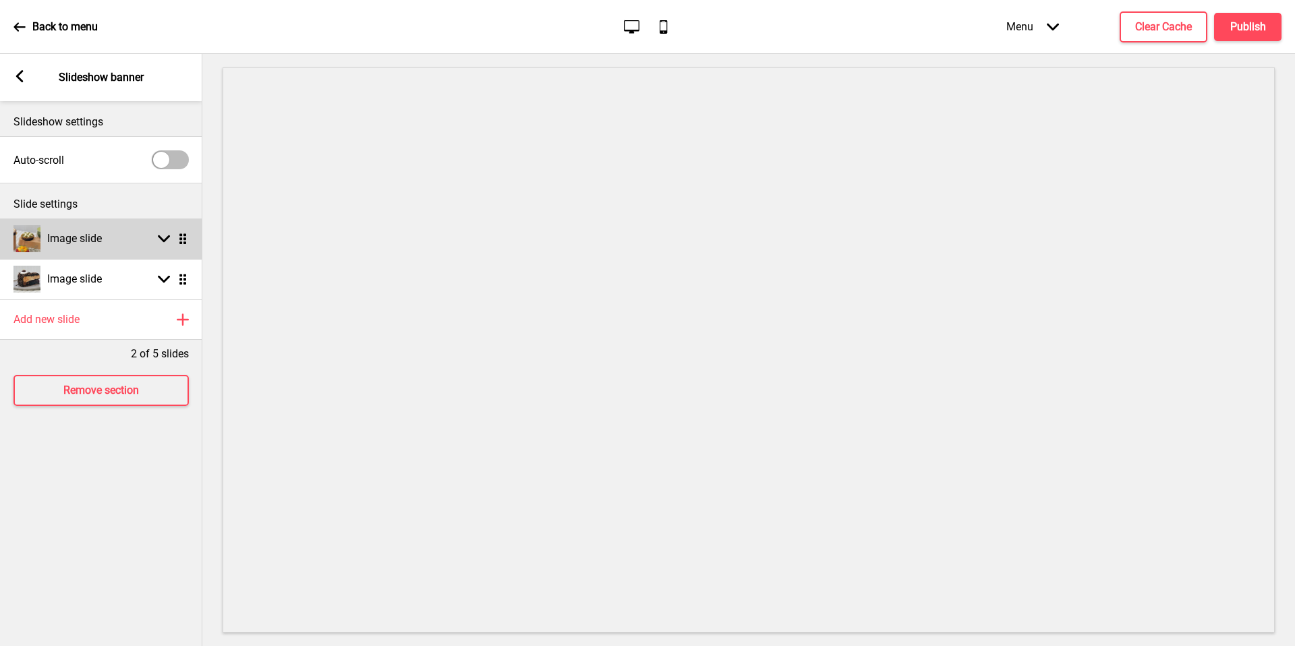
click at [94, 240] on h4 "Image slide" at bounding box center [74, 238] width 55 height 15
select select "left"
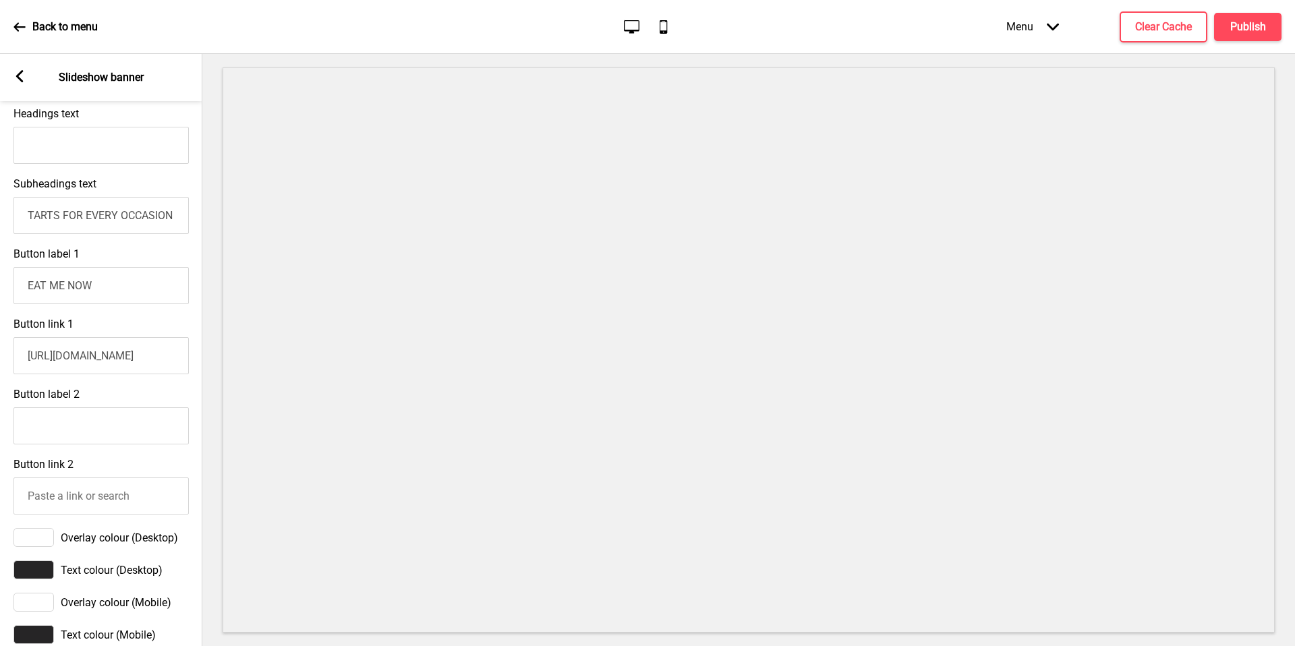
scroll to position [364, 0]
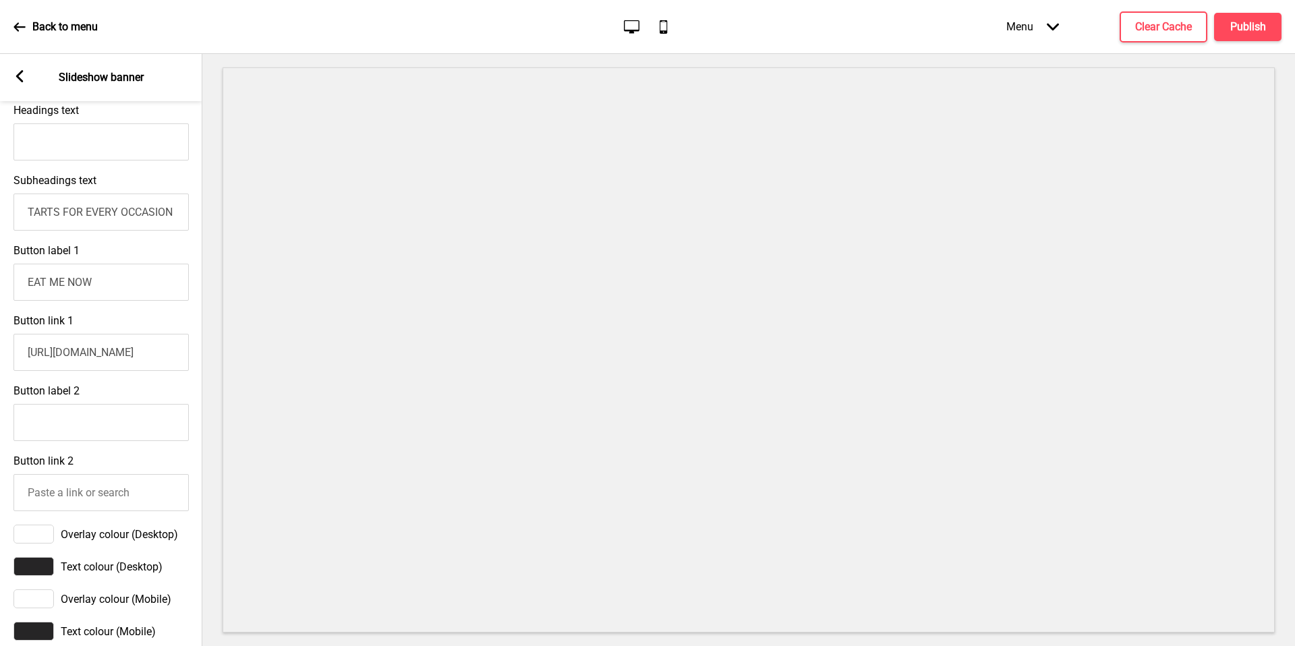
click at [98, 285] on input "EAT ME NOW" at bounding box center [100, 282] width 175 height 37
